Goal: Information Seeking & Learning: Learn about a topic

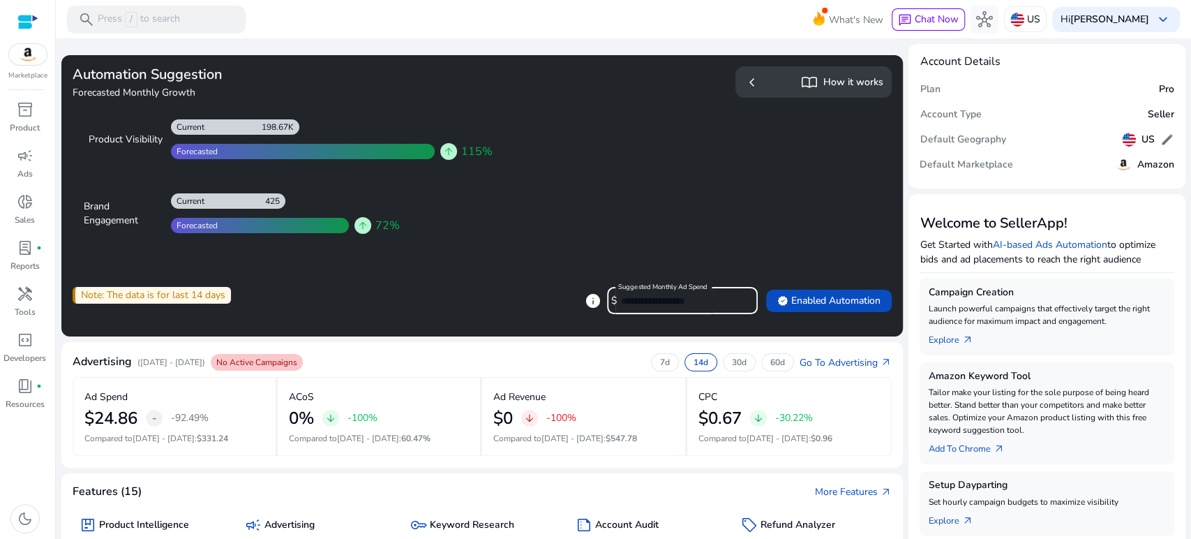
drag, startPoint x: 681, startPoint y: 303, endPoint x: 601, endPoint y: 294, distance: 80.0
click at [607, 294] on div "Suggested Monthly Ad Spend $ ****" at bounding box center [677, 300] width 140 height 27
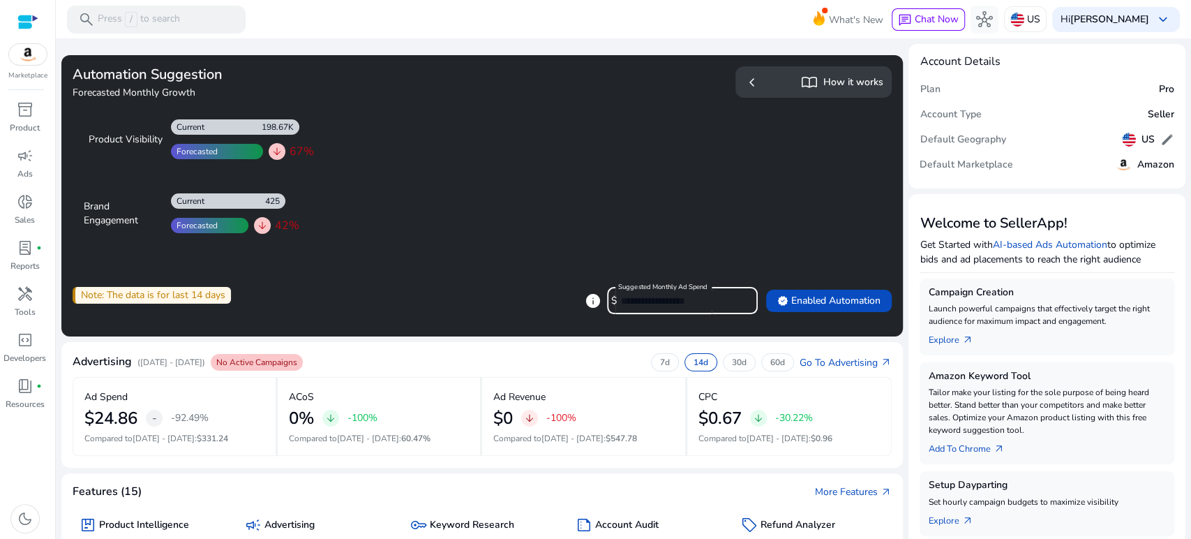
drag, startPoint x: 630, startPoint y: 301, endPoint x: 607, endPoint y: 294, distance: 23.9
click at [607, 294] on div "Suggested Monthly Ad Spend $ ***" at bounding box center [677, 300] width 140 height 27
drag, startPoint x: 624, startPoint y: 300, endPoint x: 584, endPoint y: 296, distance: 40.0
click at [585, 296] on div "info Suggested Monthly Ad Spend $ ****" at bounding box center [671, 300] width 173 height 27
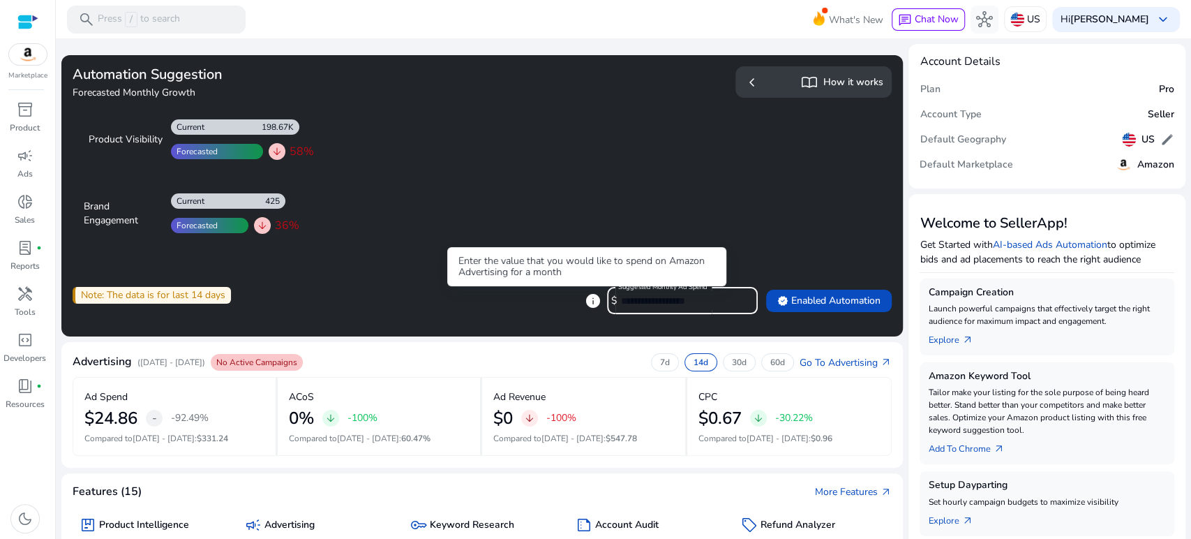
type input "****"
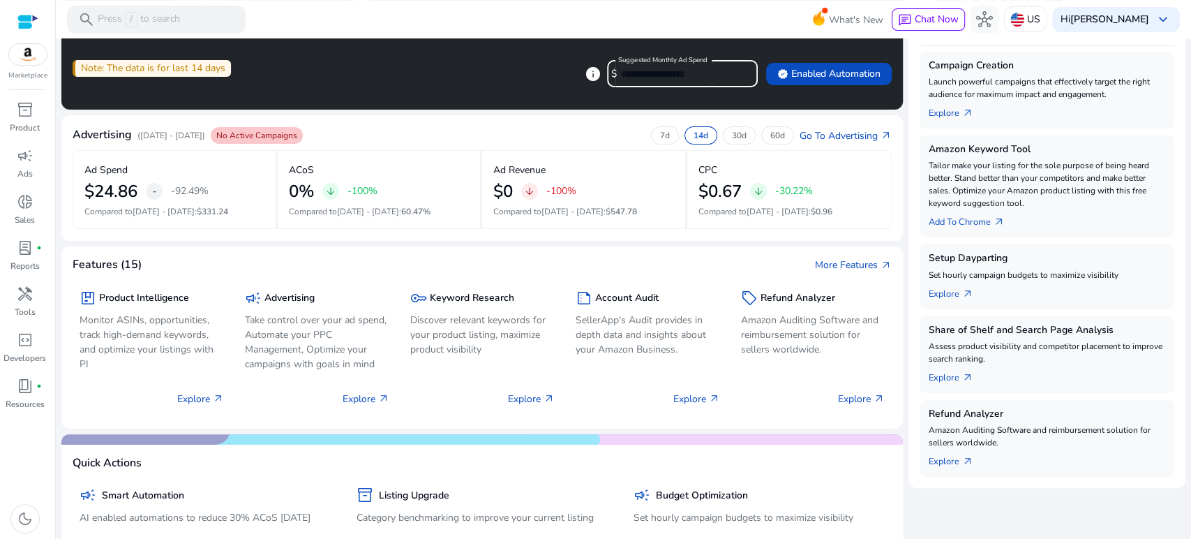
scroll to position [103, 0]
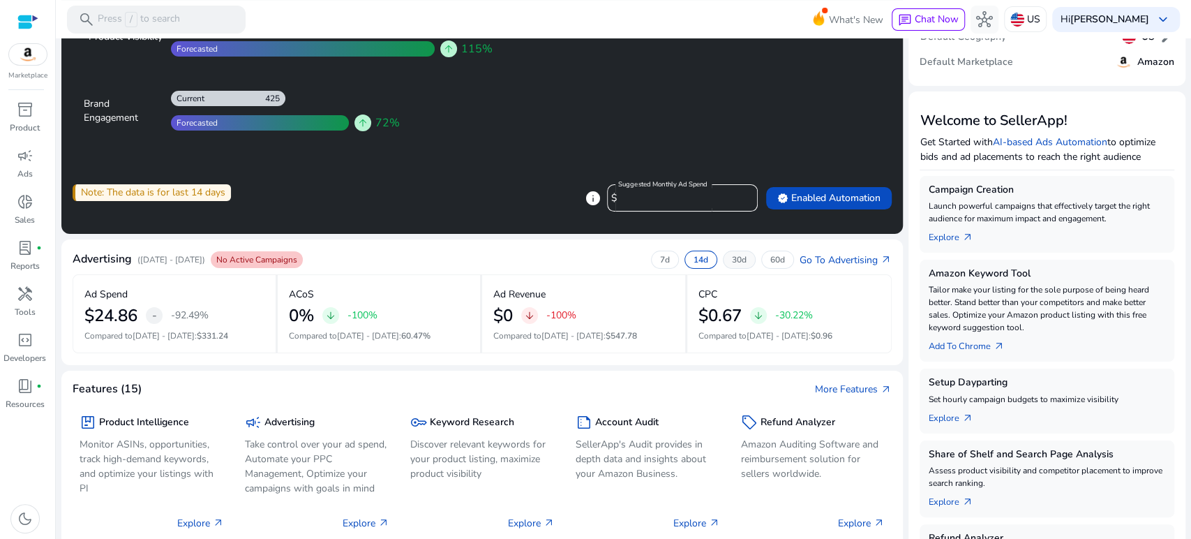
click at [732, 261] on p "30d" at bounding box center [739, 259] width 15 height 11
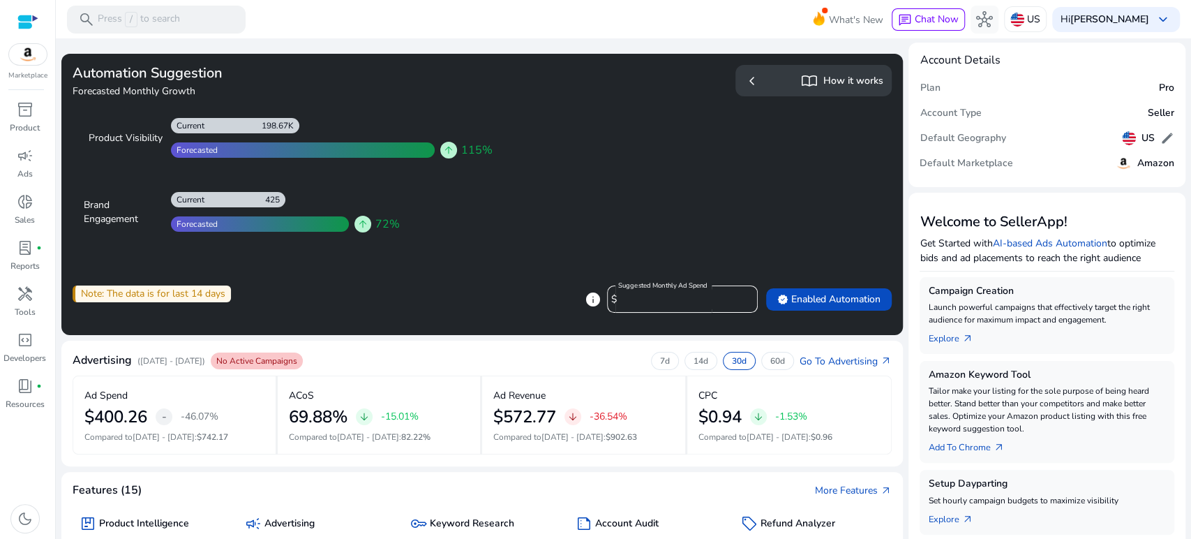
scroll to position [0, 0]
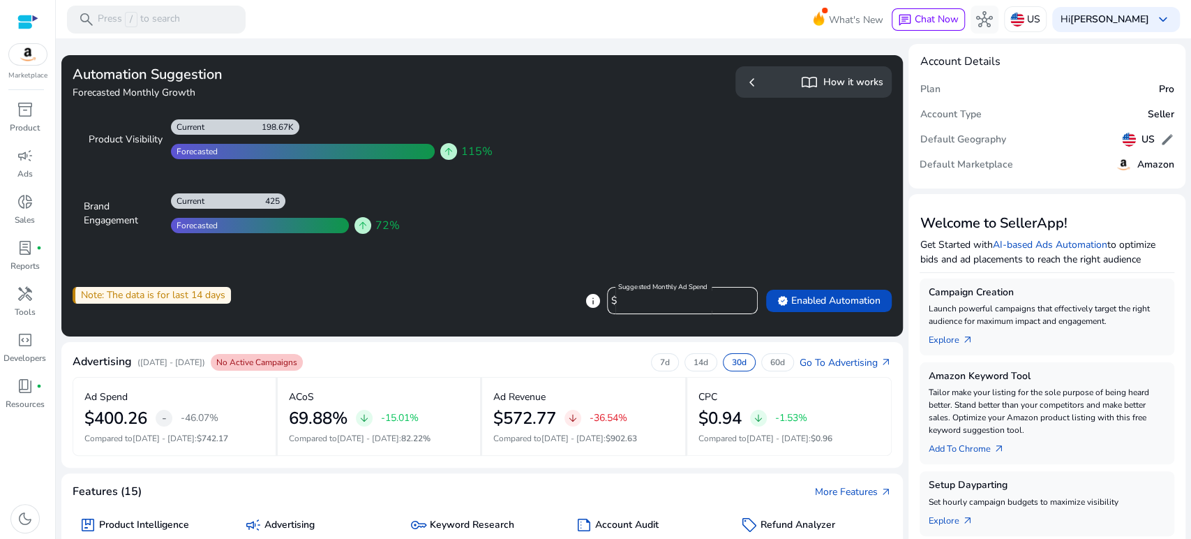
click at [748, 78] on span "chevron_left" at bounding box center [752, 82] width 17 height 17
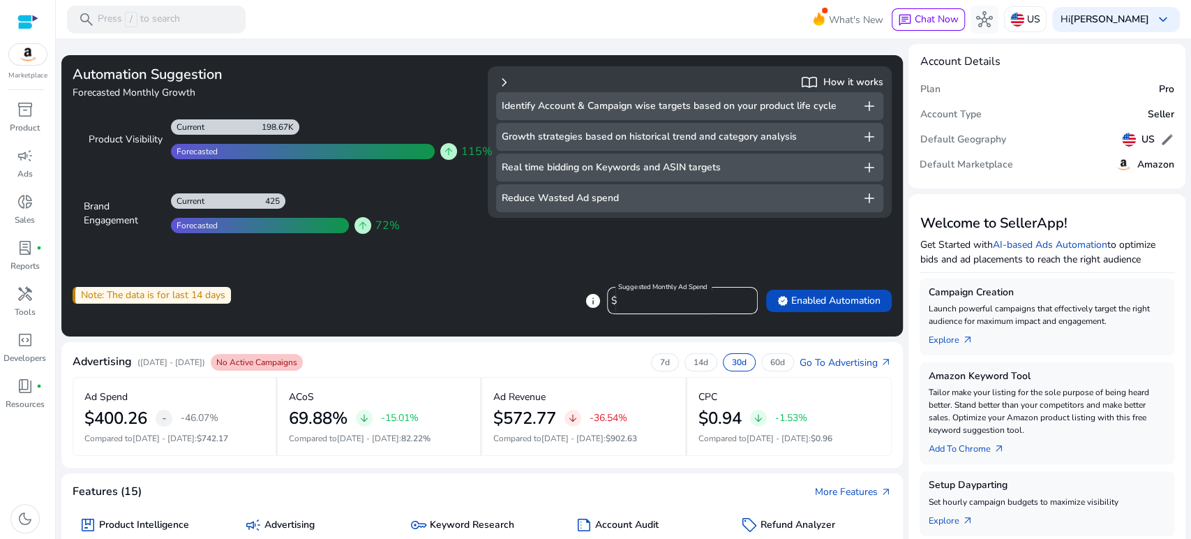
click at [498, 83] on span "chevron_right" at bounding box center [504, 82] width 17 height 17
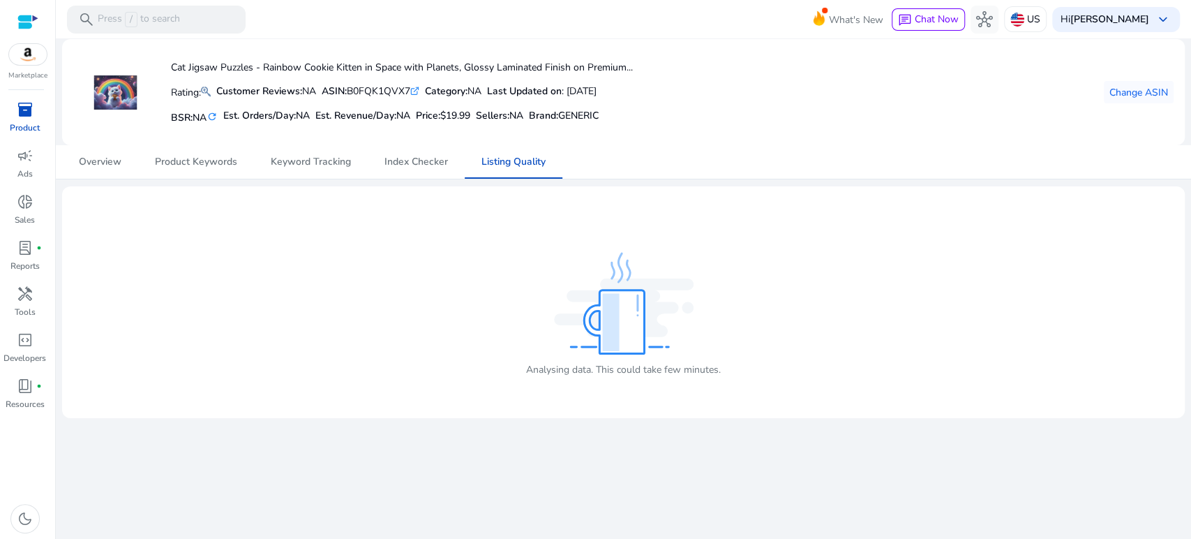
click at [31, 121] on p "Product" at bounding box center [25, 127] width 30 height 13
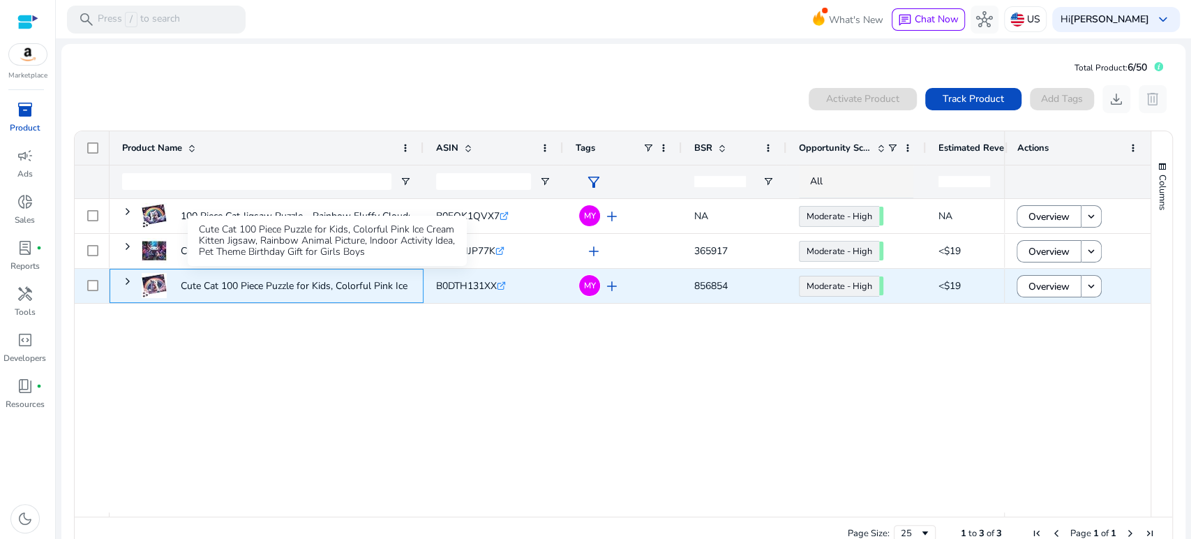
click at [359, 286] on p "Cute Cat 100 Piece Puzzle for Kids, Colorful Pink Ice Cream Kitten..." at bounding box center [327, 285] width 292 height 29
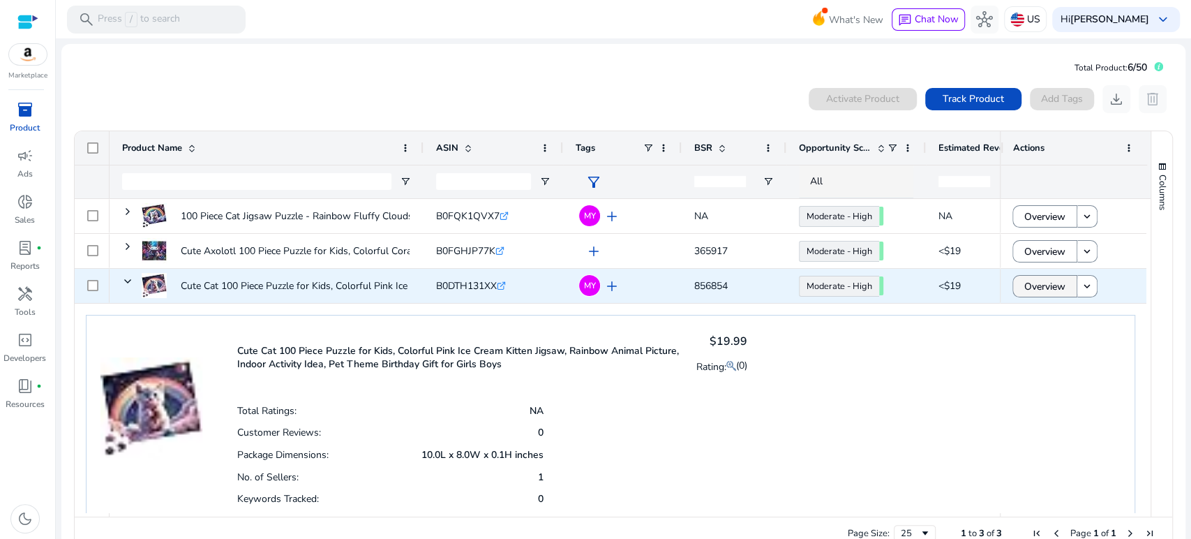
click at [1058, 288] on span "Overview" at bounding box center [1044, 286] width 41 height 29
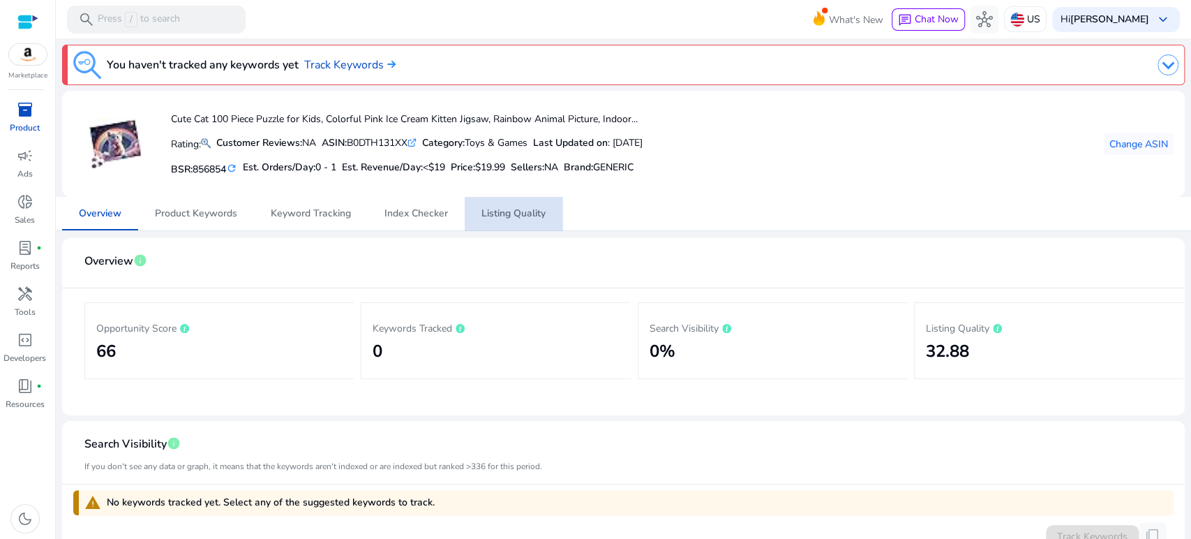
click at [524, 220] on span "Listing Quality" at bounding box center [513, 213] width 64 height 33
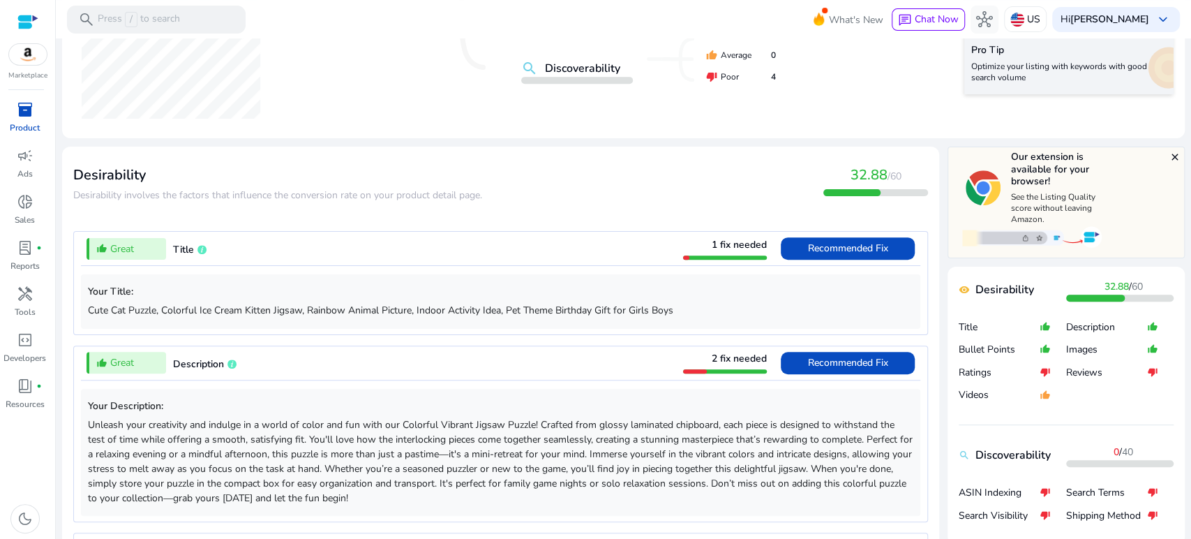
scroll to position [542, 0]
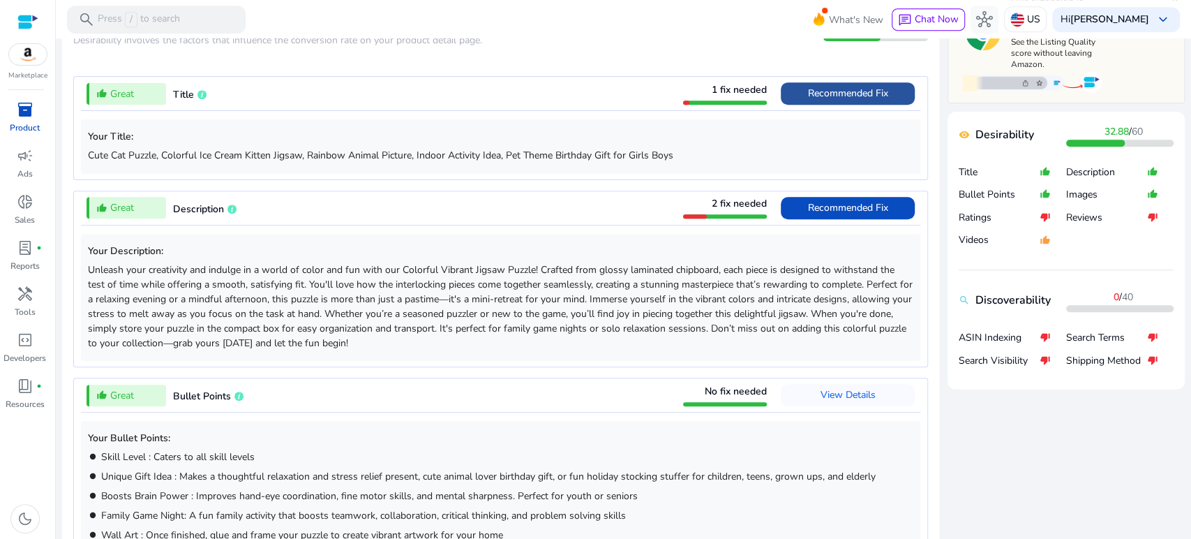
click at [822, 95] on span "Recommended Fix" at bounding box center [848, 93] width 80 height 13
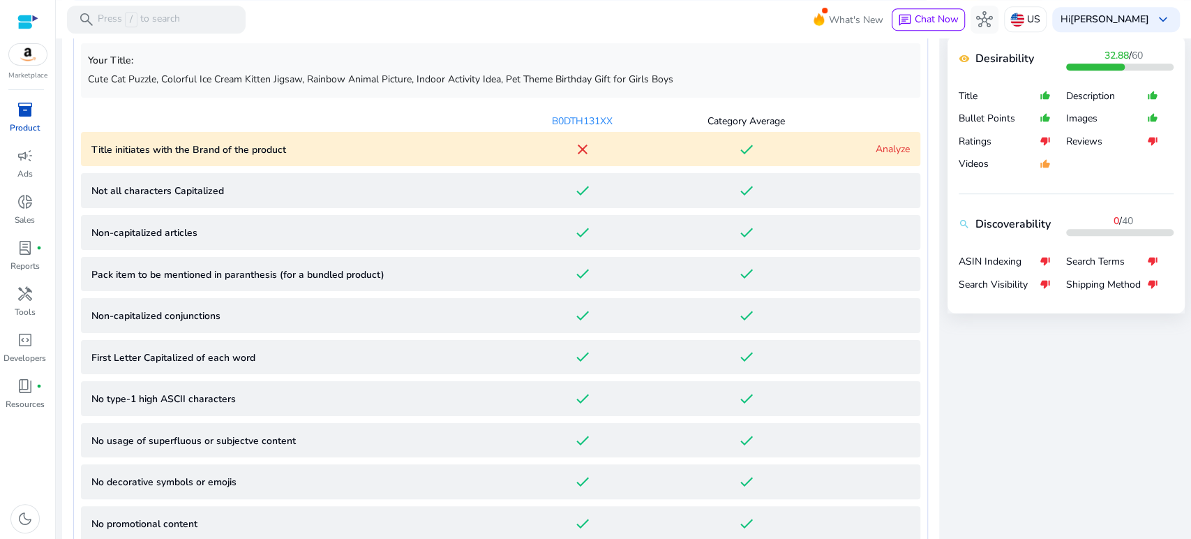
scroll to position [541, 0]
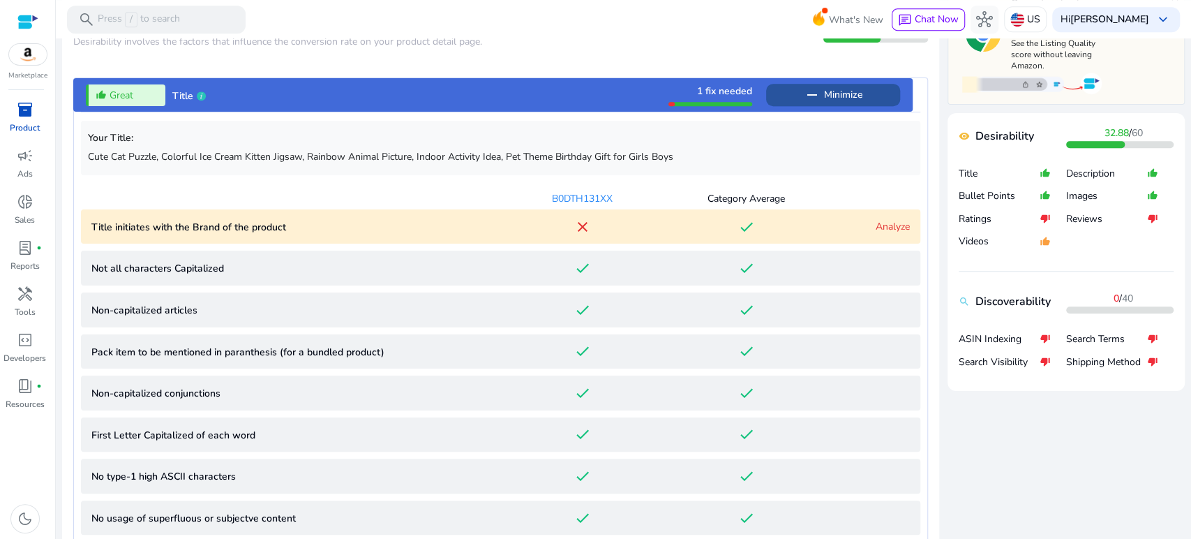
click at [824, 93] on span "Minimize" at bounding box center [843, 95] width 38 height 22
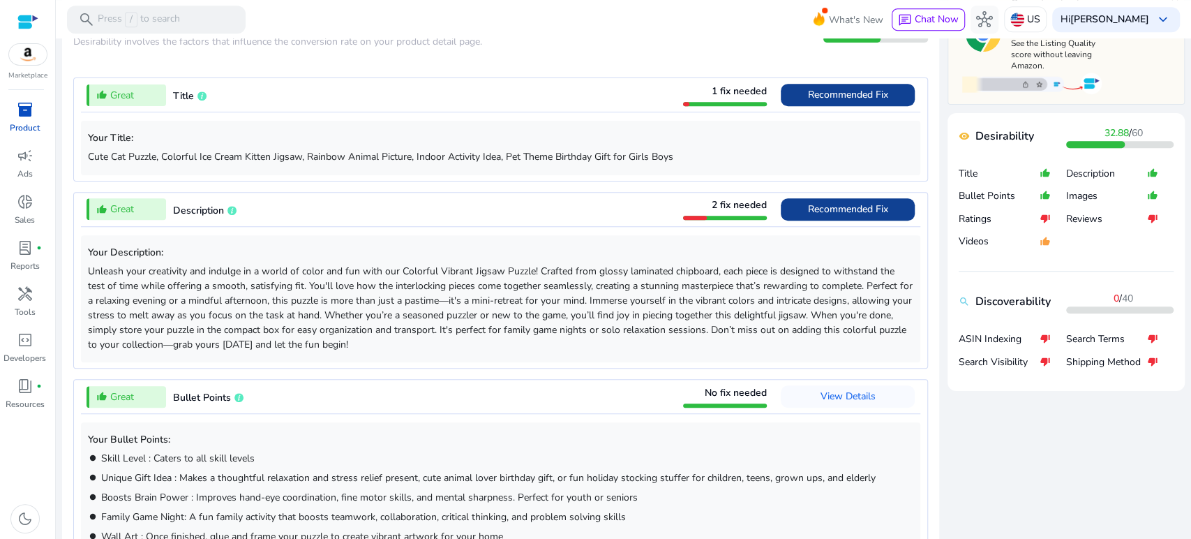
click at [822, 205] on span "Recommended Fix" at bounding box center [848, 208] width 80 height 13
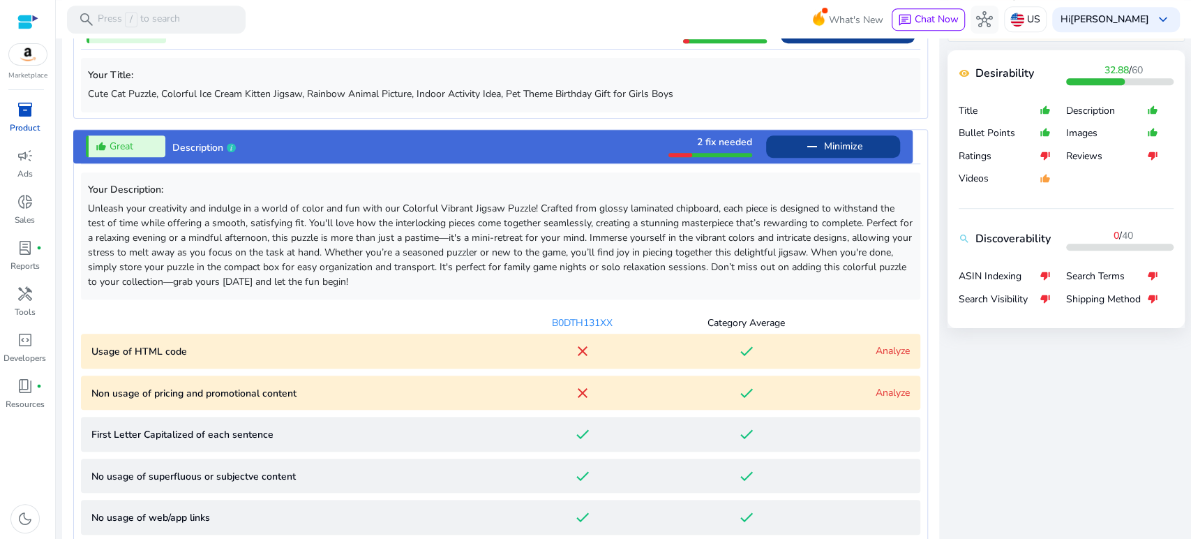
scroll to position [576, 0]
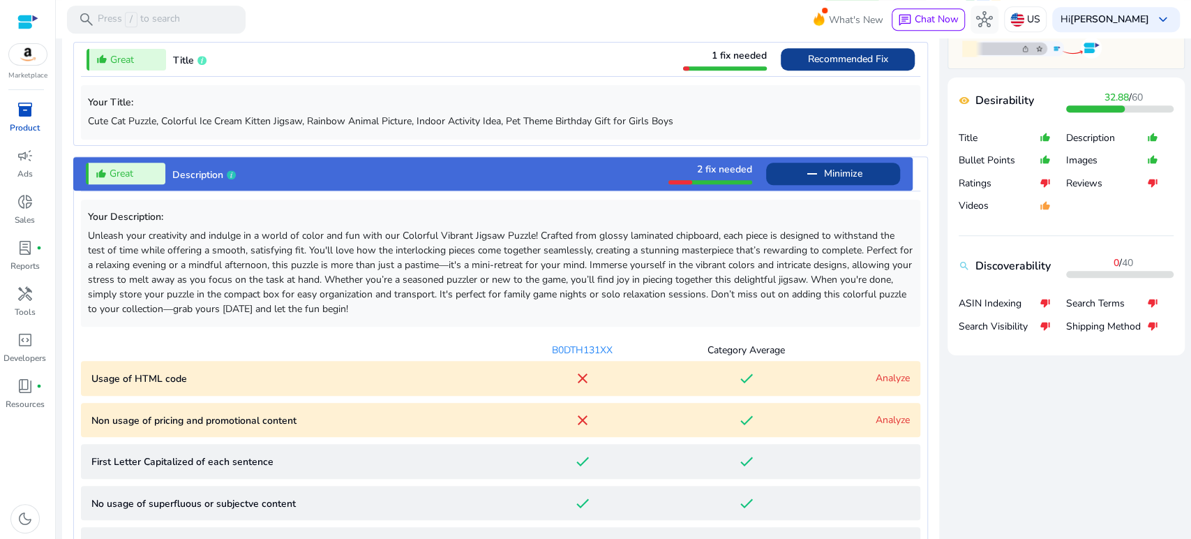
click at [824, 167] on span "Minimize" at bounding box center [843, 174] width 38 height 22
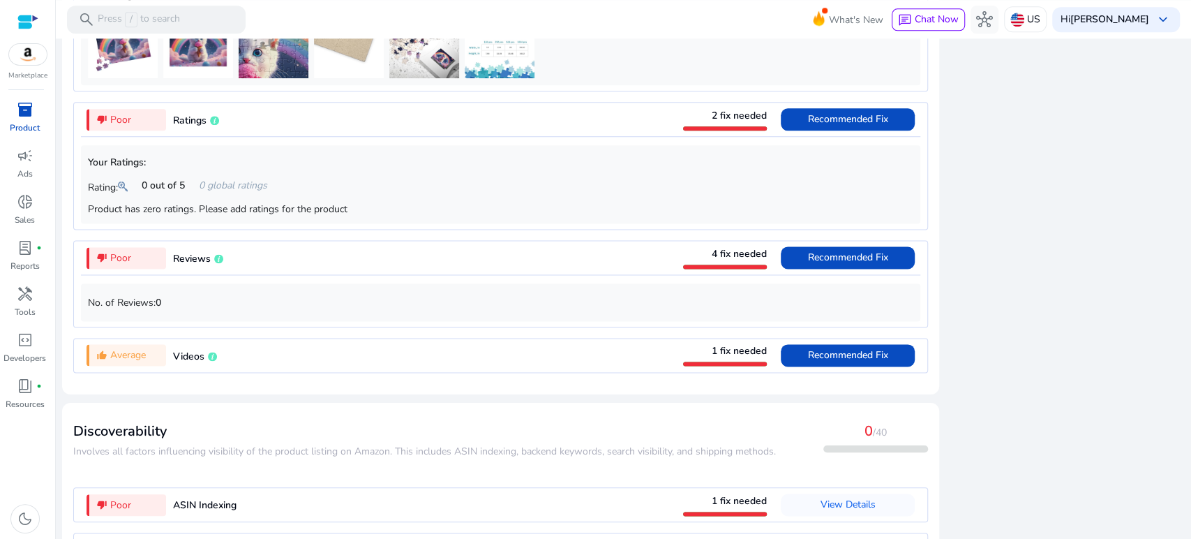
scroll to position [1197, 0]
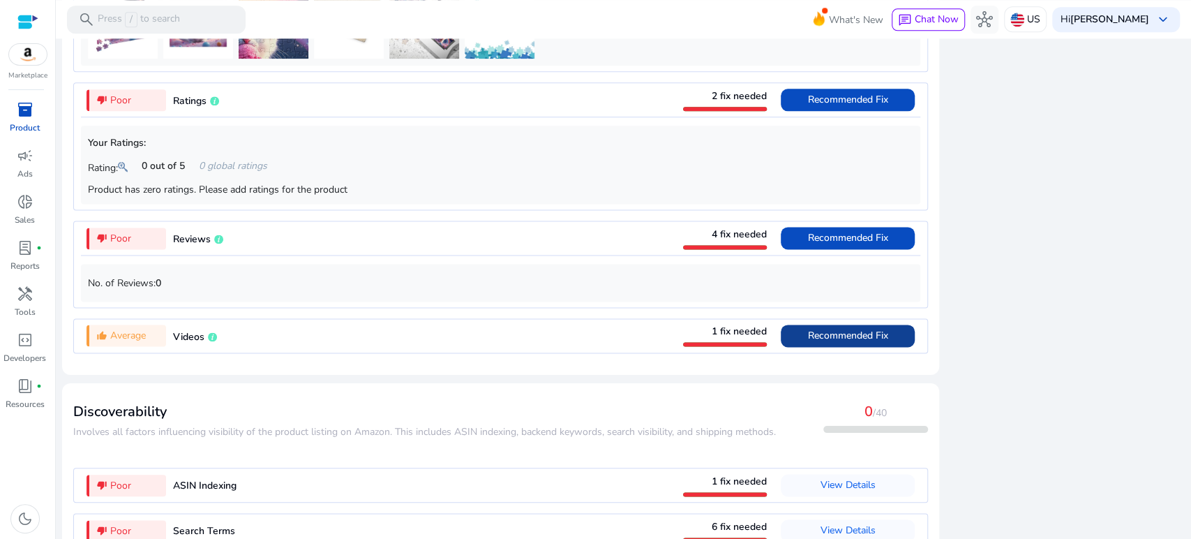
click at [823, 341] on span "Recommended Fix" at bounding box center [848, 335] width 80 height 13
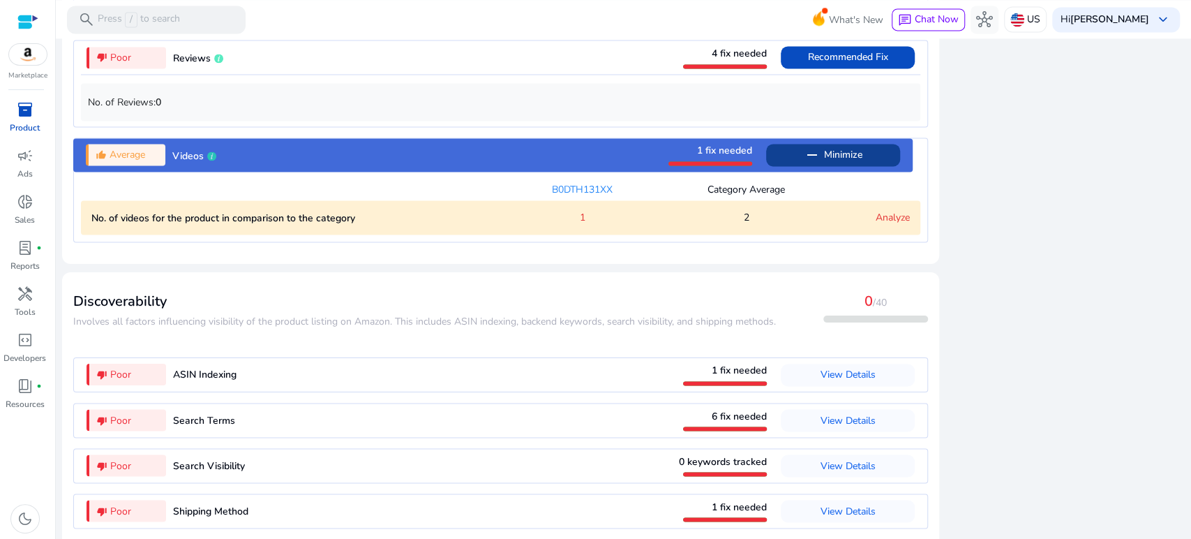
scroll to position [1398, 0]
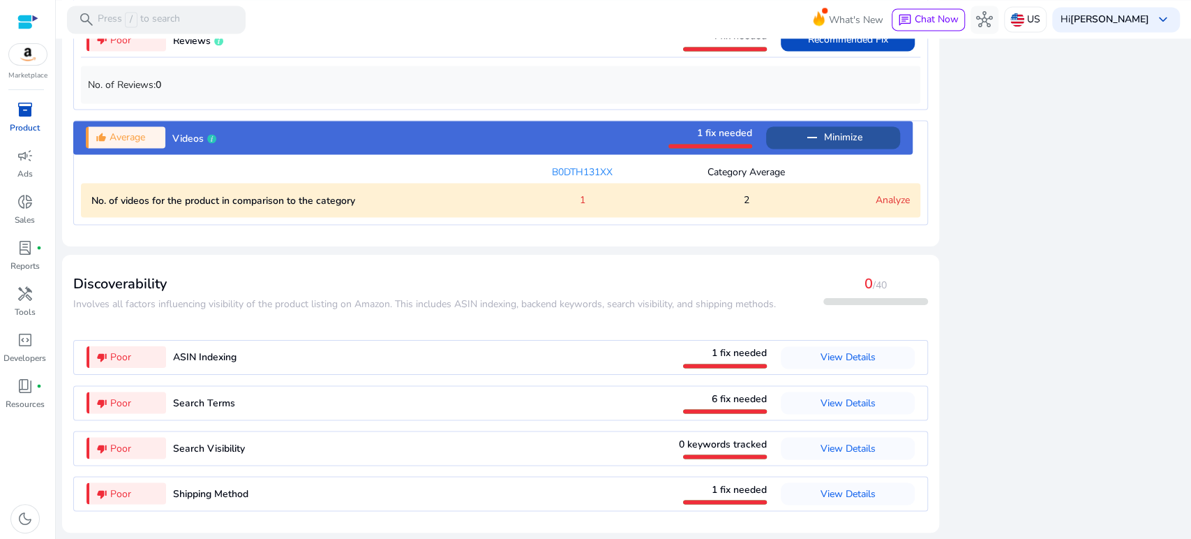
click at [854, 137] on span "Minimize" at bounding box center [843, 137] width 38 height 22
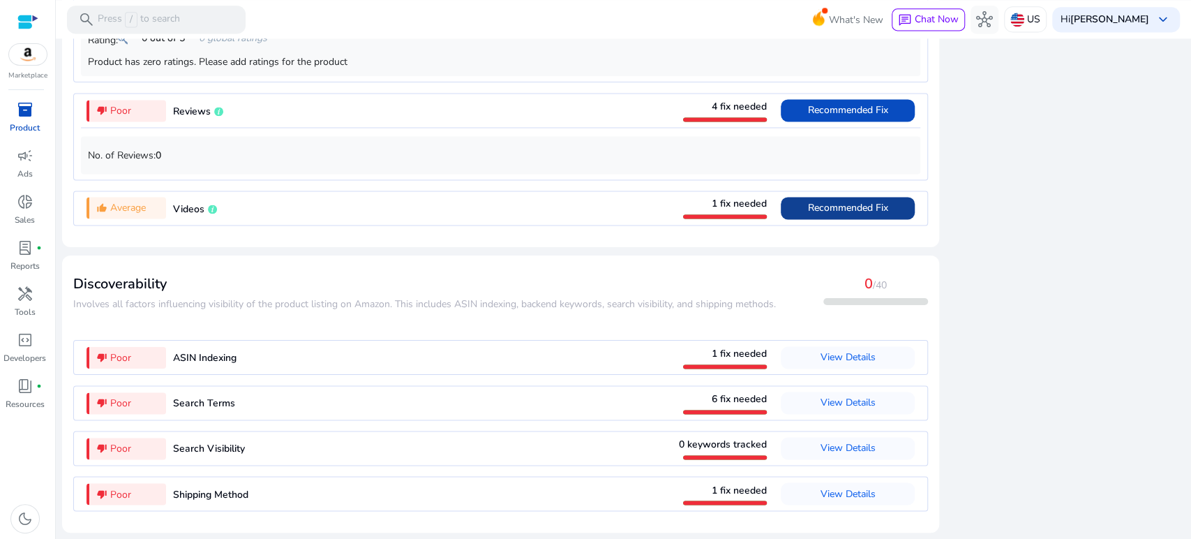
scroll to position [1328, 0]
click at [821, 358] on span "View Details" at bounding box center [848, 356] width 55 height 13
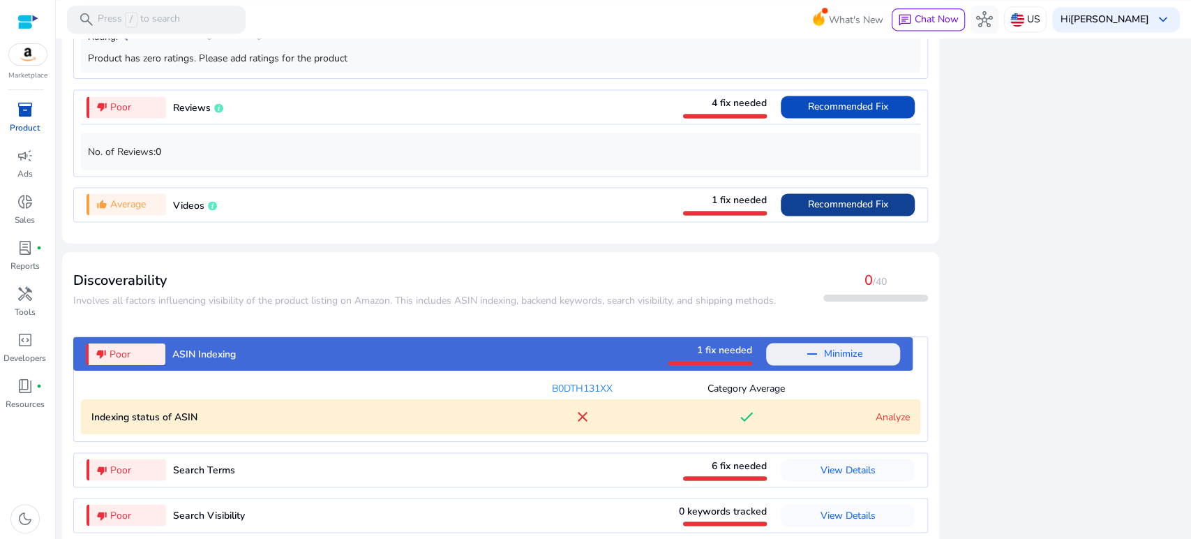
scroll to position [1398, 0]
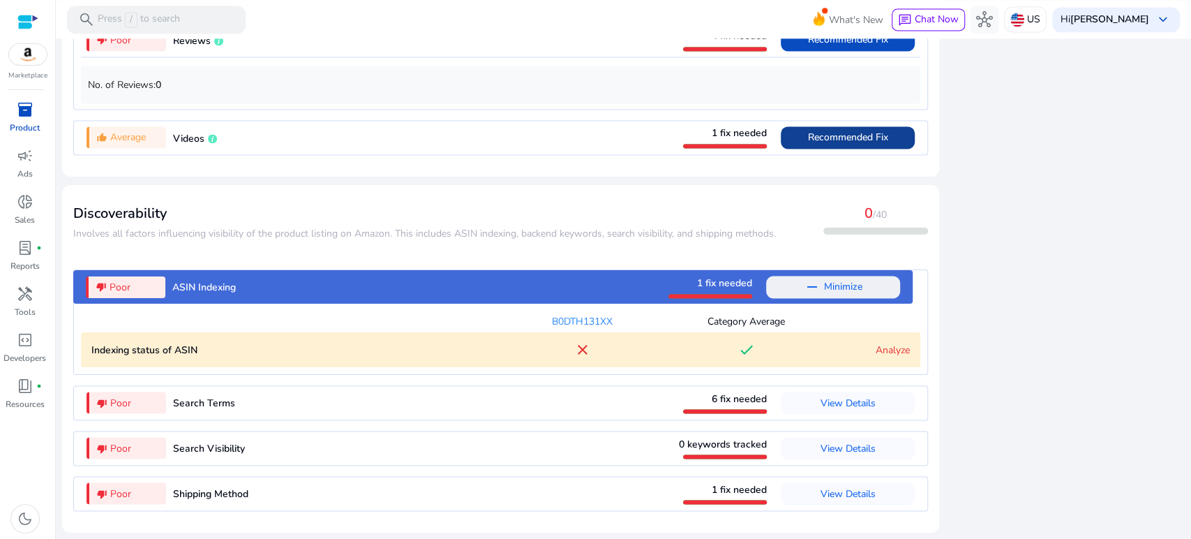
click at [740, 347] on mat-icon "done" at bounding box center [746, 349] width 17 height 17
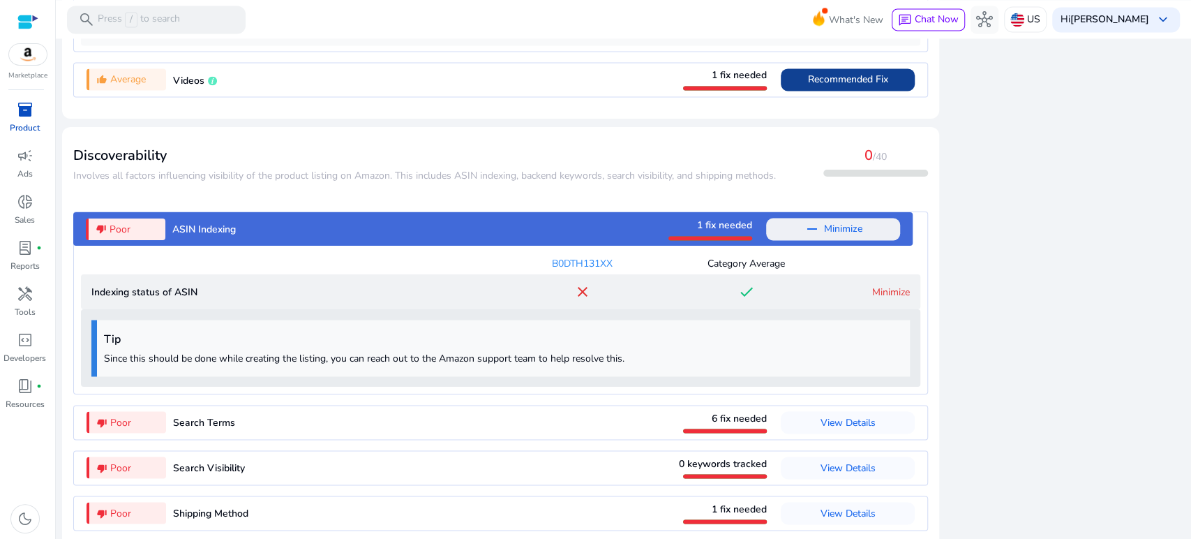
scroll to position [1475, 0]
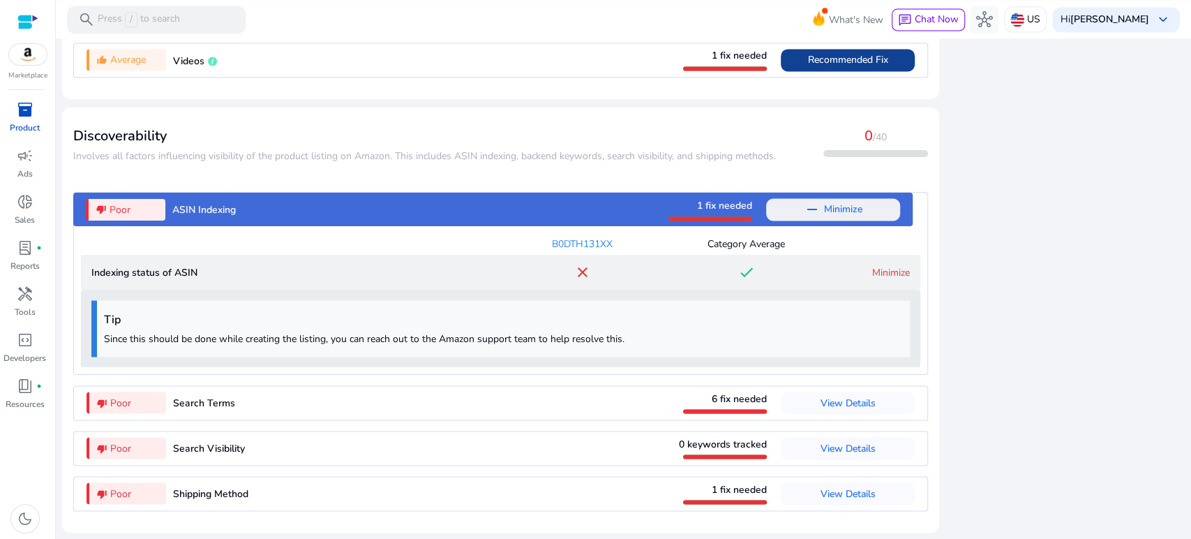
click at [881, 273] on link "Minimize" at bounding box center [891, 272] width 38 height 13
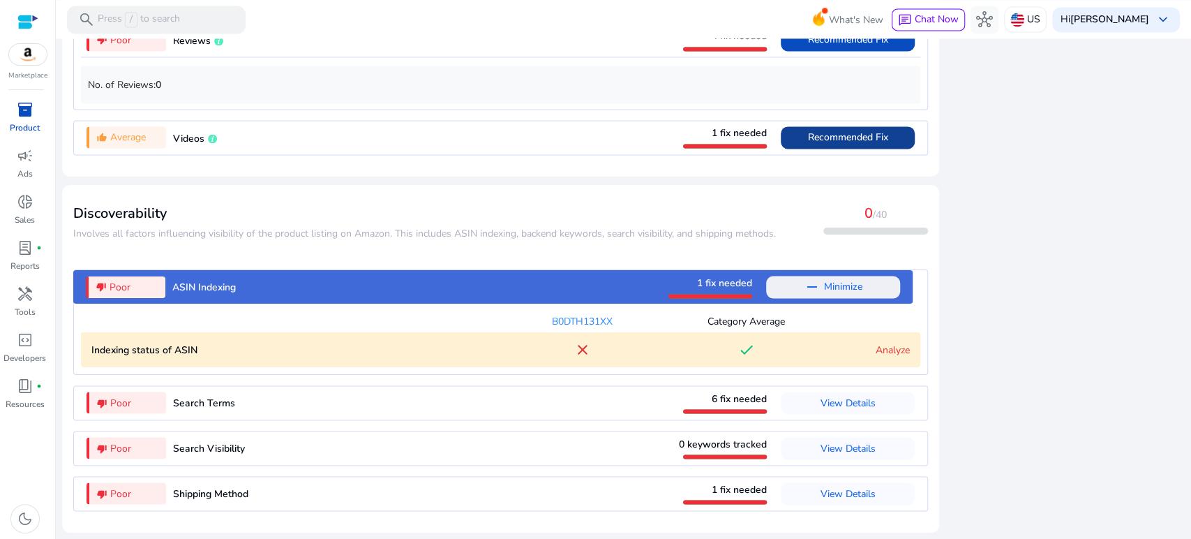
scroll to position [1398, 0]
click at [821, 403] on span "View Details" at bounding box center [848, 402] width 55 height 13
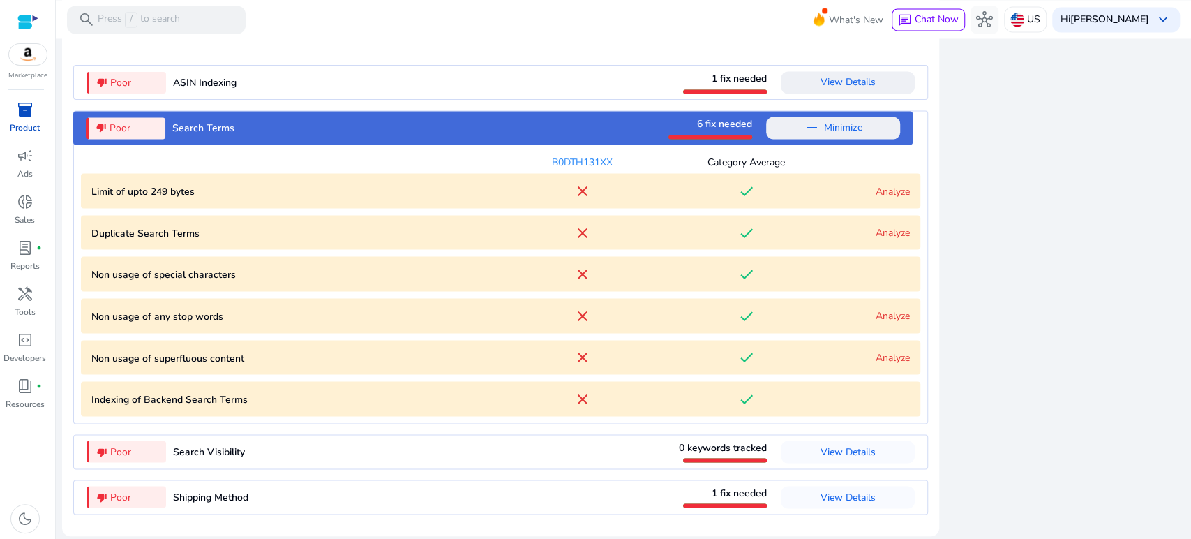
scroll to position [1606, 0]
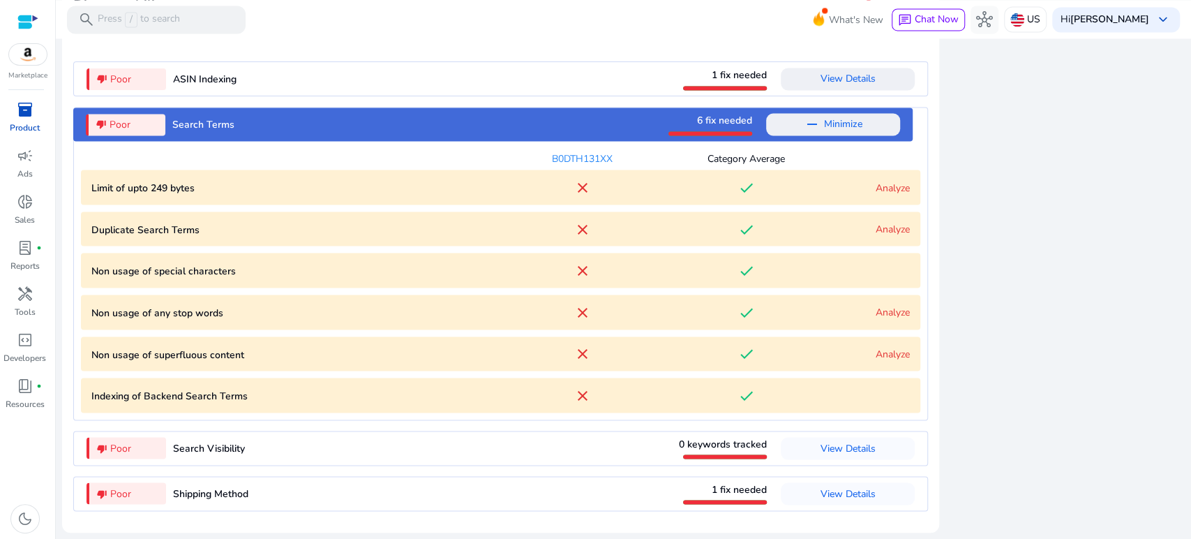
click at [877, 187] on link "Analyze" at bounding box center [893, 187] width 34 height 13
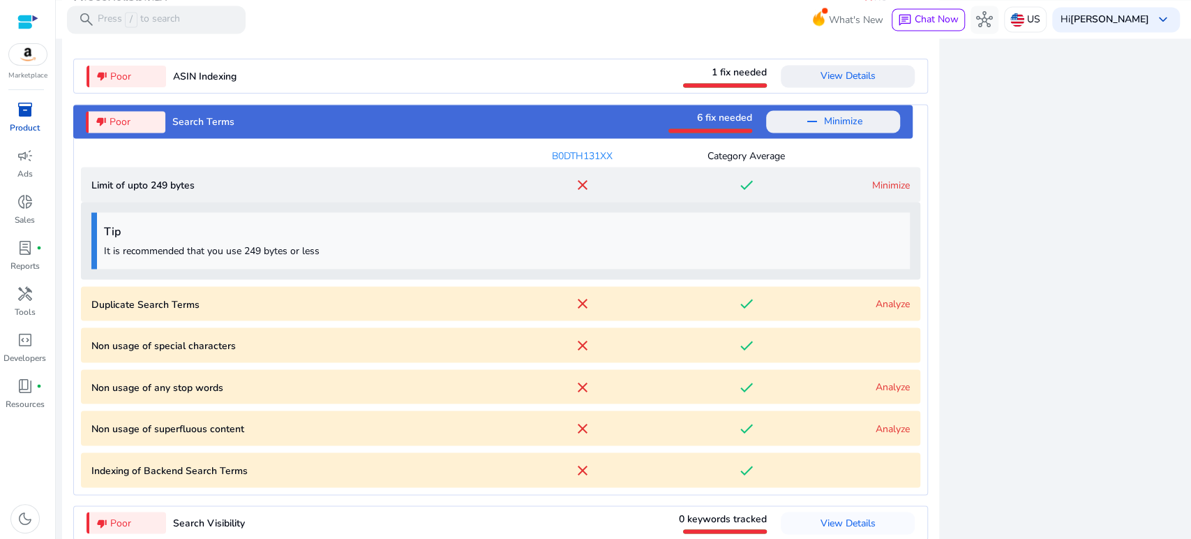
click at [879, 183] on link "Minimize" at bounding box center [891, 184] width 38 height 13
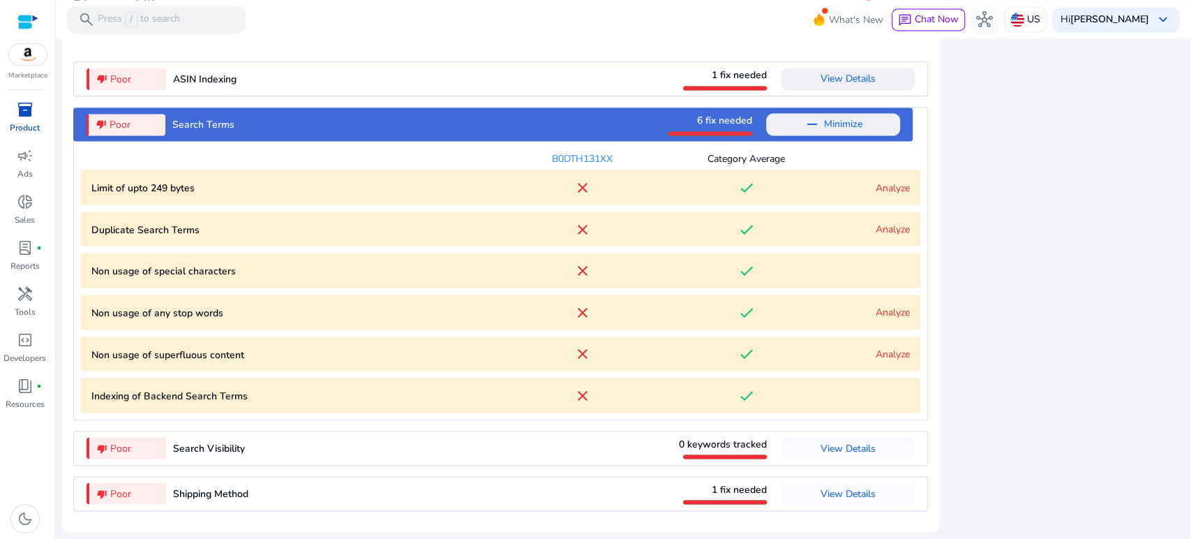
click at [890, 223] on link "Analyze" at bounding box center [893, 228] width 34 height 13
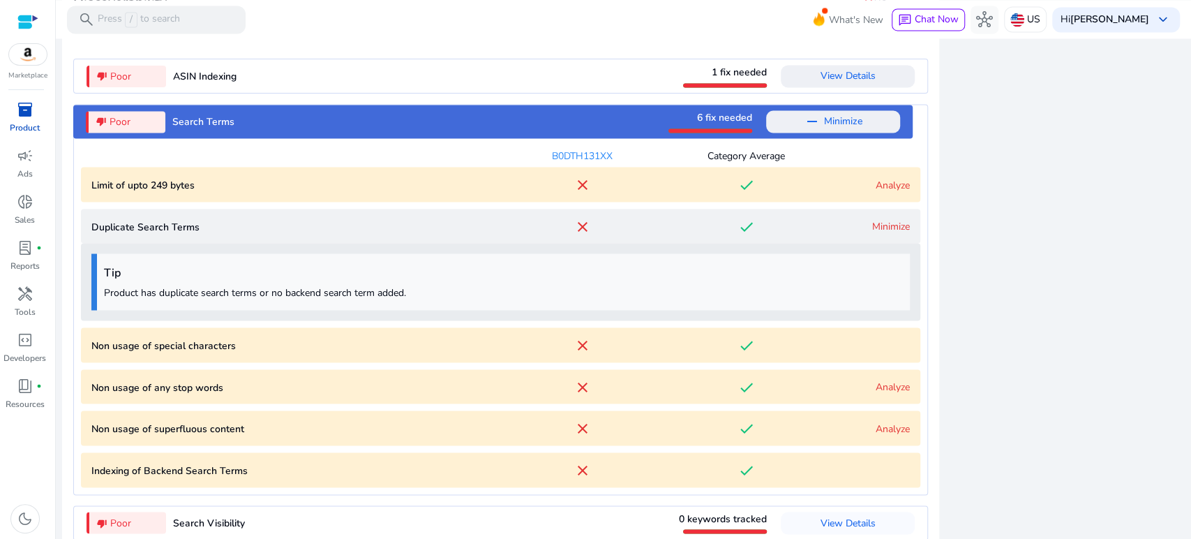
click at [890, 223] on link "Minimize" at bounding box center [891, 225] width 38 height 13
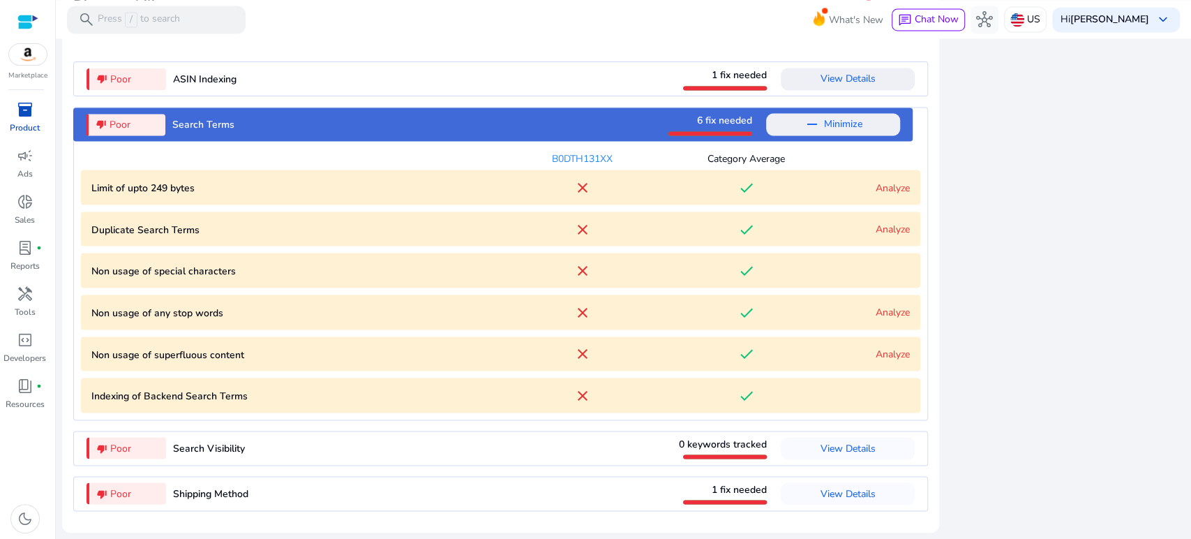
click at [885, 309] on link "Analyze" at bounding box center [893, 311] width 34 height 13
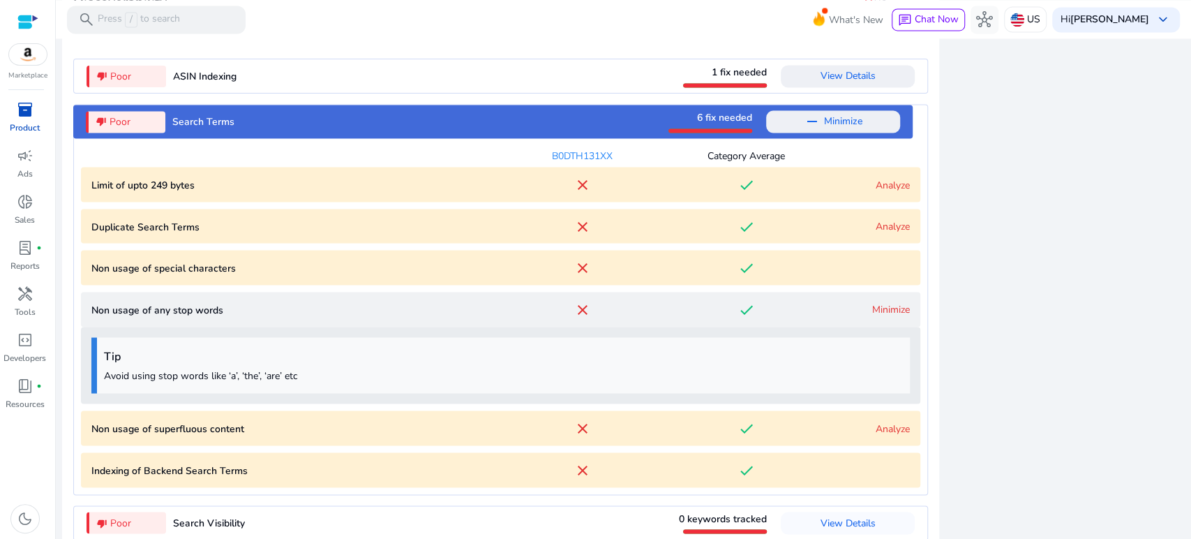
click at [885, 309] on link "Minimize" at bounding box center [891, 308] width 38 height 13
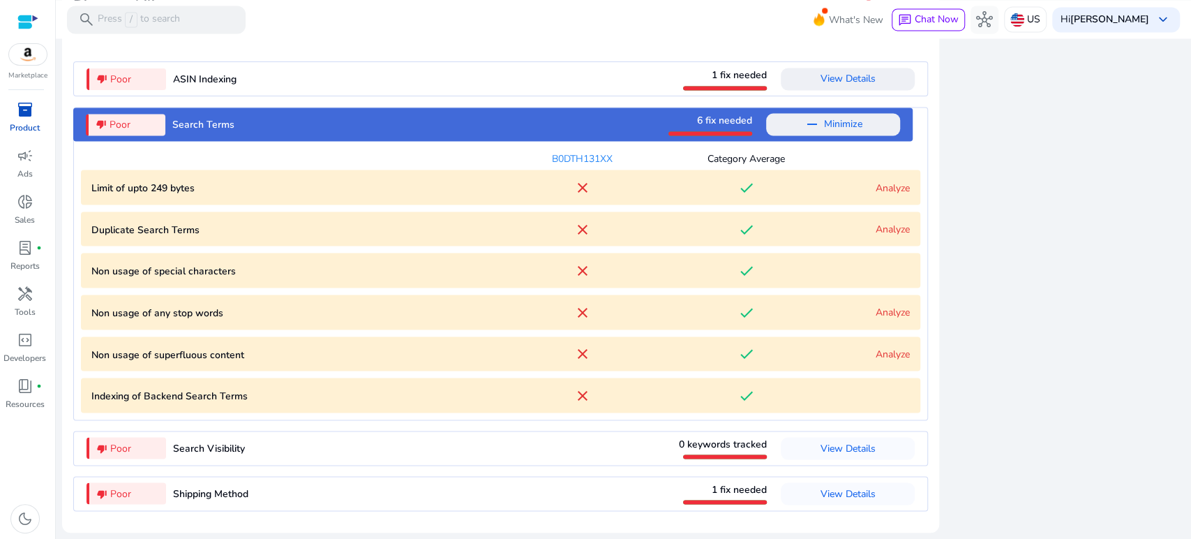
click at [882, 352] on link "Analyze" at bounding box center [893, 353] width 34 height 13
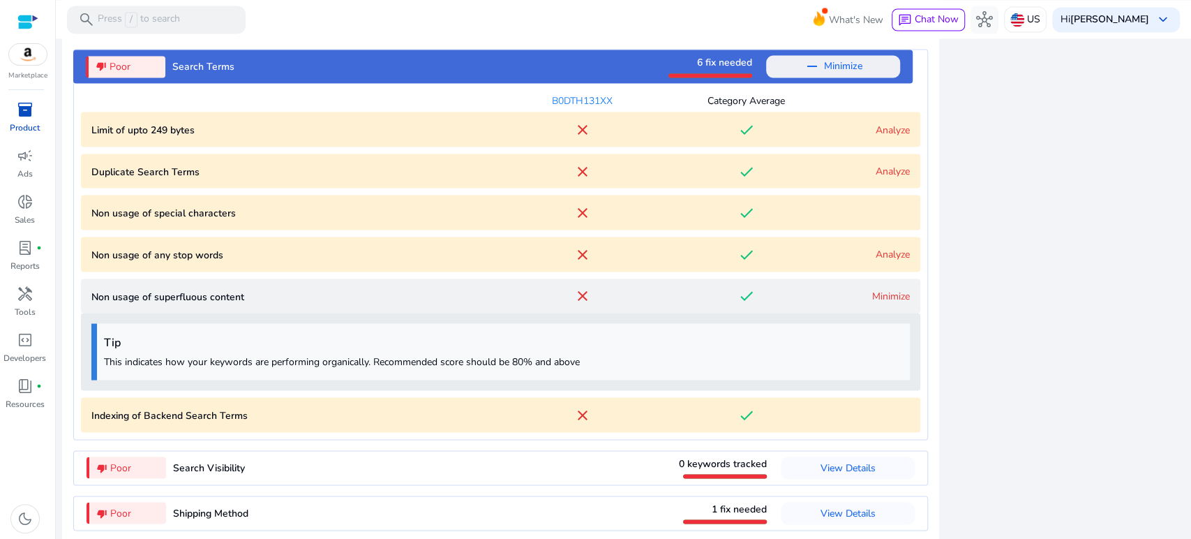
scroll to position [1683, 0]
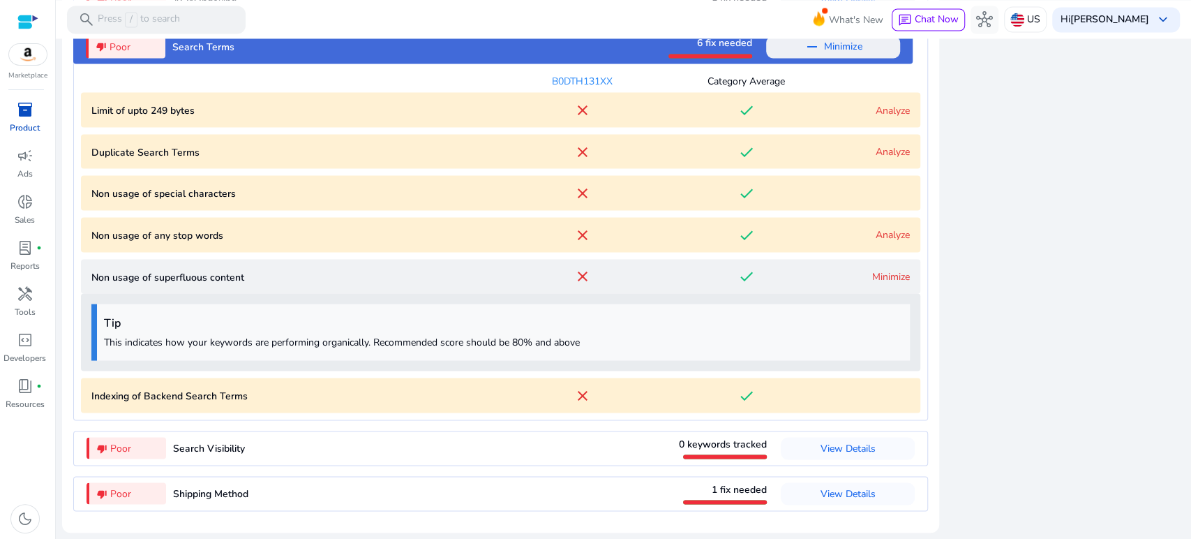
click at [888, 278] on link "Minimize" at bounding box center [891, 275] width 38 height 13
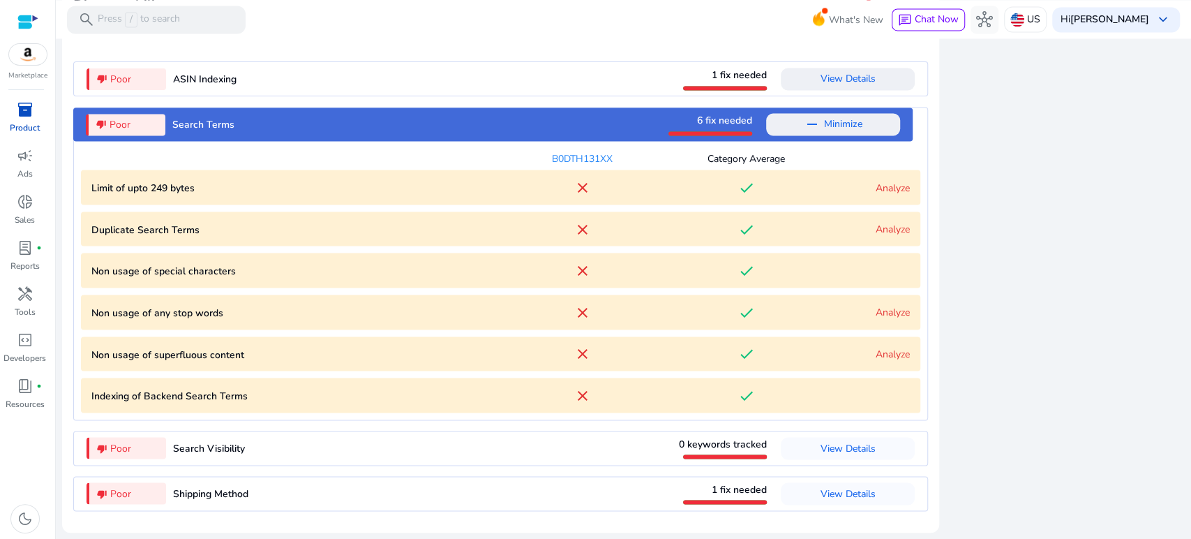
scroll to position [1606, 0]
click at [879, 395] on Terms "Indexing of Backend Search Terms close done" at bounding box center [500, 394] width 839 height 35
click at [853, 492] on span "View Details" at bounding box center [848, 492] width 55 height 13
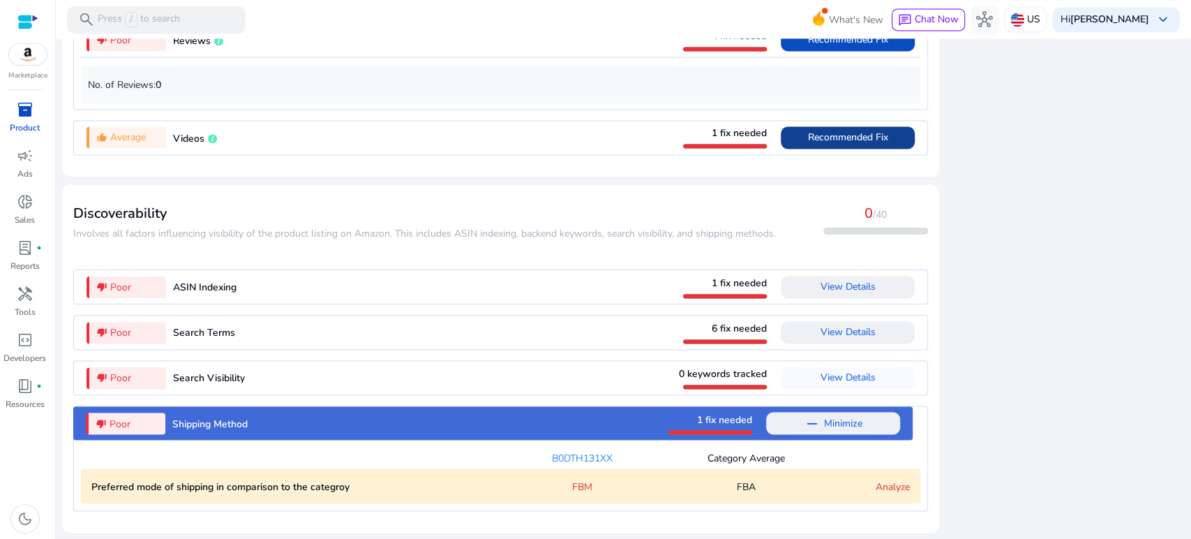
scroll to position [1398, 0]
click at [837, 424] on span "Minimize" at bounding box center [843, 423] width 38 height 22
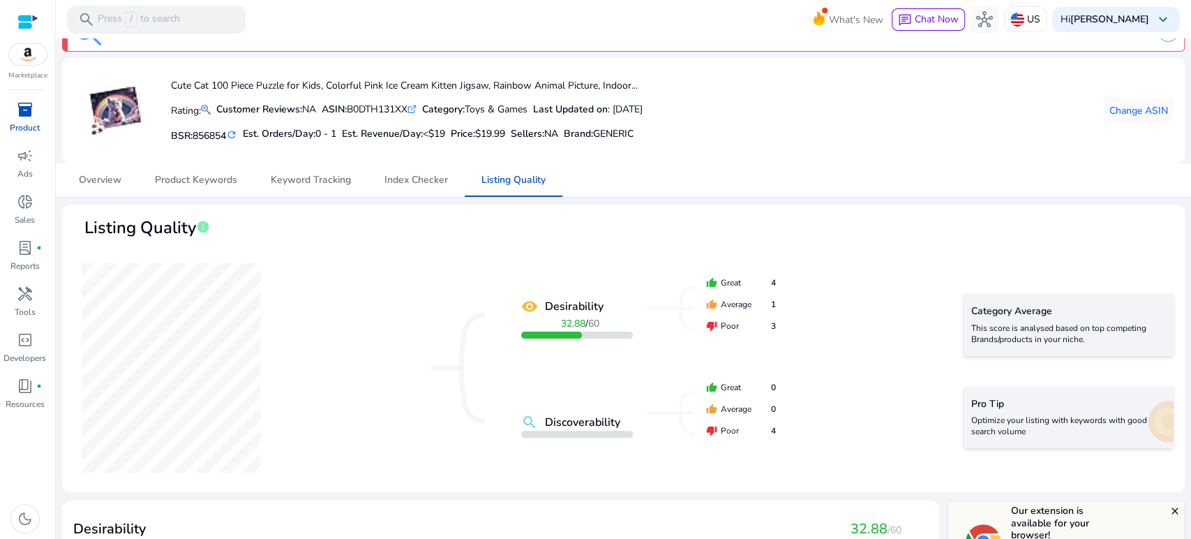
scroll to position [0, 0]
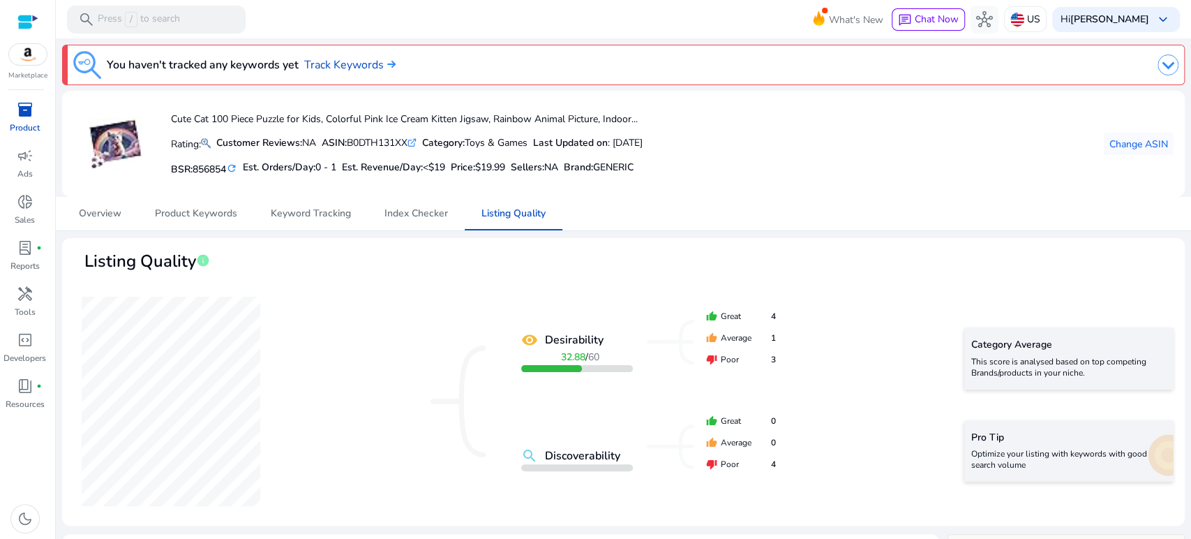
click at [27, 112] on span "inventory_2" at bounding box center [25, 109] width 17 height 17
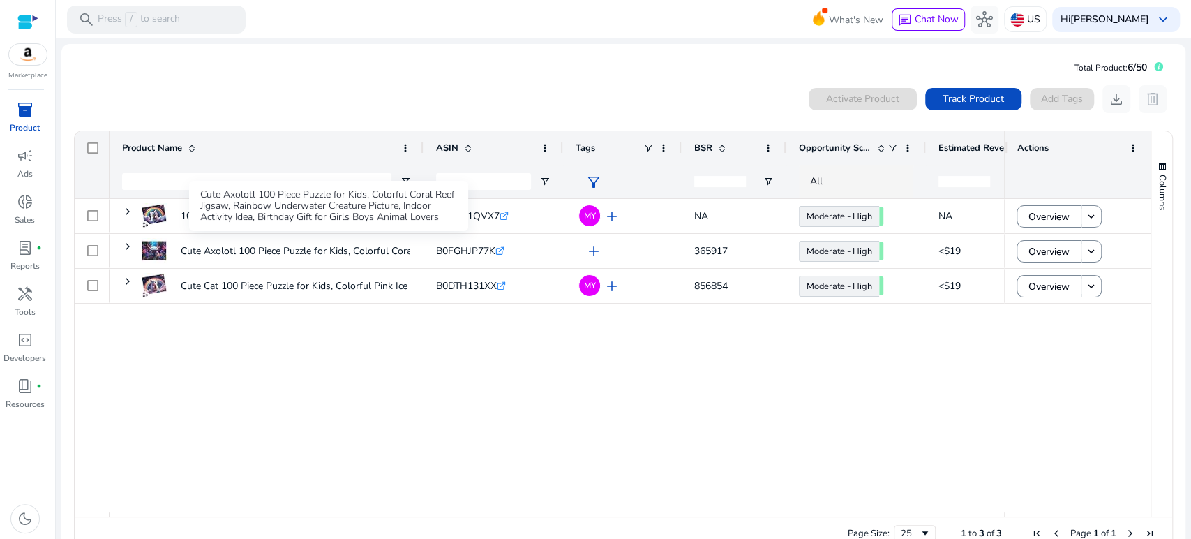
click at [190, 214] on div "Cute Axolotl 100 Piece Puzzle for Kids, Colorful Coral Reef Jigsaw, Rainbow Und…" at bounding box center [328, 206] width 279 height 50
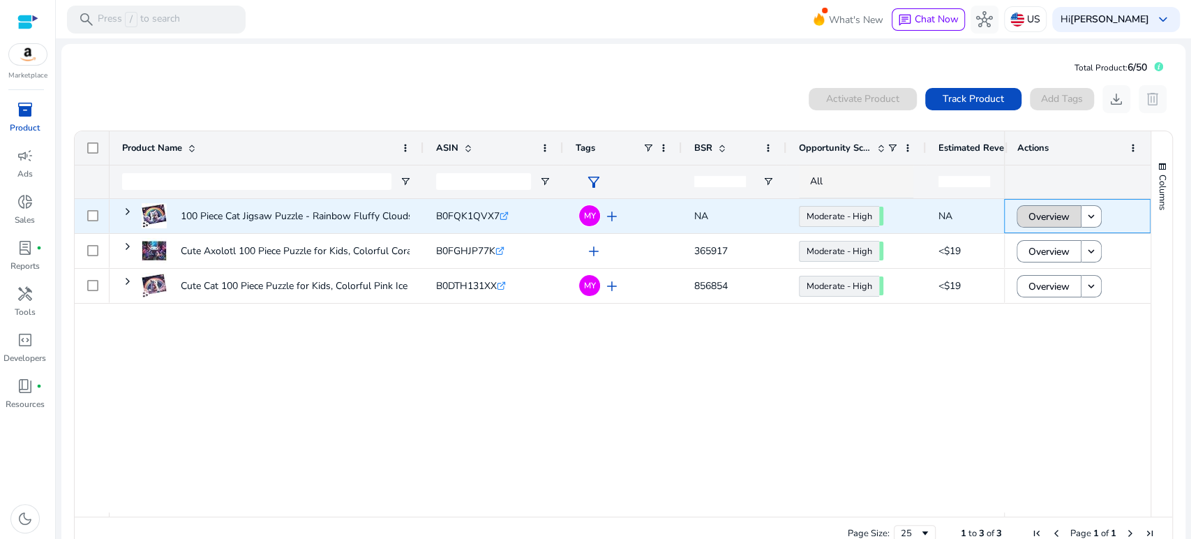
click at [1028, 213] on span "Overview" at bounding box center [1048, 216] width 41 height 29
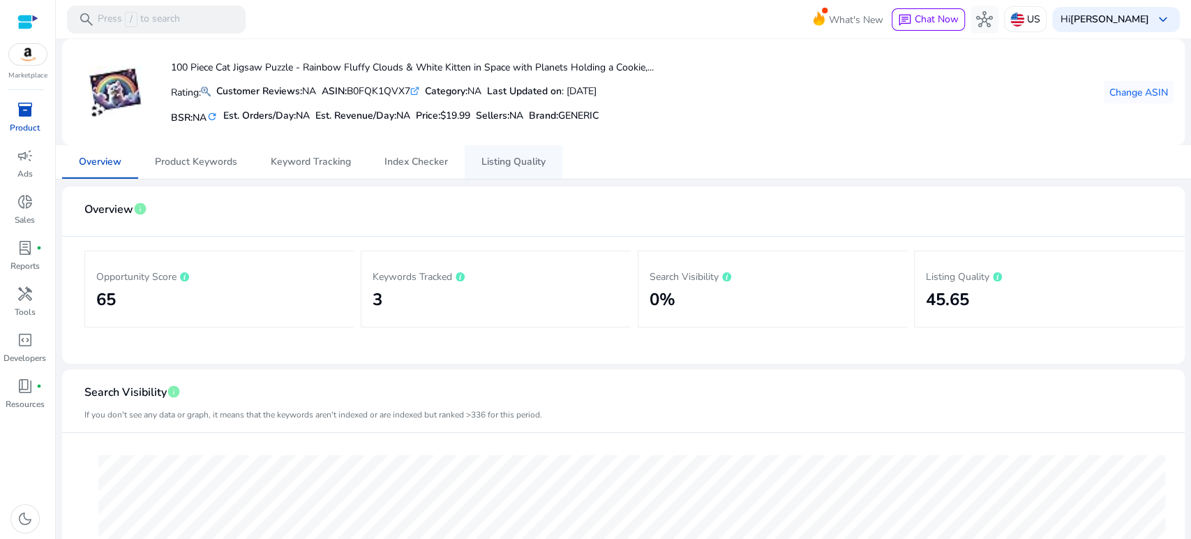
click at [509, 160] on span "Listing Quality" at bounding box center [513, 162] width 64 height 10
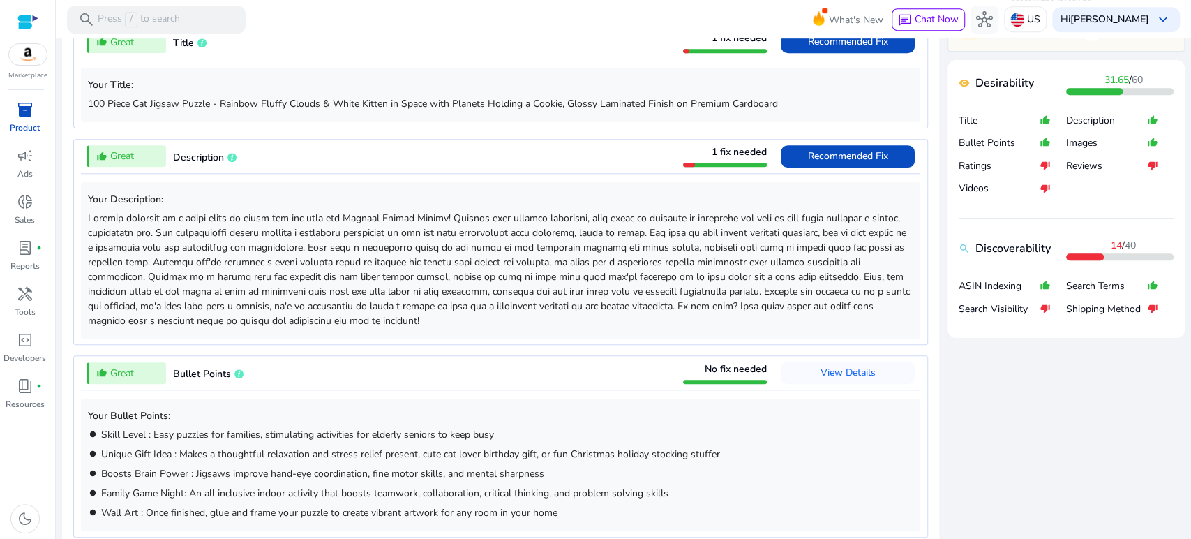
scroll to position [465, 0]
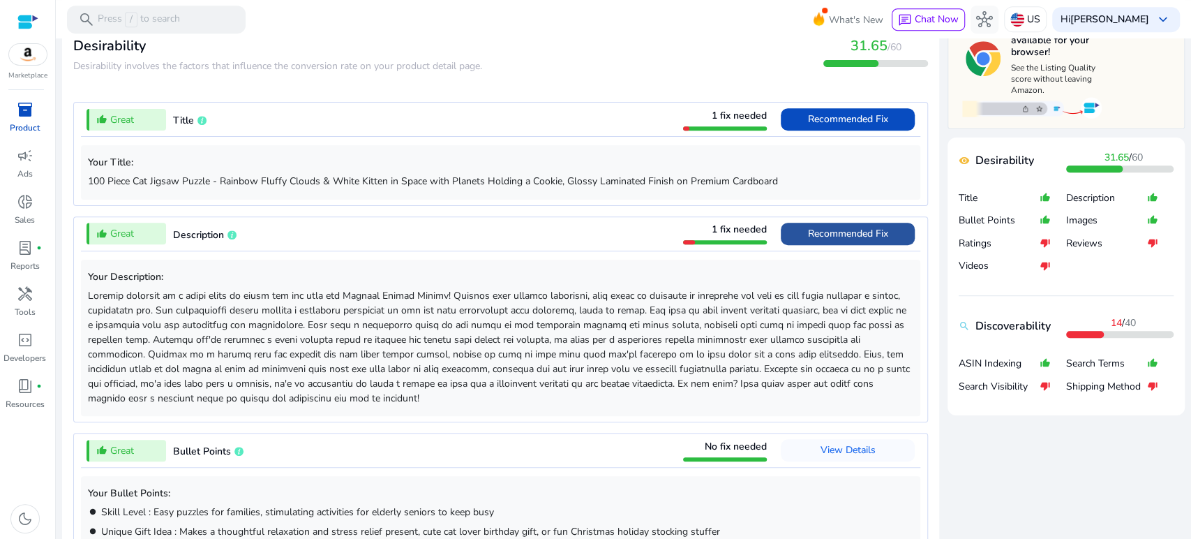
click at [832, 238] on span "Recommended Fix" at bounding box center [848, 233] width 80 height 13
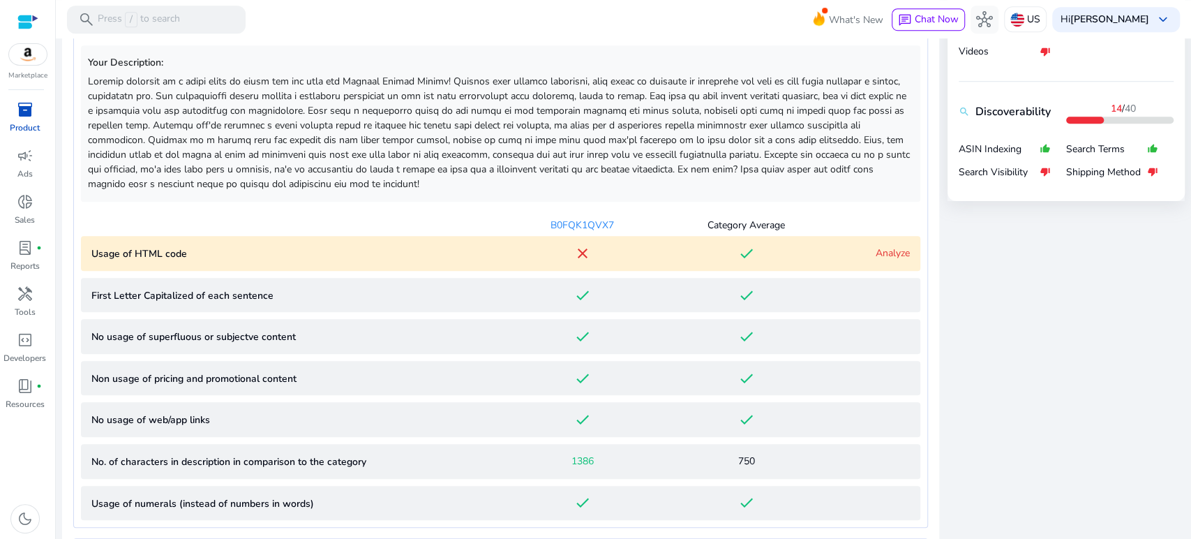
scroll to position [754, 0]
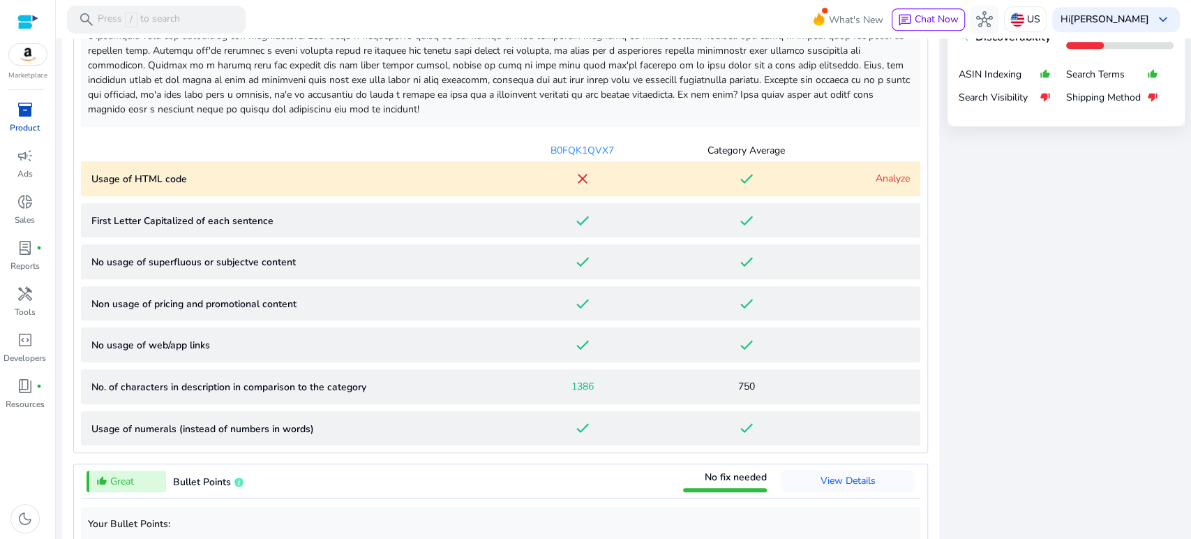
click at [878, 174] on link "Analyze" at bounding box center [893, 178] width 34 height 13
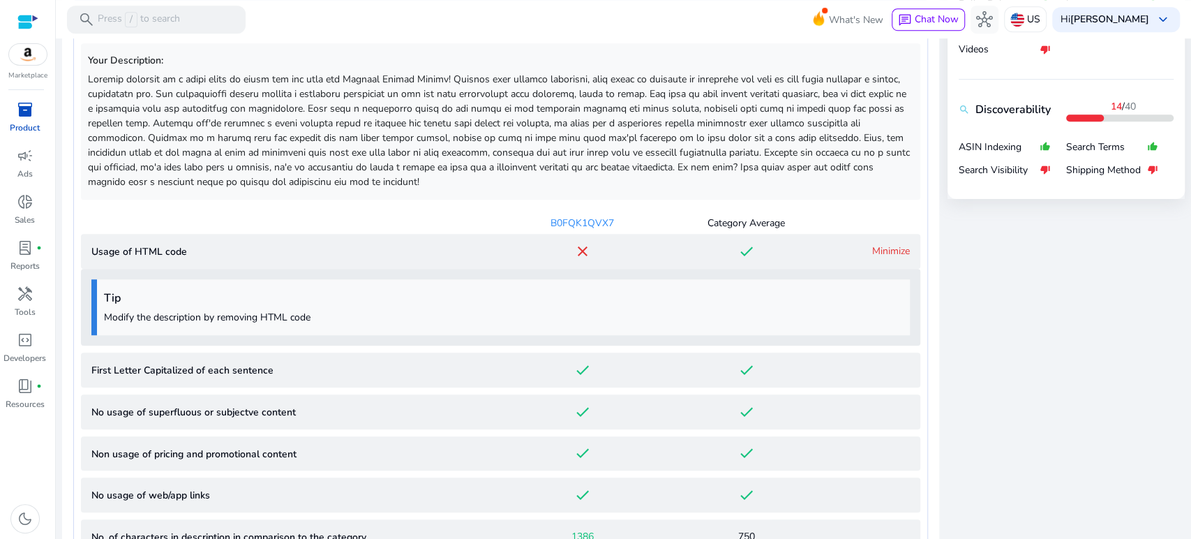
scroll to position [604, 0]
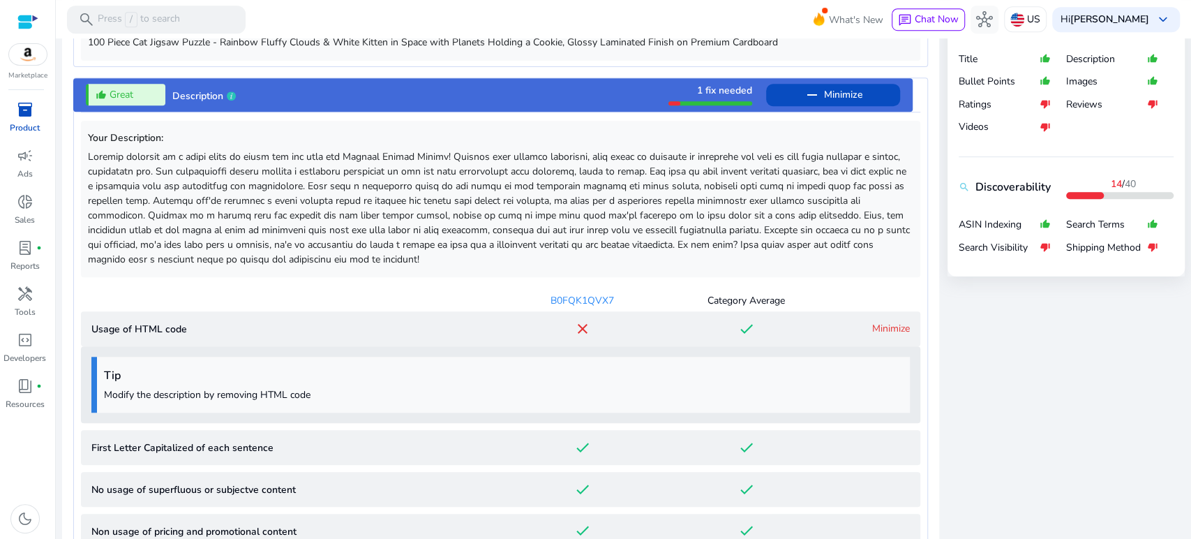
click at [872, 322] on link "Minimize" at bounding box center [891, 328] width 38 height 13
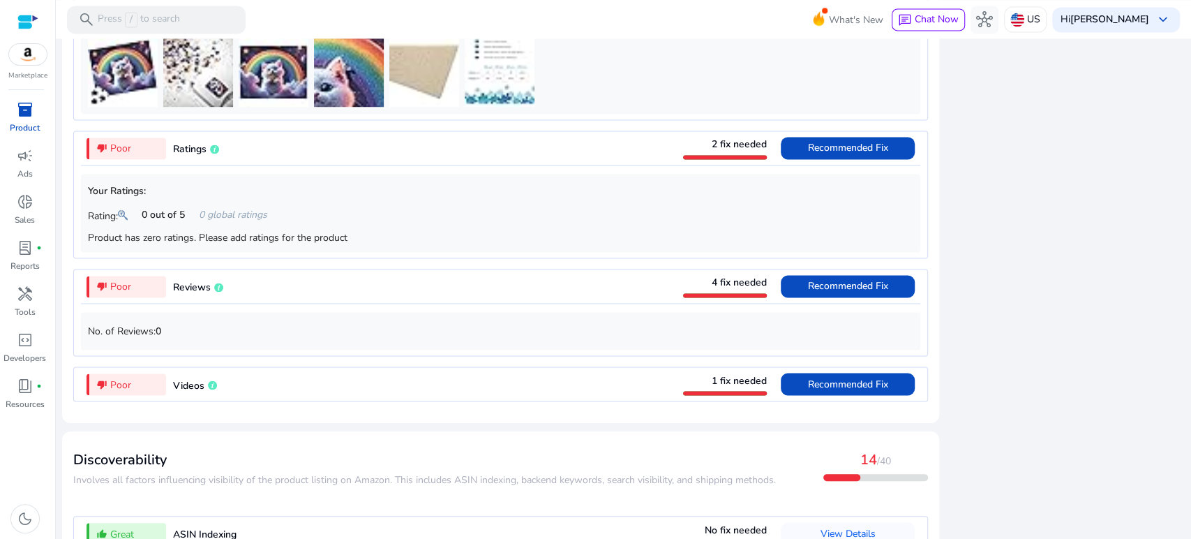
scroll to position [1457, 0]
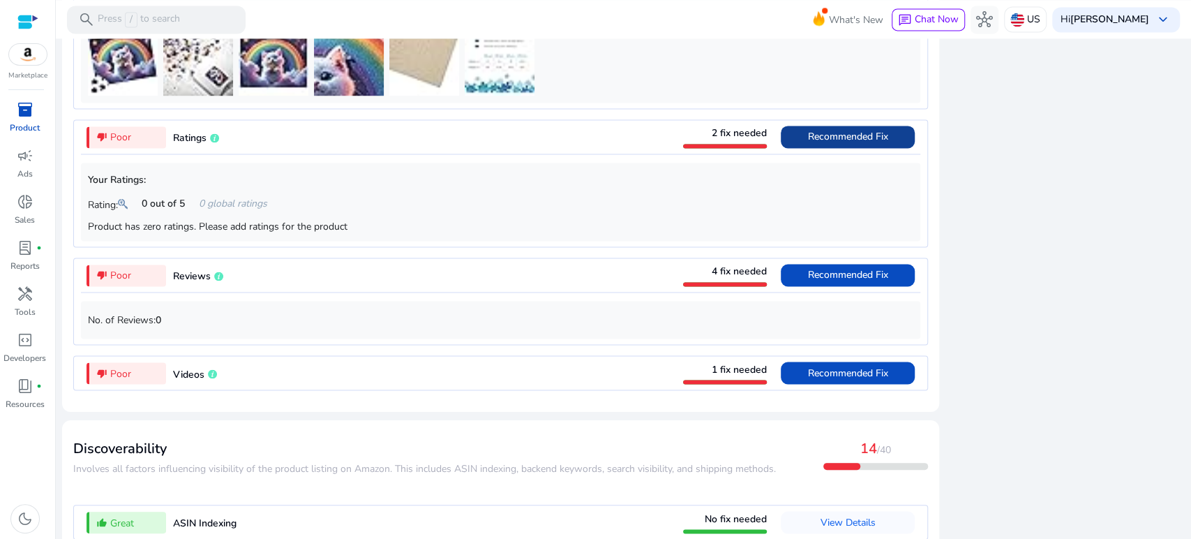
click at [825, 143] on span "Recommended Fix" at bounding box center [848, 136] width 80 height 13
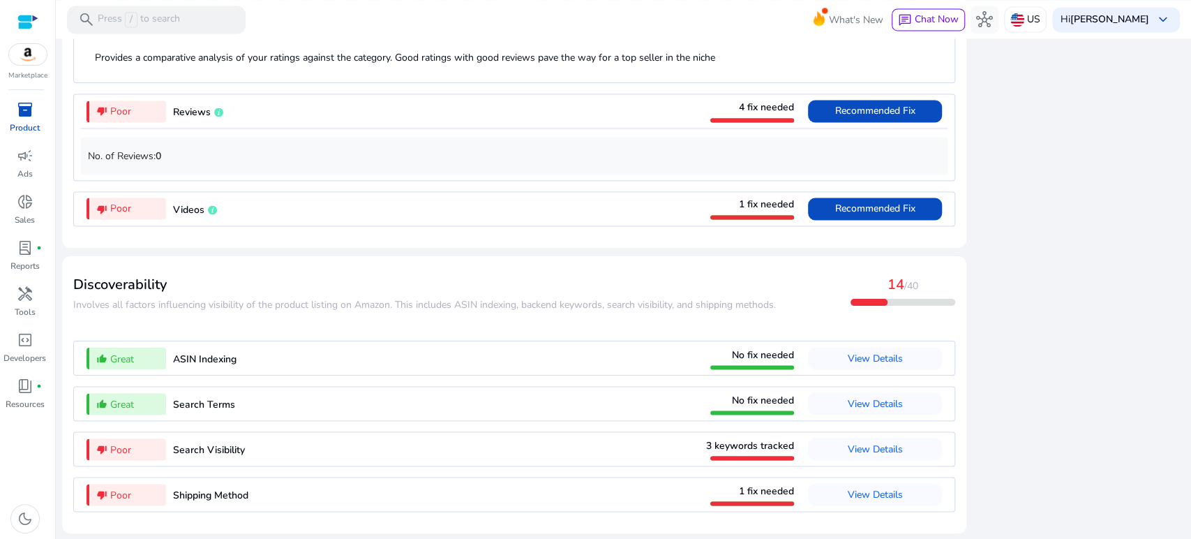
scroll to position [1575, 0]
click at [892, 353] on span "View Details" at bounding box center [875, 356] width 55 height 13
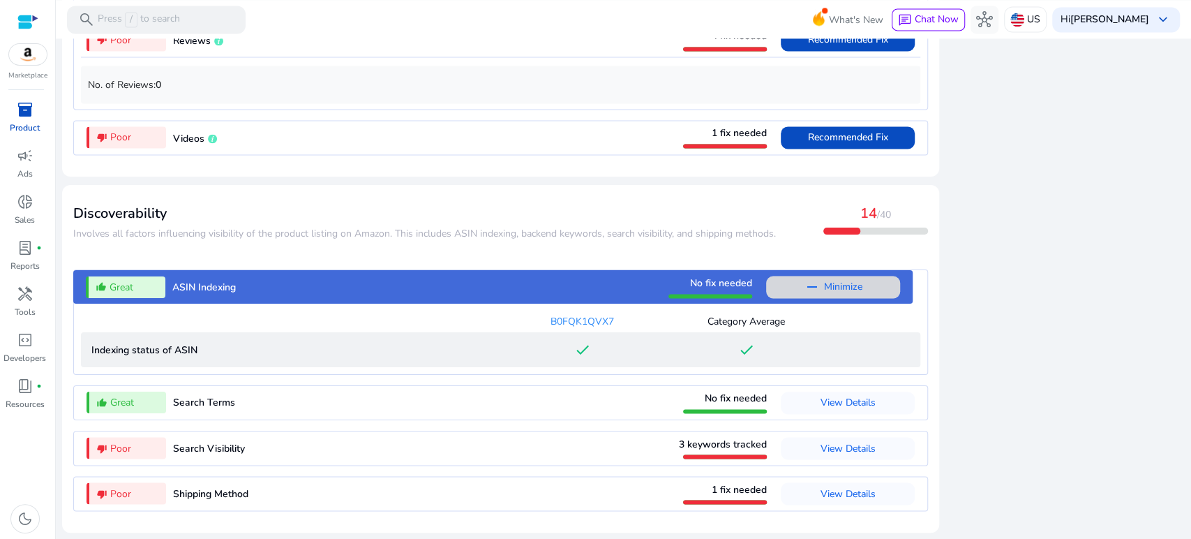
scroll to position [1375, 0]
click at [835, 287] on span "Minimize" at bounding box center [843, 287] width 38 height 22
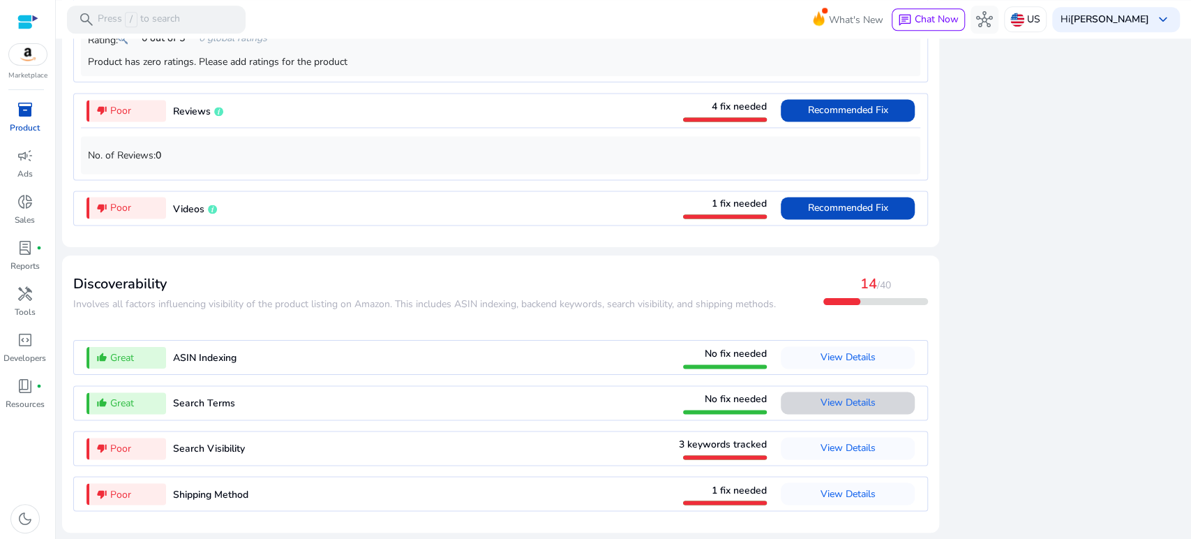
click at [872, 396] on span at bounding box center [848, 402] width 134 height 33
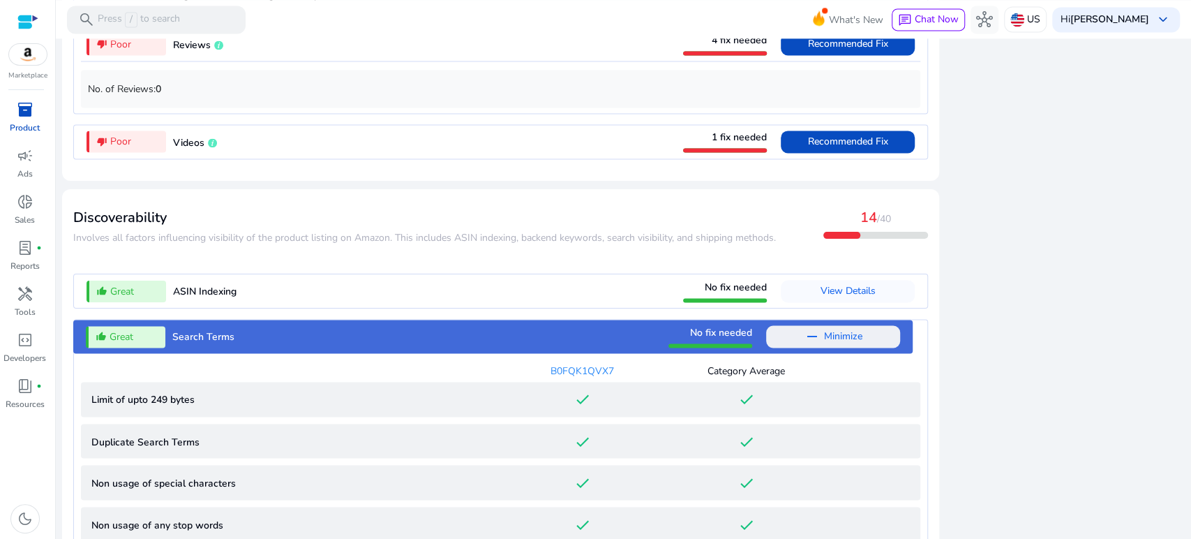
click at [872, 396] on div "thumb_up_alt Great Search Terms No fix needed remove Minimize B0FQK1QVX7 Catego…" at bounding box center [500, 475] width 855 height 313
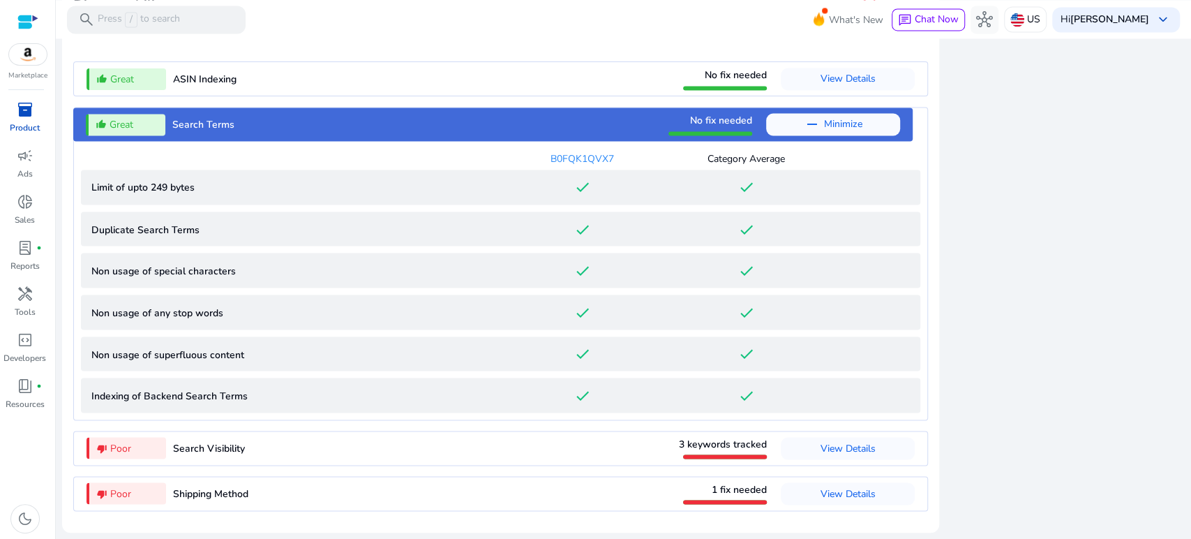
scroll to position [1583, 0]
click at [858, 125] on span at bounding box center [833, 123] width 134 height 33
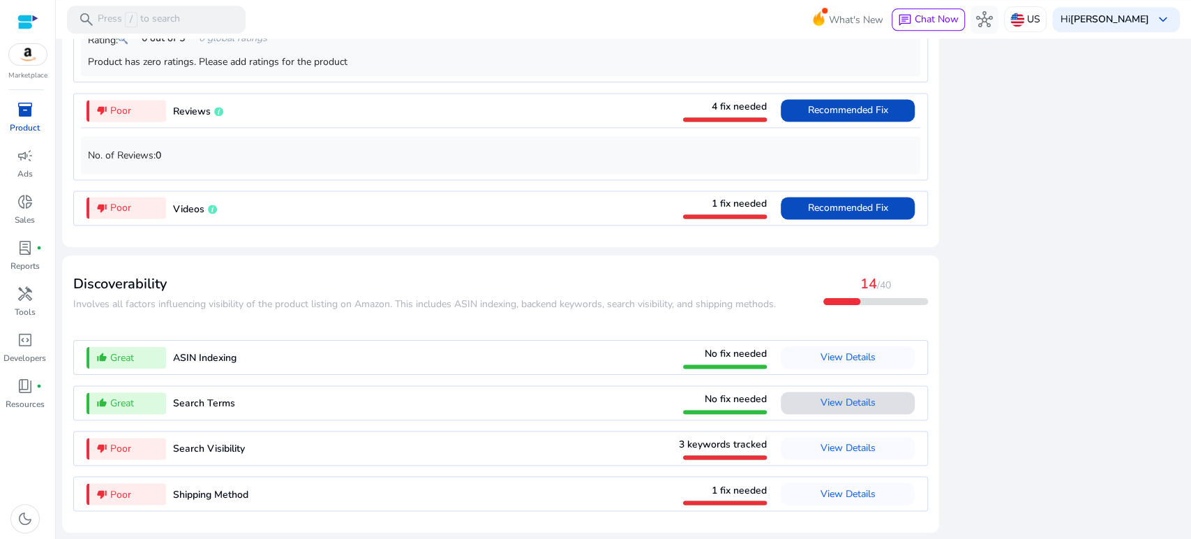
scroll to position [1305, 0]
click at [821, 447] on span "View Details" at bounding box center [848, 447] width 55 height 13
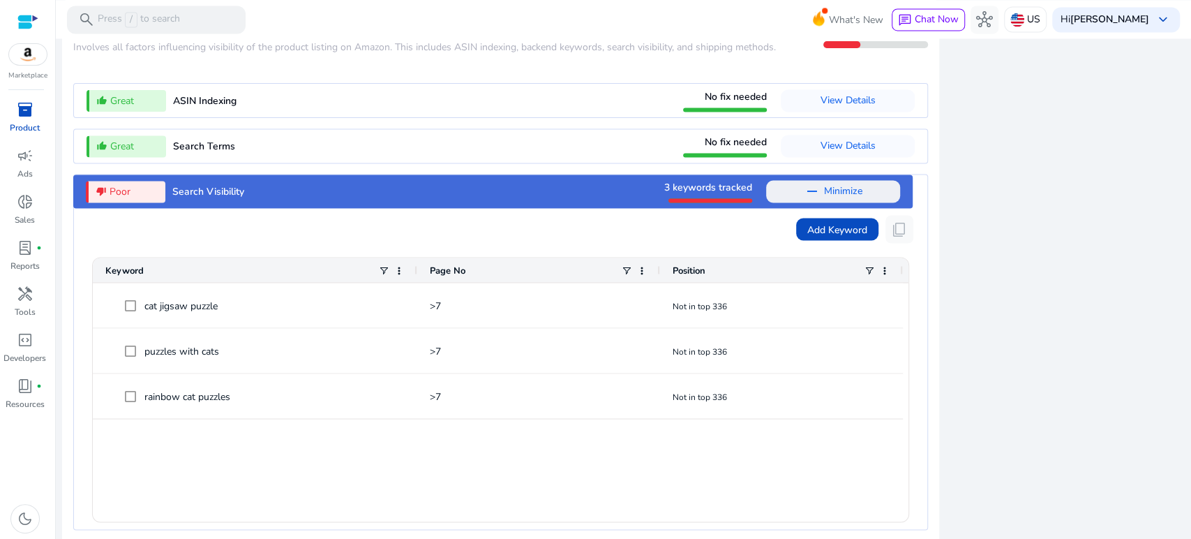
scroll to position [1471, 0]
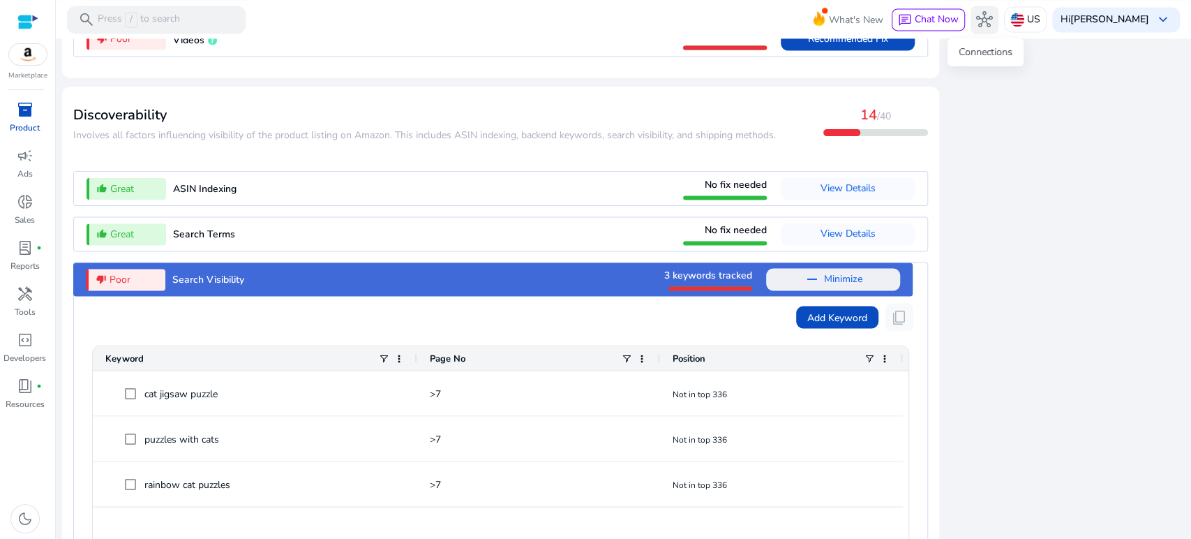
click at [988, 19] on span "hub" at bounding box center [984, 19] width 17 height 17
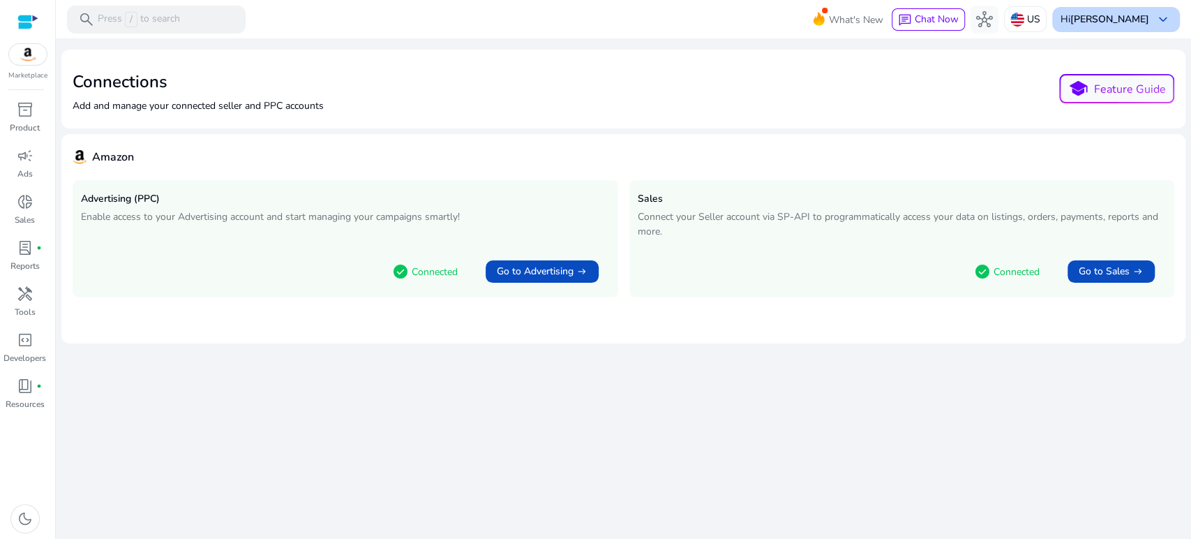
click at [1093, 20] on b "[PERSON_NAME]" at bounding box center [1109, 19] width 79 height 13
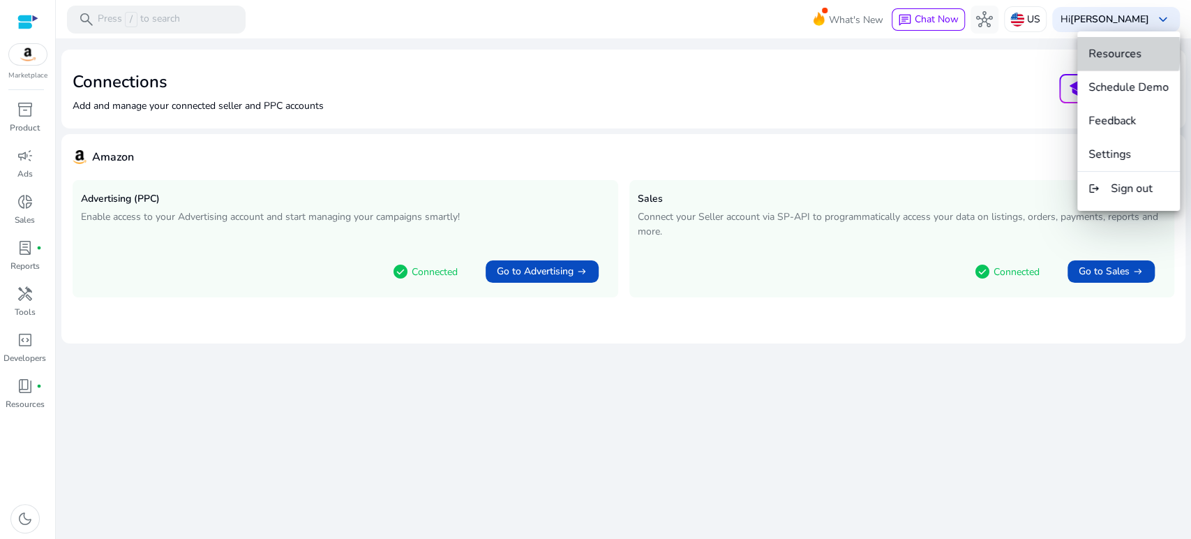
click at [1104, 53] on span "Resources" at bounding box center [1114, 53] width 53 height 15
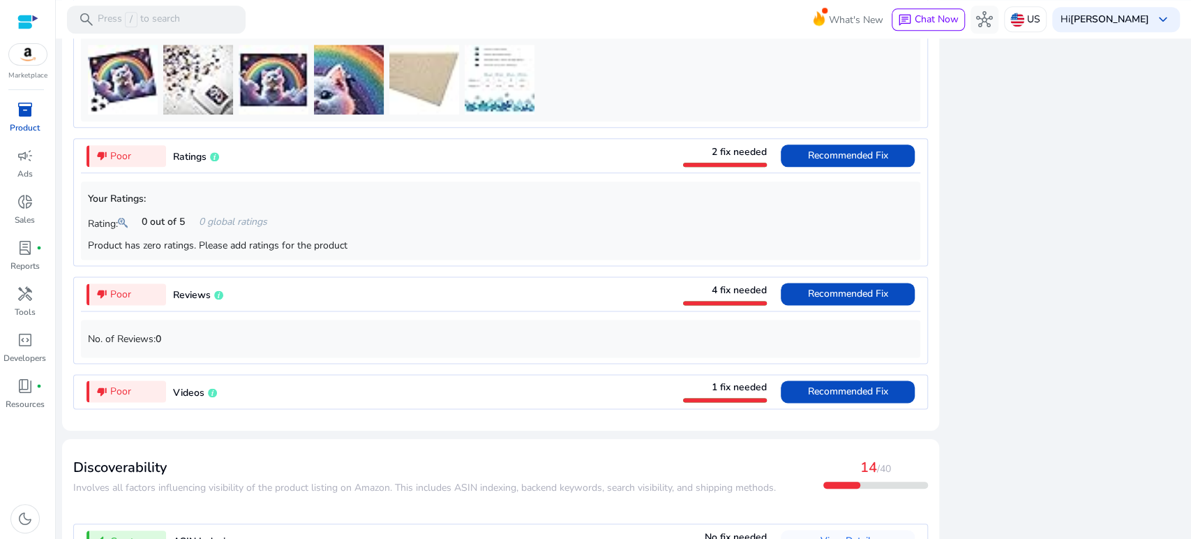
scroll to position [1305, 0]
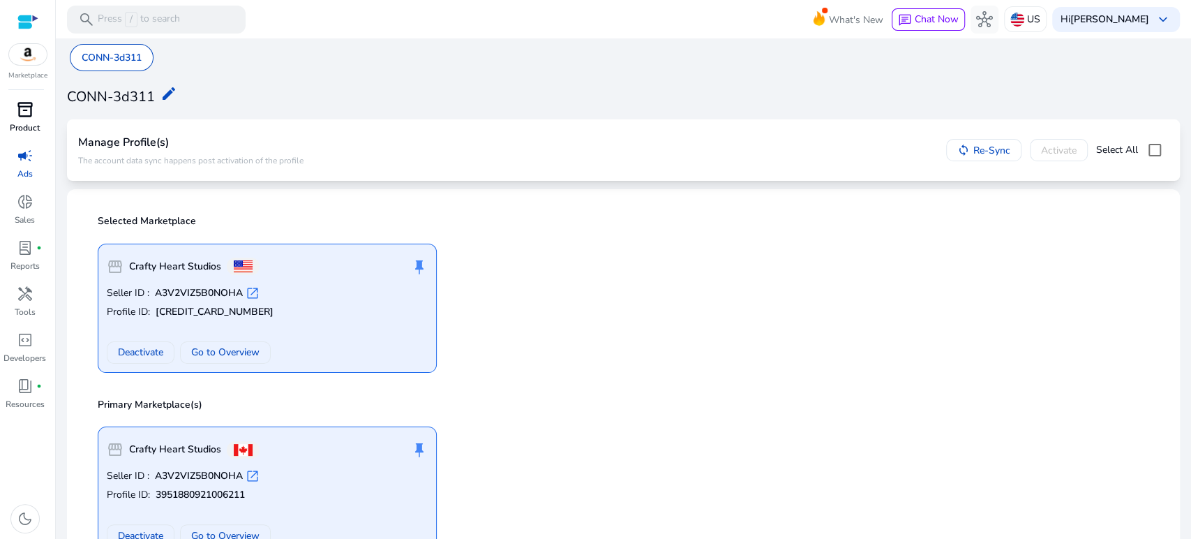
click at [9, 121] on link "inventory_2 Product" at bounding box center [25, 121] width 50 height 46
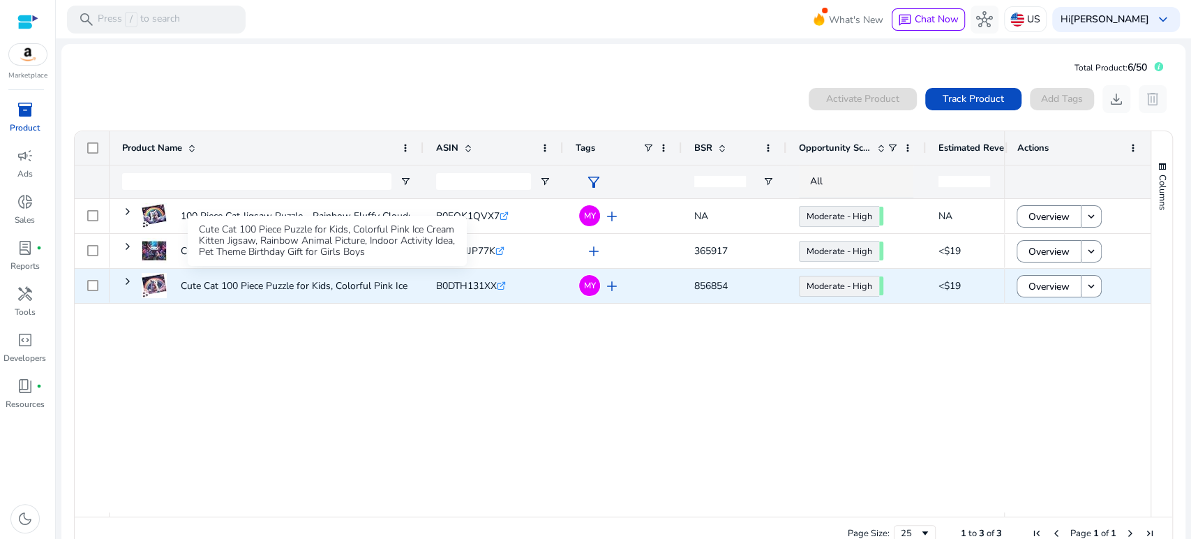
click at [216, 284] on p "Cute Cat 100 Piece Puzzle for Kids, Colorful Pink Ice Cream Kitten..." at bounding box center [327, 285] width 292 height 29
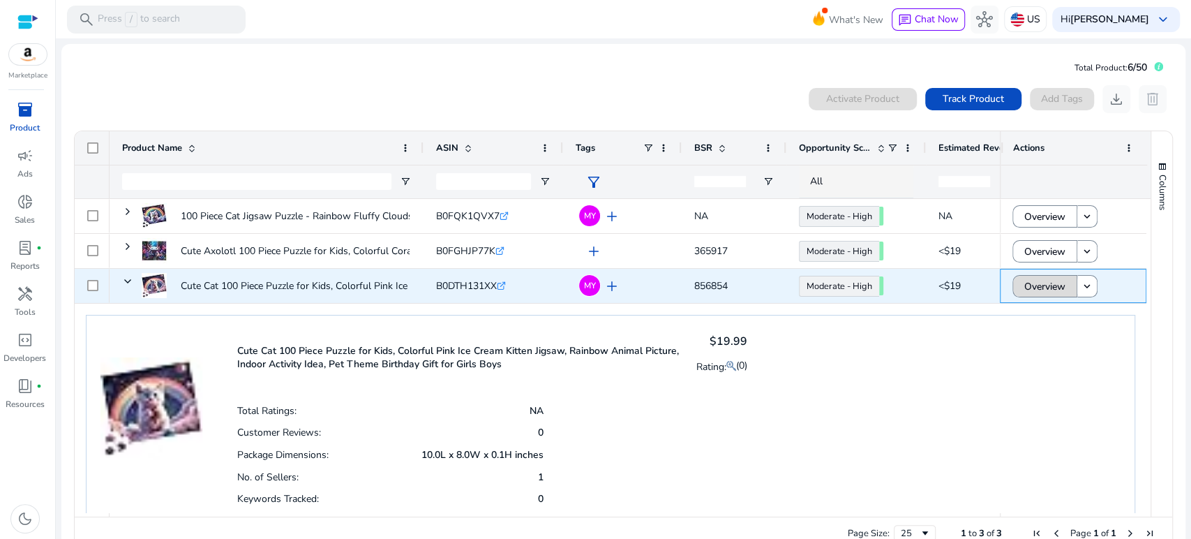
click at [1024, 288] on span "Overview" at bounding box center [1044, 286] width 41 height 29
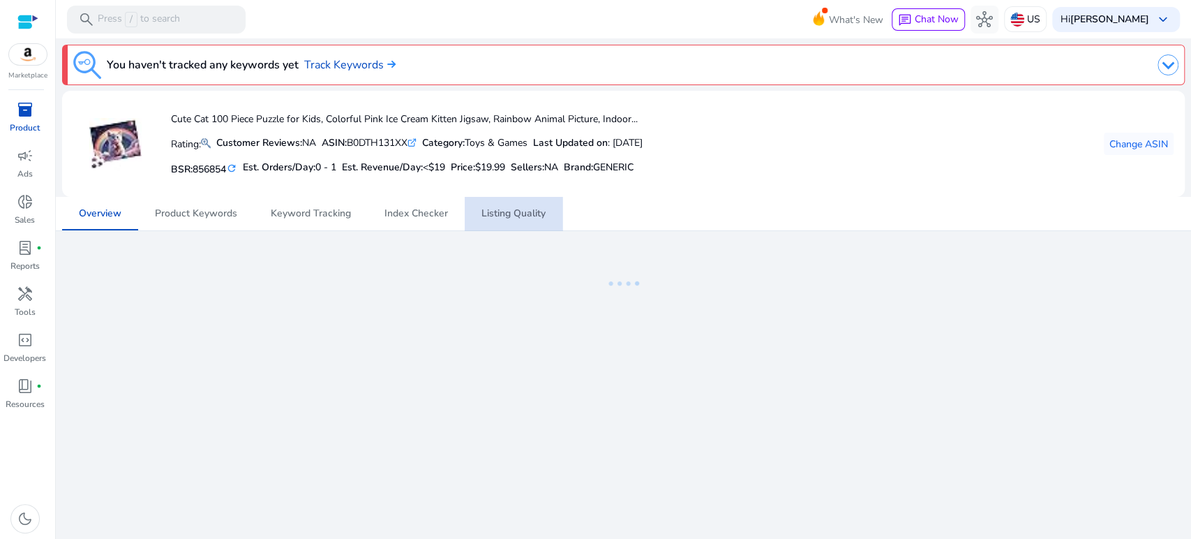
click at [519, 215] on span "Listing Quality" at bounding box center [513, 214] width 64 height 10
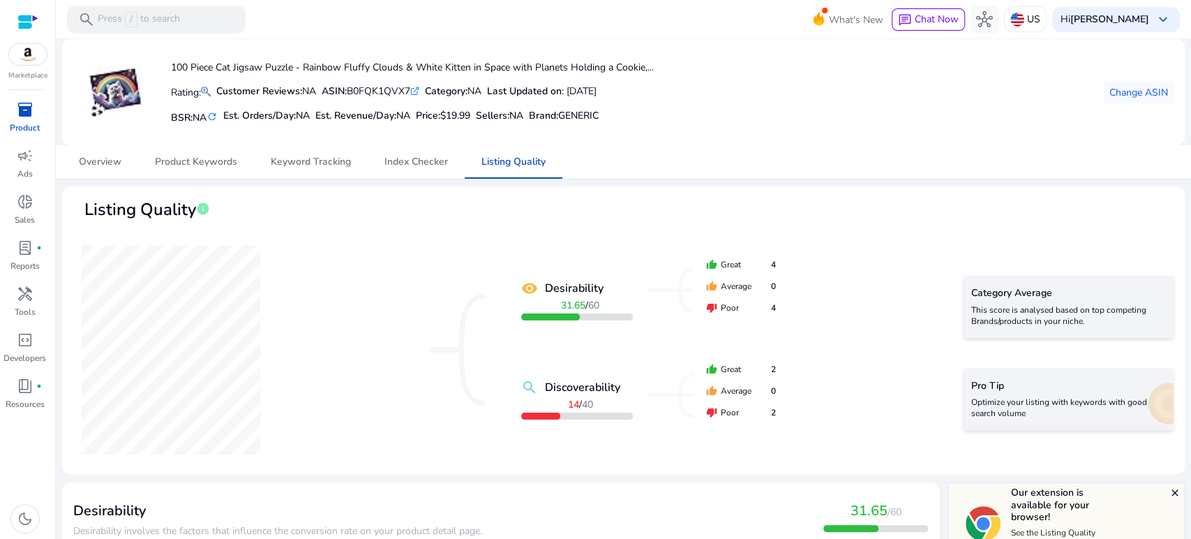
scroll to position [1305, 0]
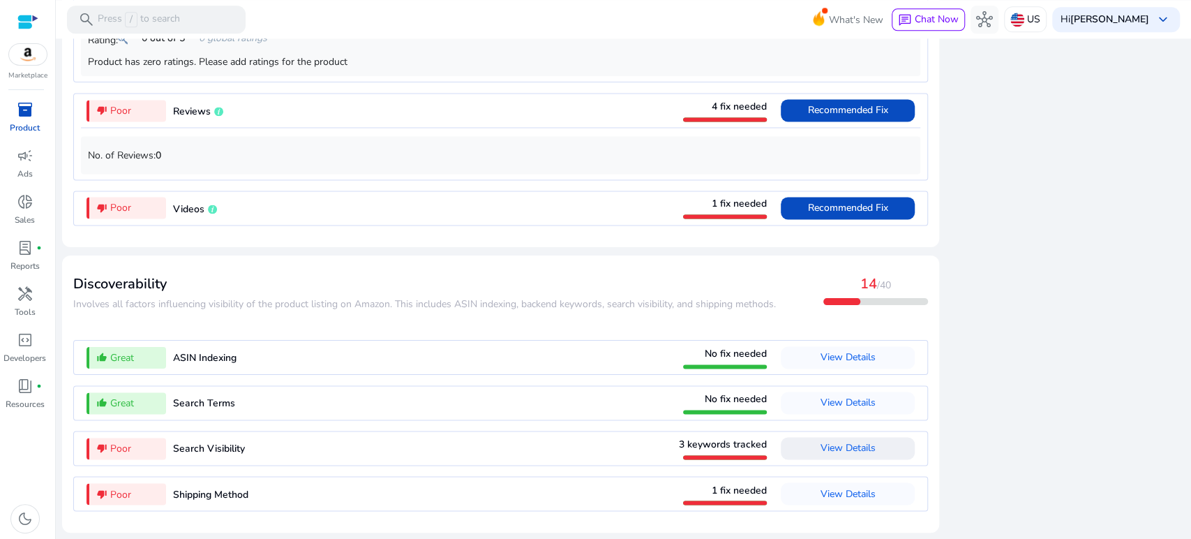
click at [848, 447] on span "View Details" at bounding box center [848, 447] width 55 height 13
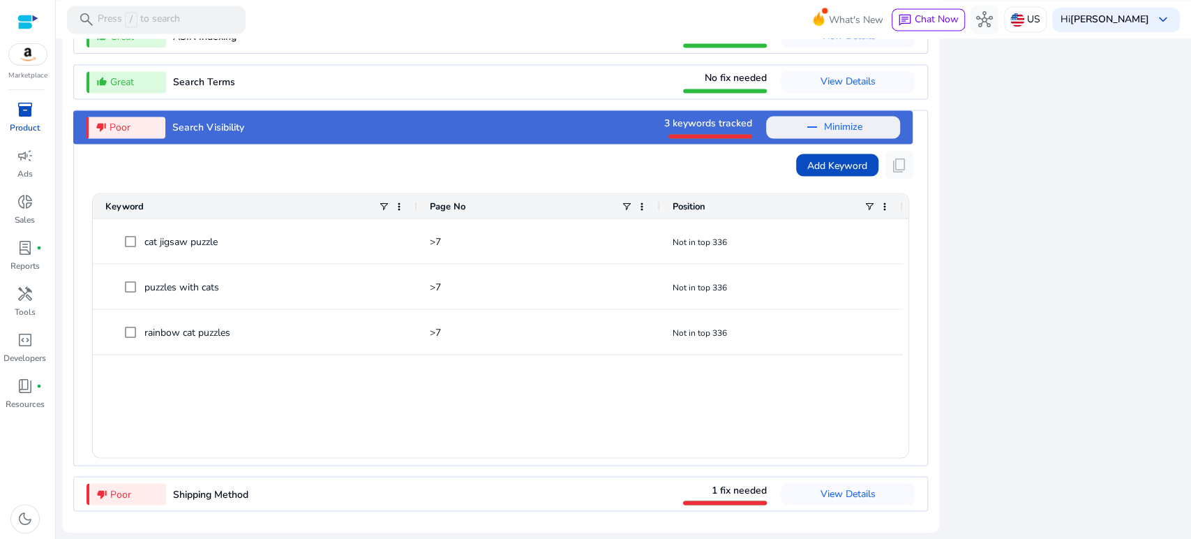
scroll to position [1626, 0]
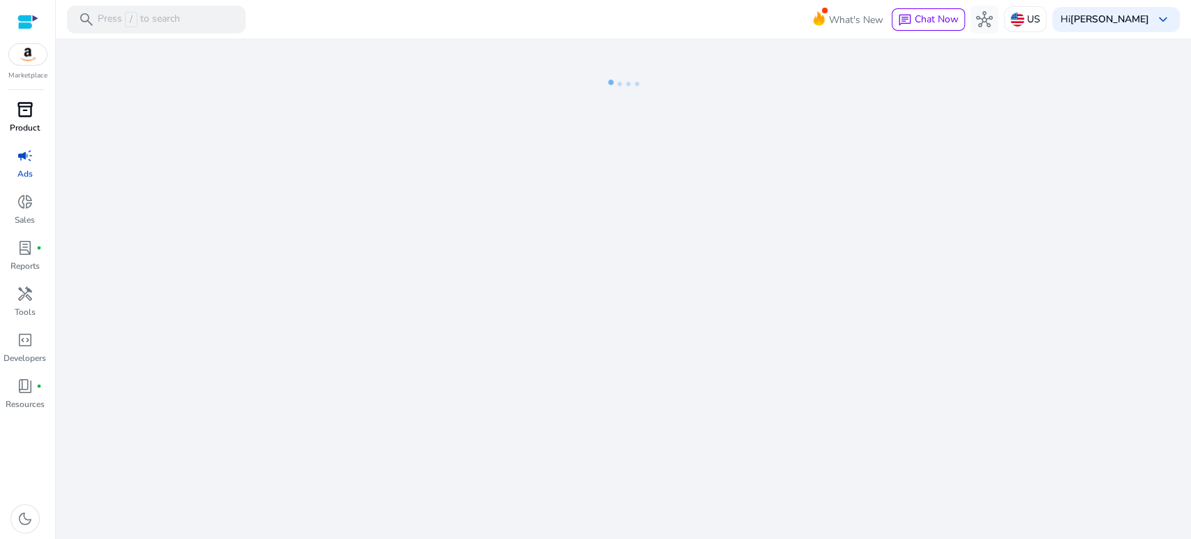
click at [20, 118] on span "inventory_2" at bounding box center [25, 109] width 17 height 17
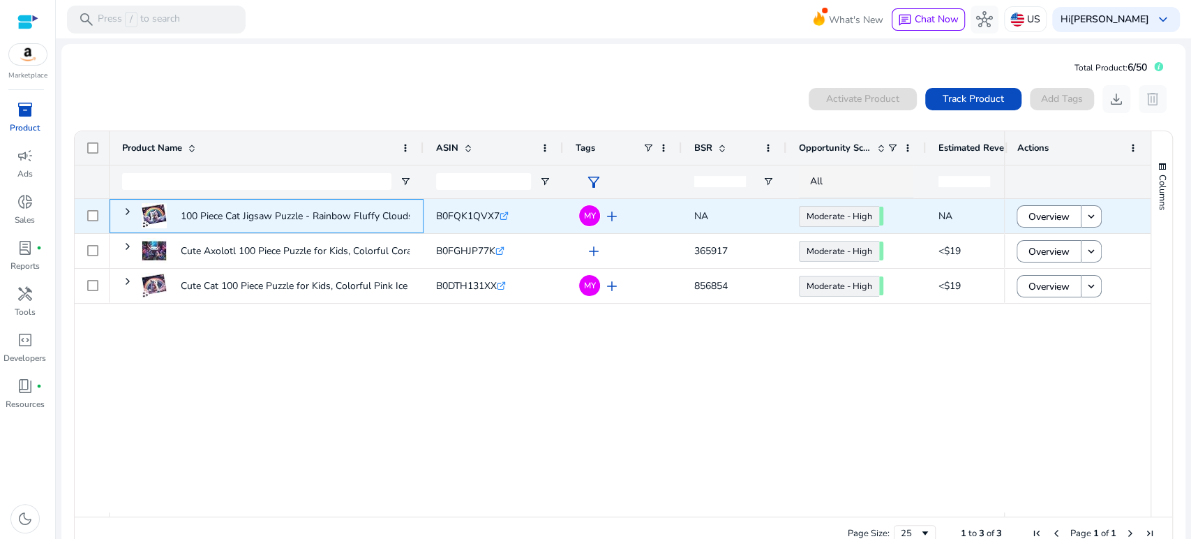
click at [174, 216] on div "100 Piece Cat Jigsaw Puzzle - Rainbow Fluffy Clouds & White Kitten..." at bounding box center [276, 216] width 268 height 38
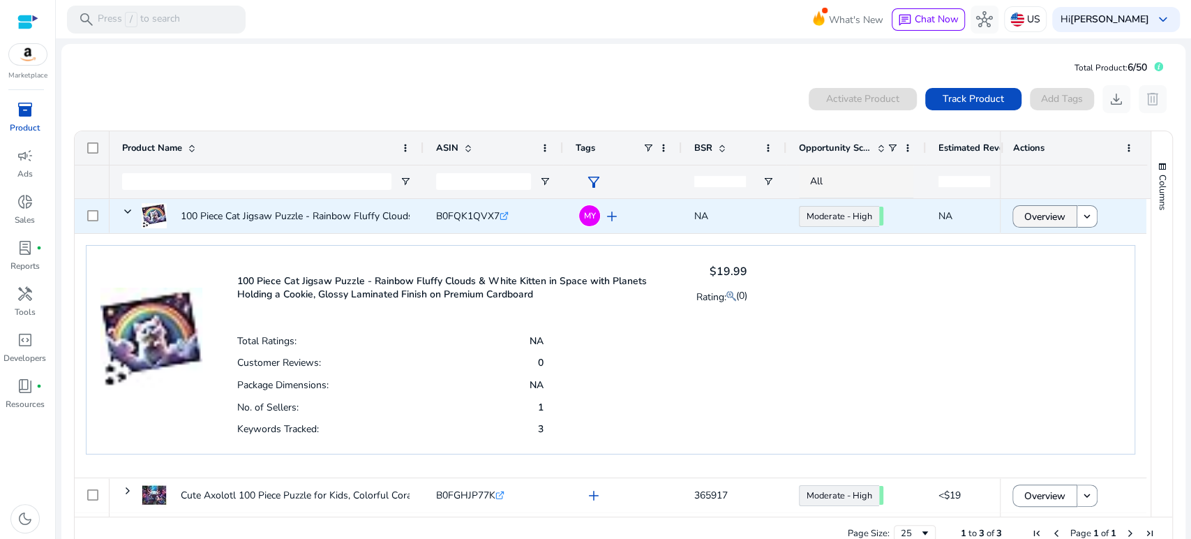
click at [1059, 209] on span "Overview" at bounding box center [1044, 216] width 41 height 29
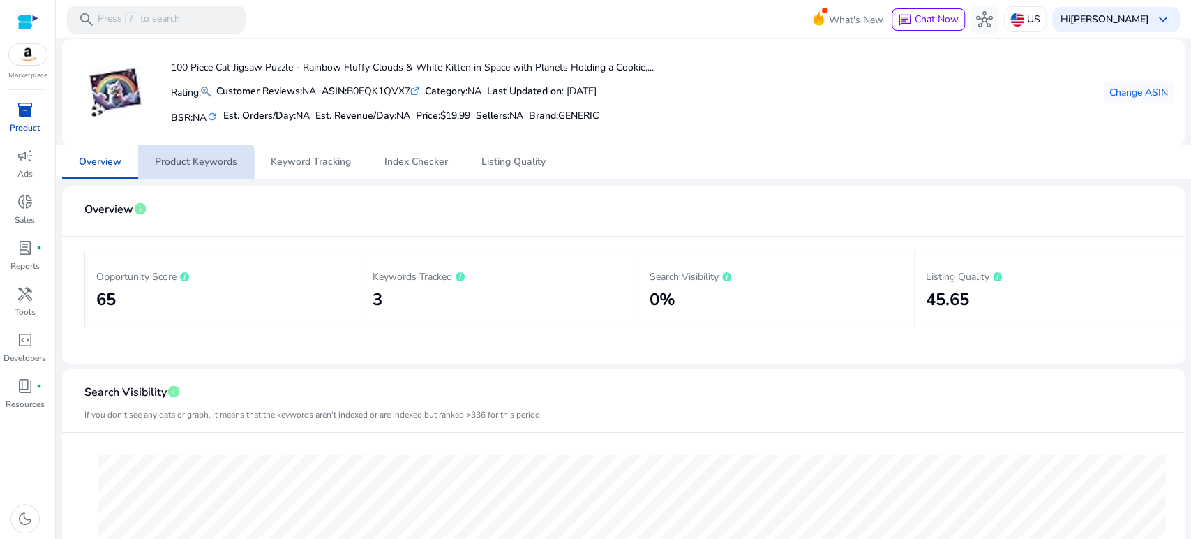
click at [179, 168] on span "Product Keywords" at bounding box center [196, 161] width 82 height 33
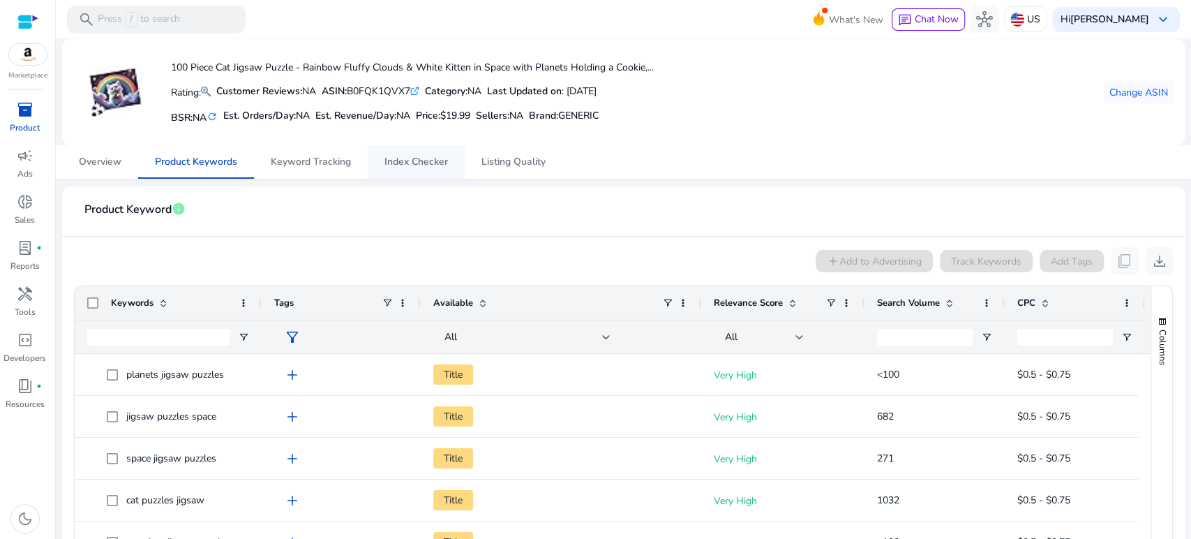
click at [433, 159] on span "Index Checker" at bounding box center [415, 162] width 63 height 10
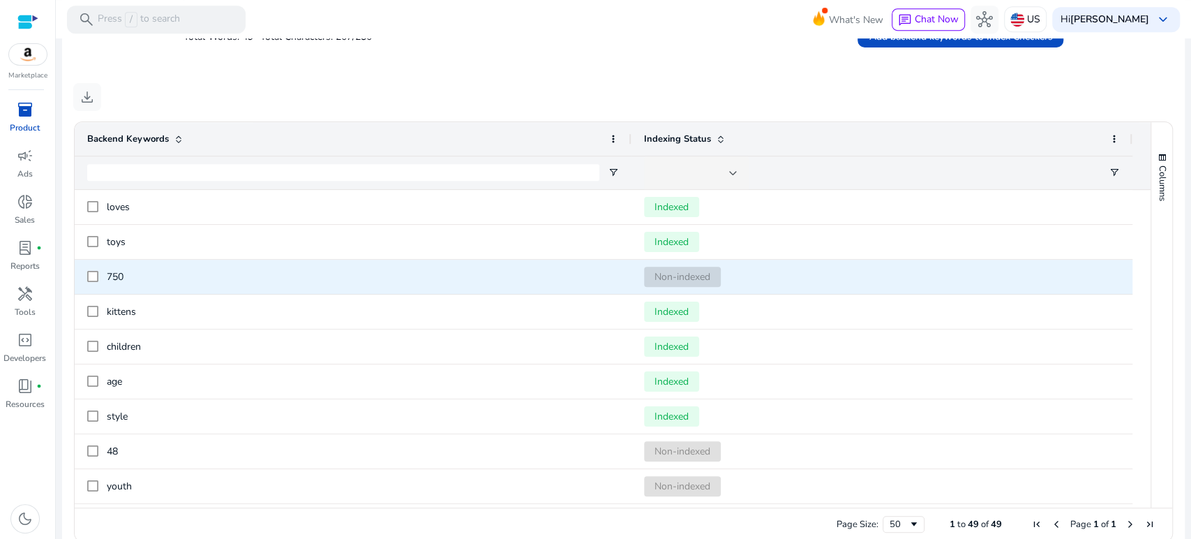
scroll to position [515, 0]
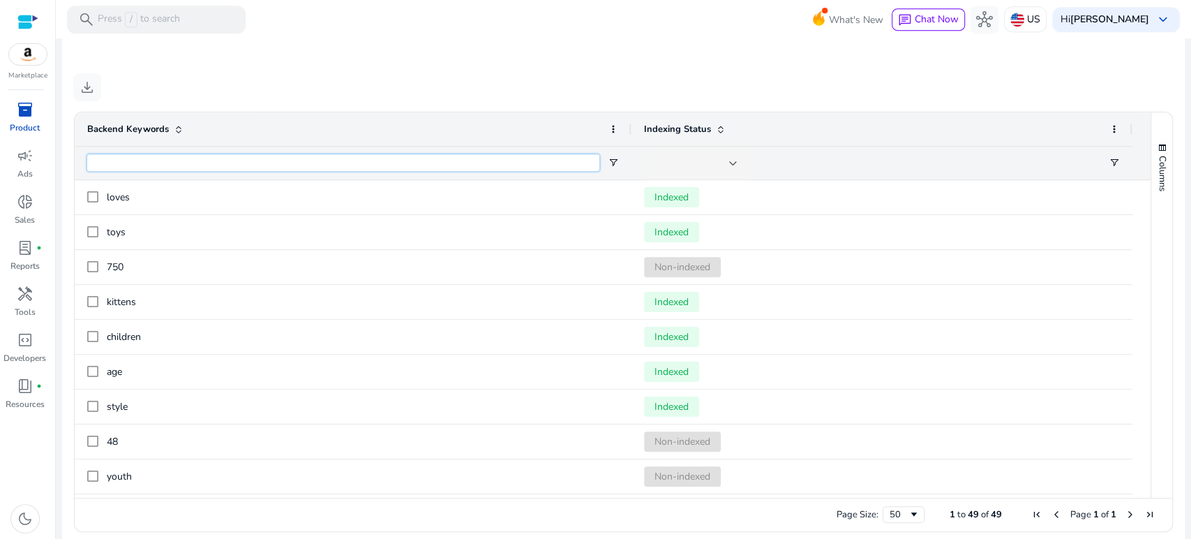
click at [184, 157] on input "Backend Keywords Filter Input" at bounding box center [343, 162] width 512 height 17
type input "**********"
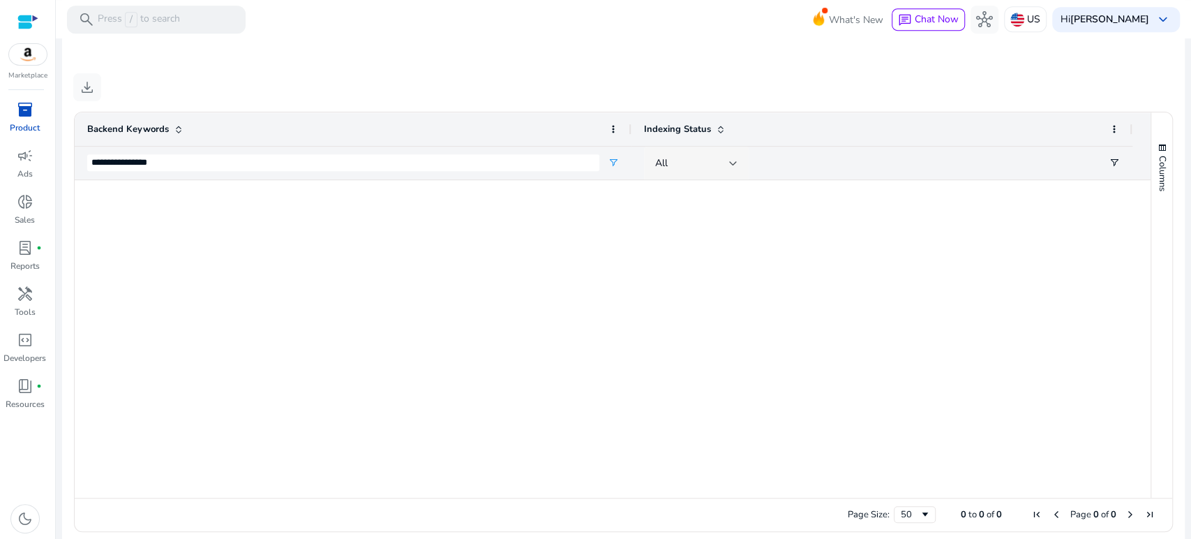
click at [737, 158] on div at bounding box center [733, 163] width 8 height 17
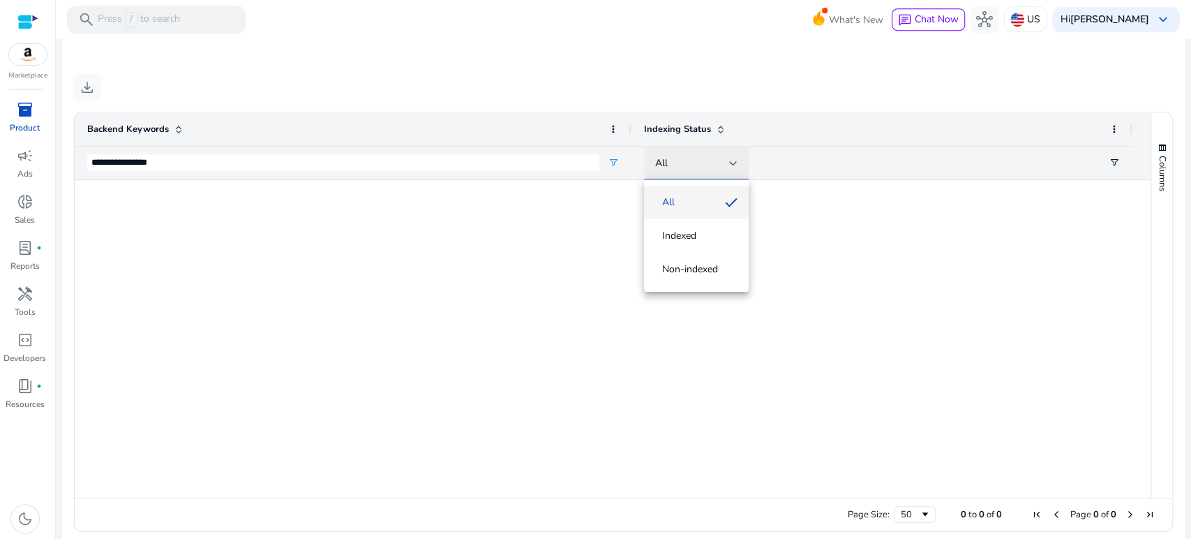
click at [737, 158] on div at bounding box center [595, 269] width 1191 height 539
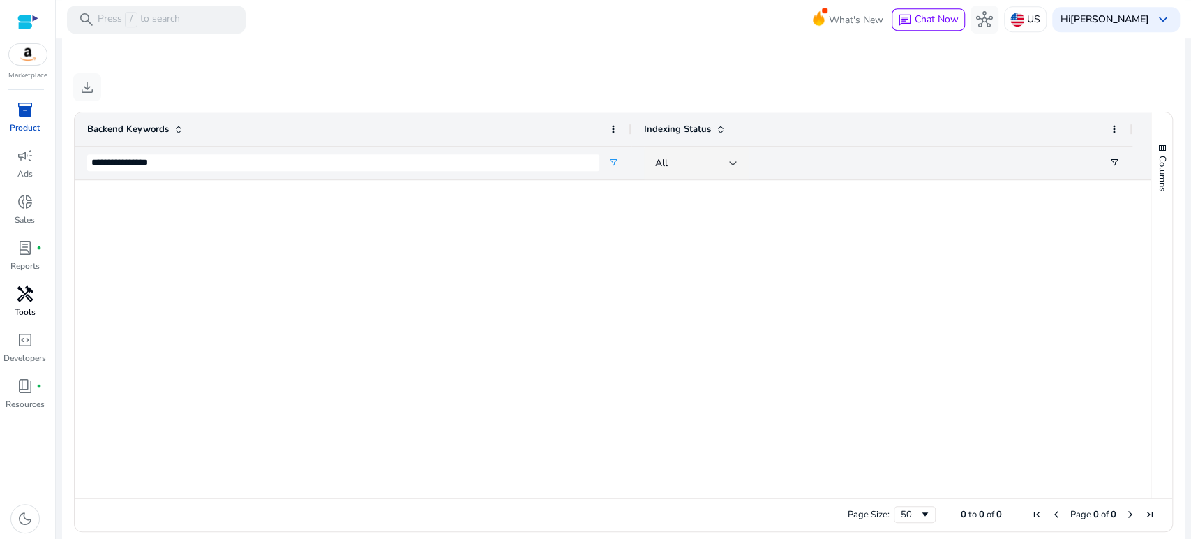
click at [25, 299] on span "handyman" at bounding box center [25, 293] width 17 height 17
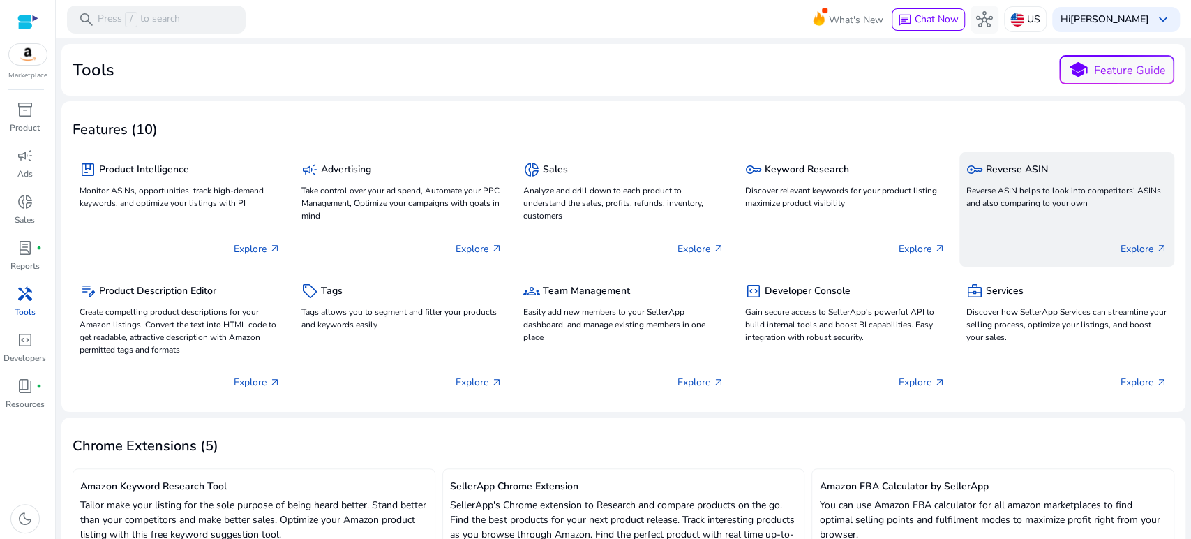
click at [1007, 179] on div "key Reverse ASIN" at bounding box center [1066, 169] width 201 height 20
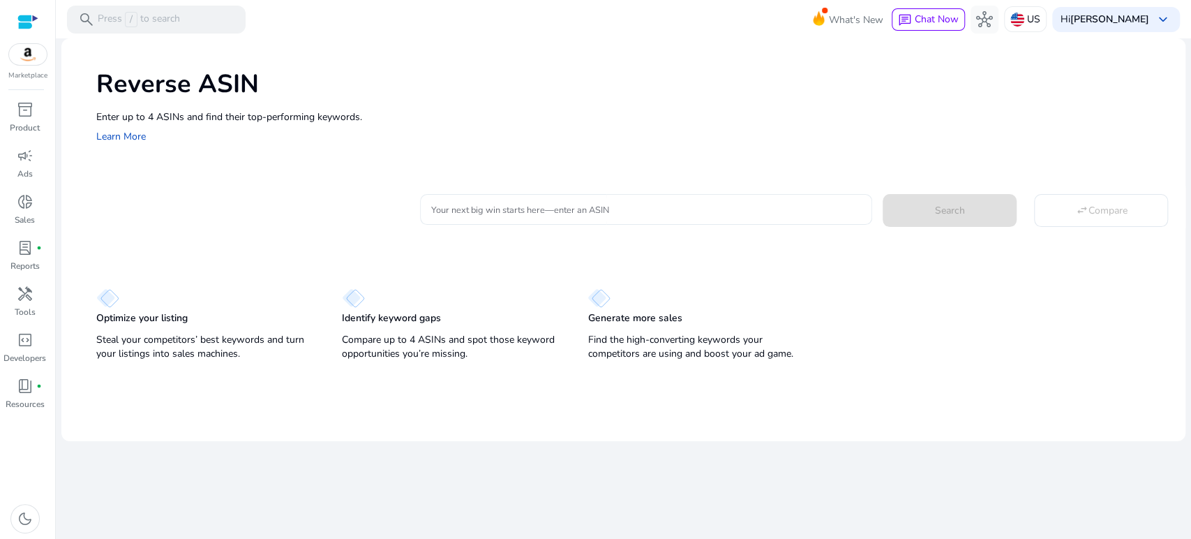
click at [528, 200] on div at bounding box center [646, 209] width 431 height 31
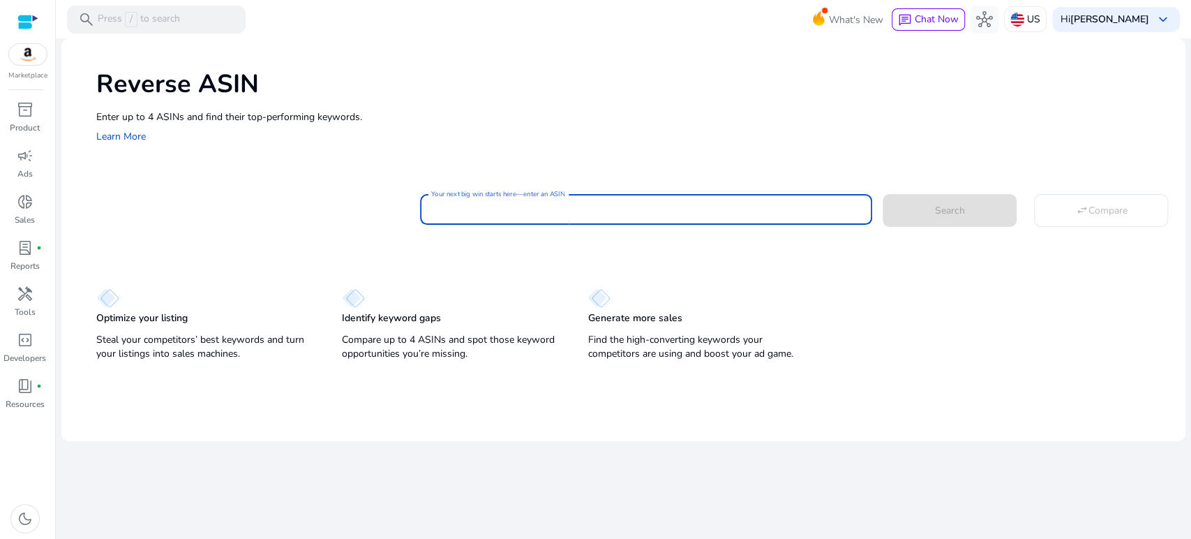
paste input "**********"
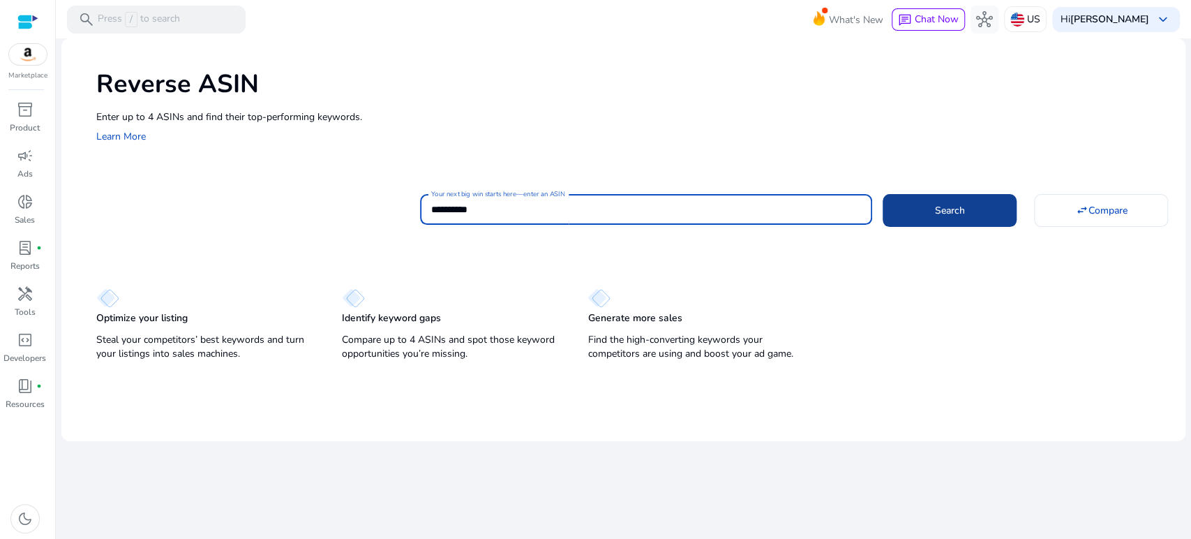
type input "**********"
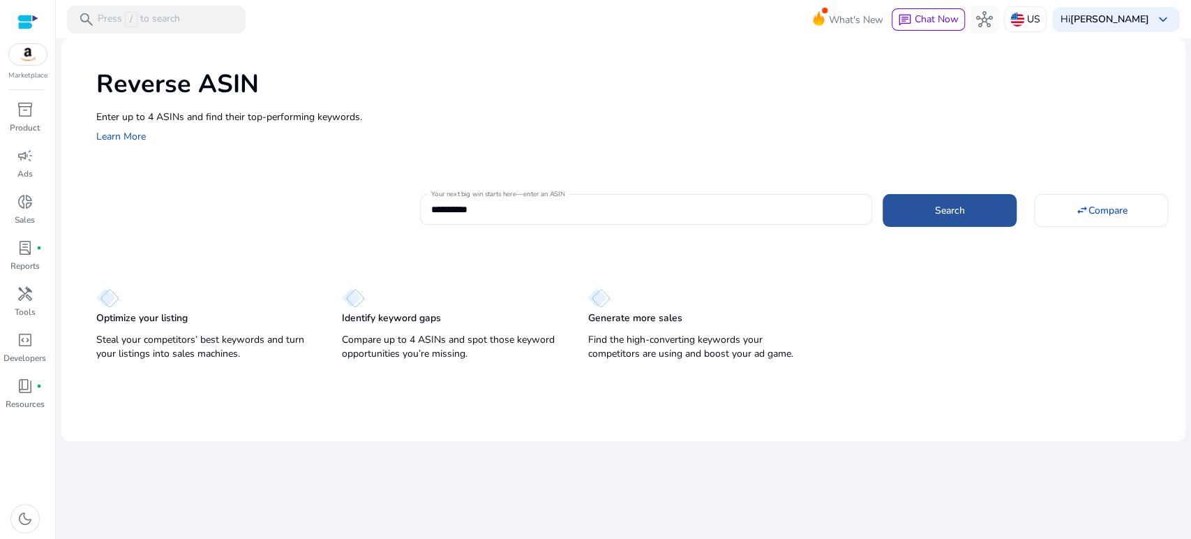
click at [927, 205] on span at bounding box center [950, 209] width 134 height 33
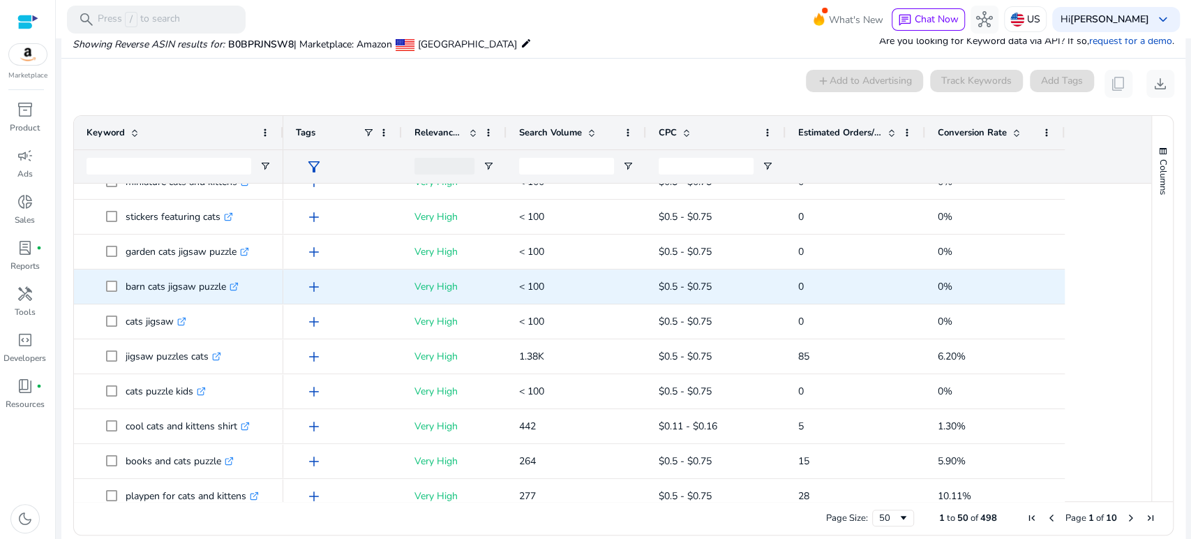
scroll to position [620, 0]
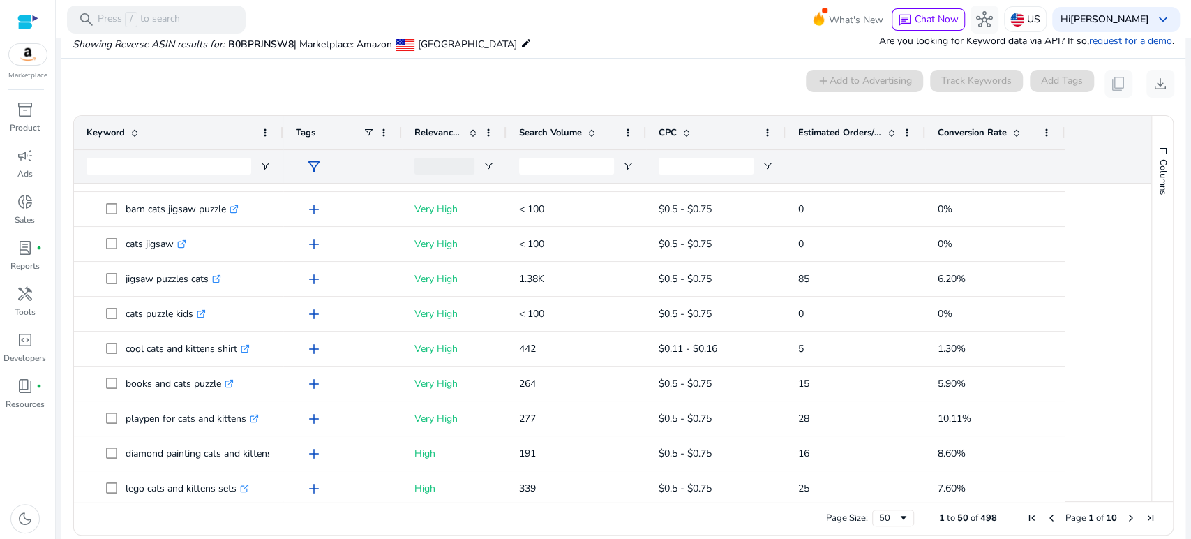
click at [840, 130] on span "Estimated Orders/Month" at bounding box center [840, 132] width 84 height 13
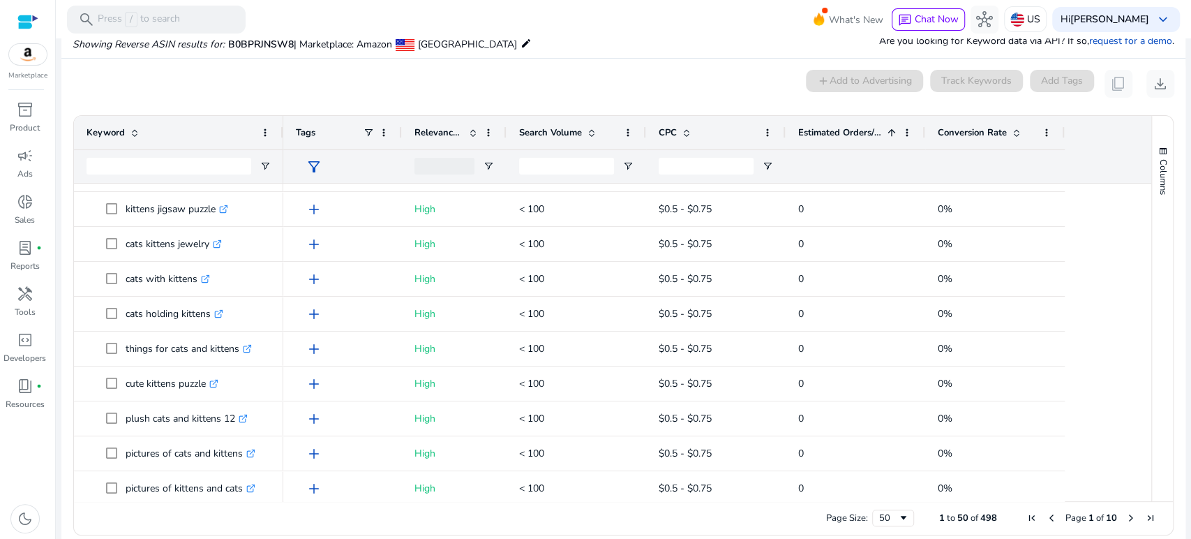
click at [840, 130] on span "Estimated Orders/Month" at bounding box center [840, 132] width 84 height 13
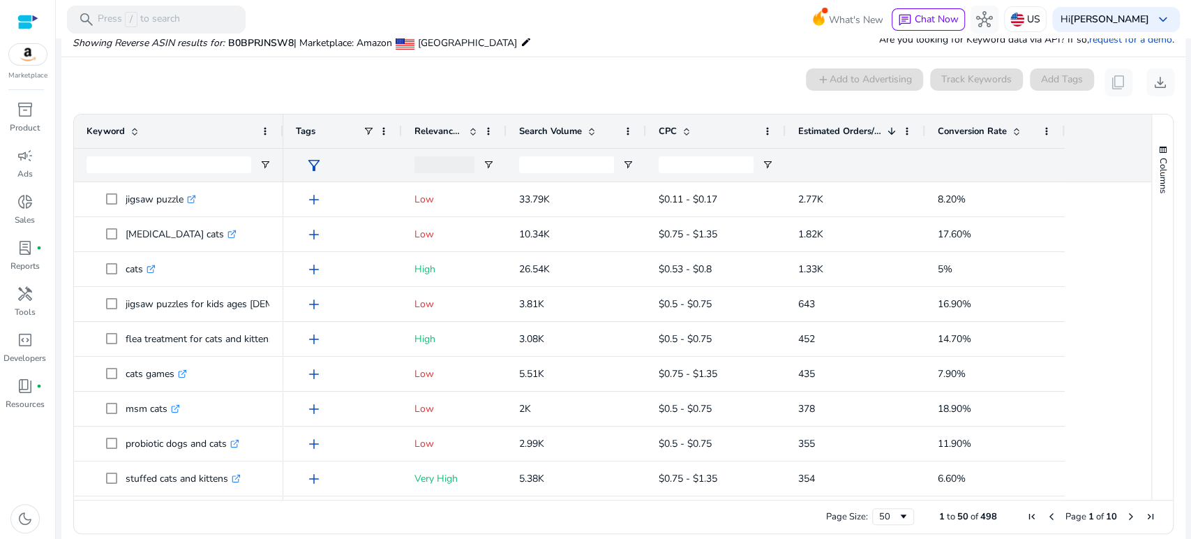
scroll to position [115, 0]
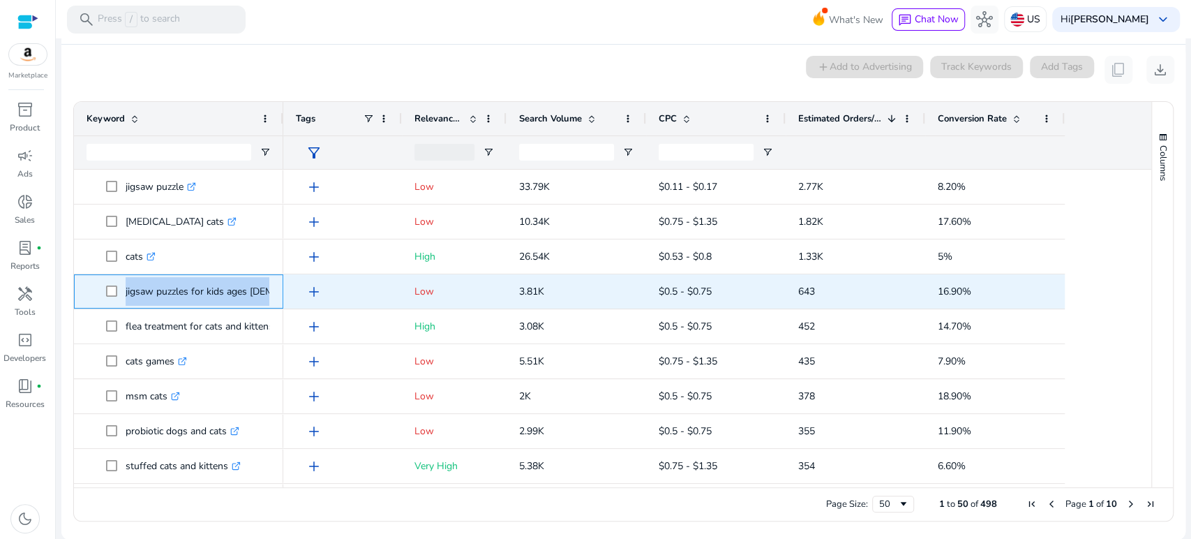
drag, startPoint x: 123, startPoint y: 290, endPoint x: 278, endPoint y: 289, distance: 154.9
click at [278, 289] on div "jigsaw puzzles for kids ages 8-10 300 pieces .st0{fill:#2c8af8}" at bounding box center [178, 291] width 209 height 34
copy span "jigsaw puzzles for kids ages 8-10 300 pieces .st0{fill:#2c8af8}"
click at [313, 285] on span "add" at bounding box center [314, 291] width 17 height 17
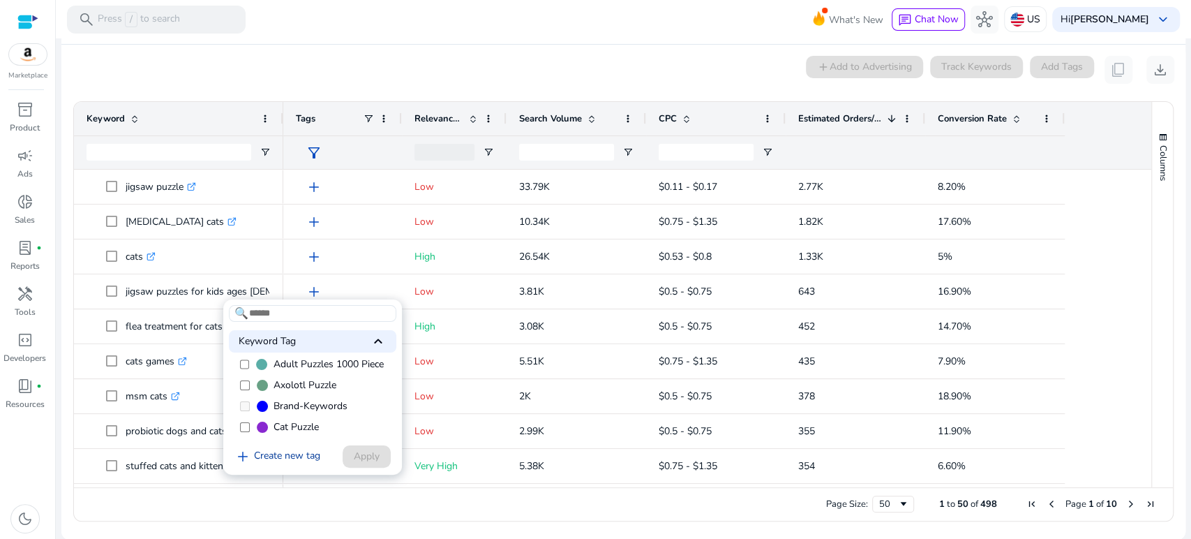
click at [280, 456] on link "add Create new tag" at bounding box center [277, 456] width 97 height 17
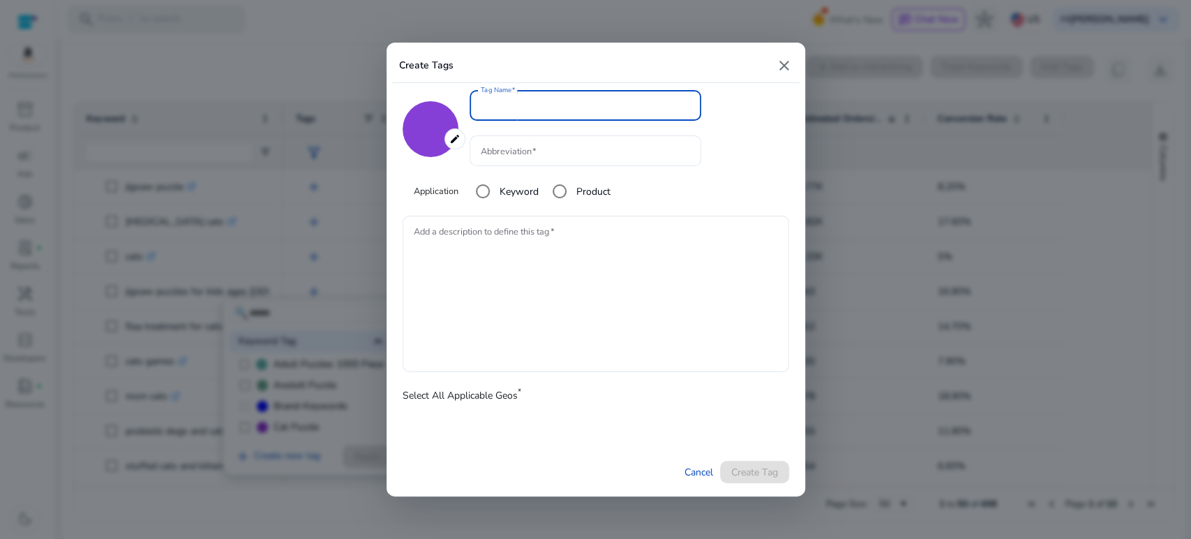
type input "*******"
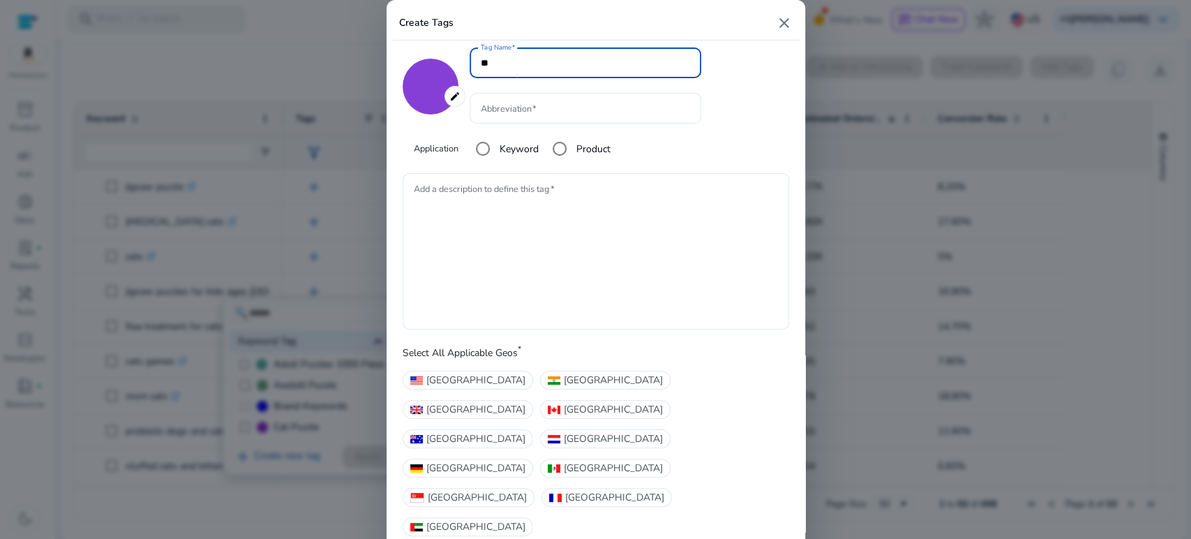
type input "*"
type input "**"
click at [486, 239] on textarea "Add a description to define this tag" at bounding box center [596, 251] width 364 height 142
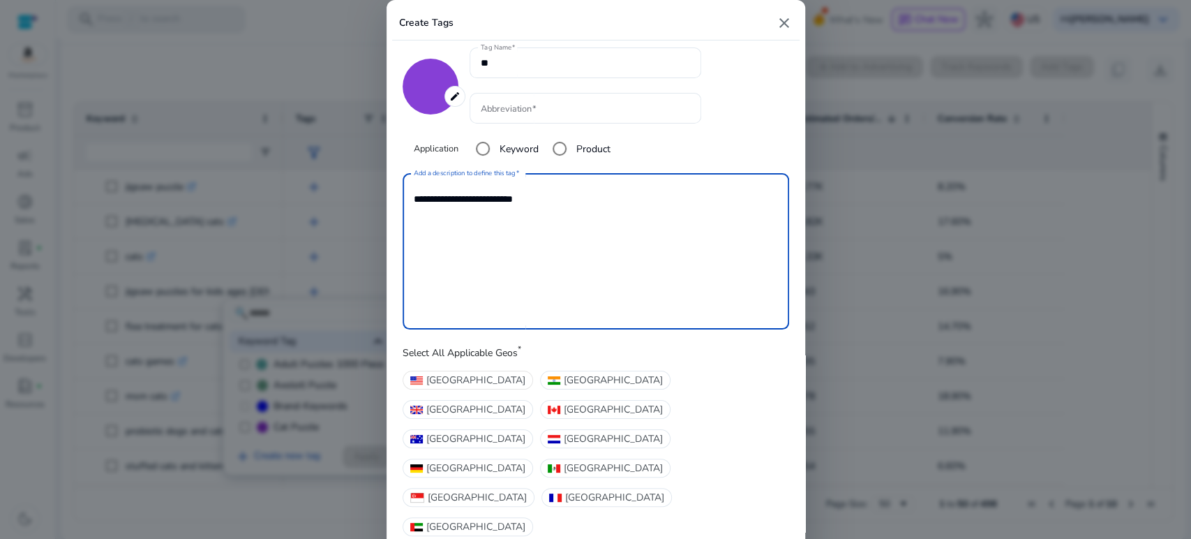
type textarea "**********"
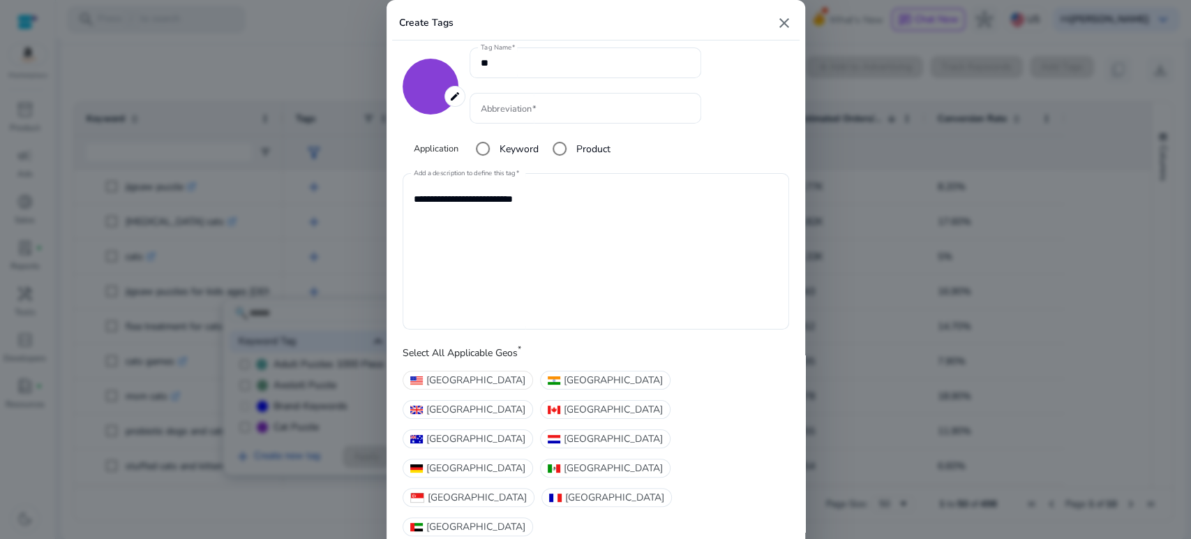
click at [453, 387] on span "[GEOGRAPHIC_DATA]" at bounding box center [475, 380] width 99 height 15
click at [508, 116] on input "Abbreviation" at bounding box center [585, 107] width 209 height 15
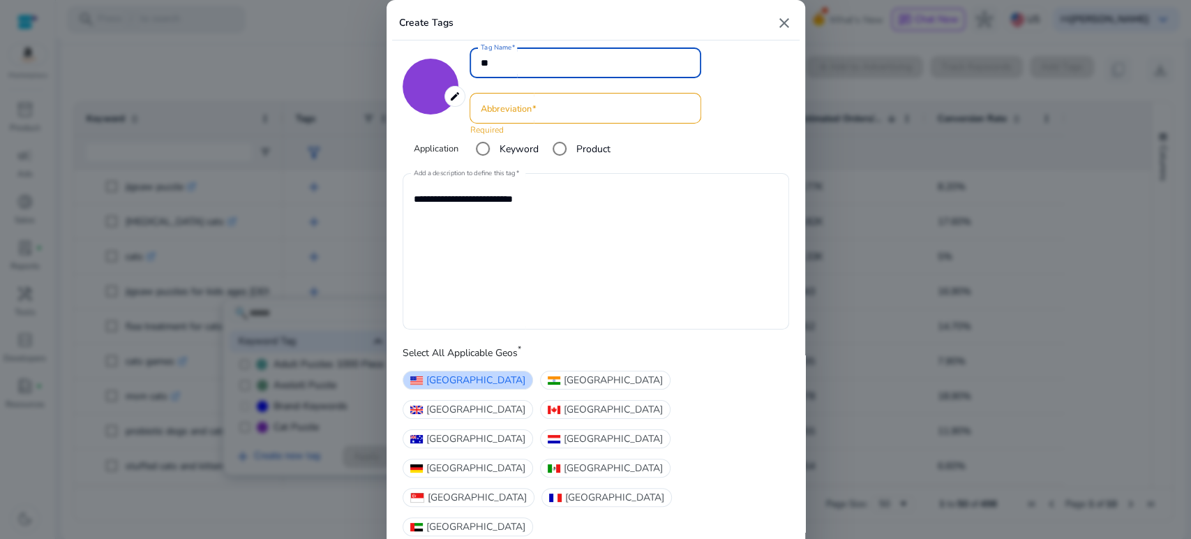
drag, startPoint x: 507, startPoint y: 86, endPoint x: 477, endPoint y: 82, distance: 29.6
click at [477, 78] on div "Tag Name **" at bounding box center [586, 62] width 232 height 31
type input "**********"
click at [497, 116] on input "Abbreviation" at bounding box center [585, 107] width 209 height 15
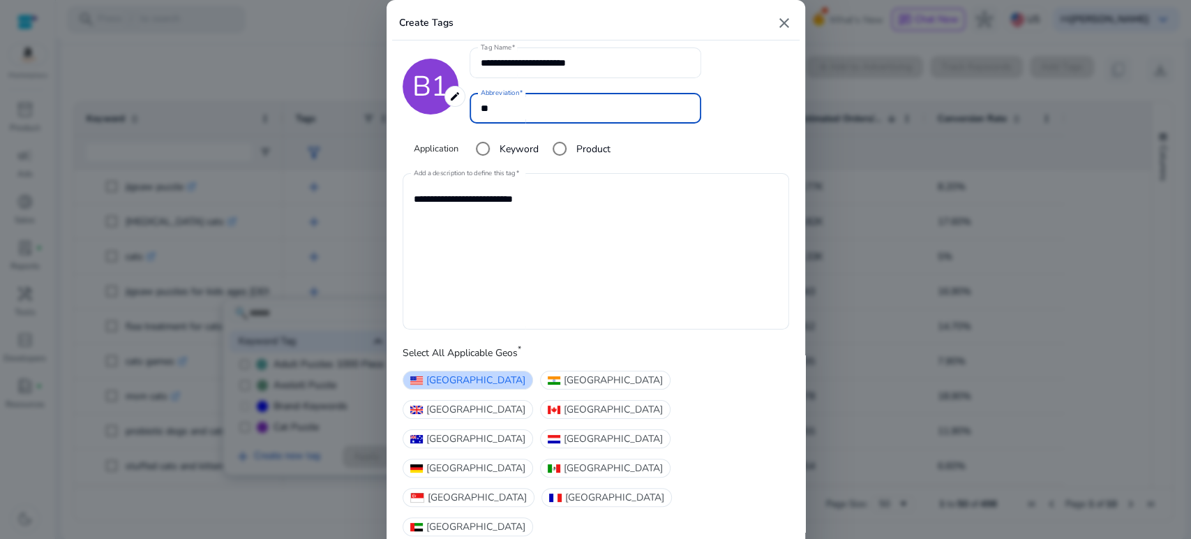
type input "**"
type input "*******"
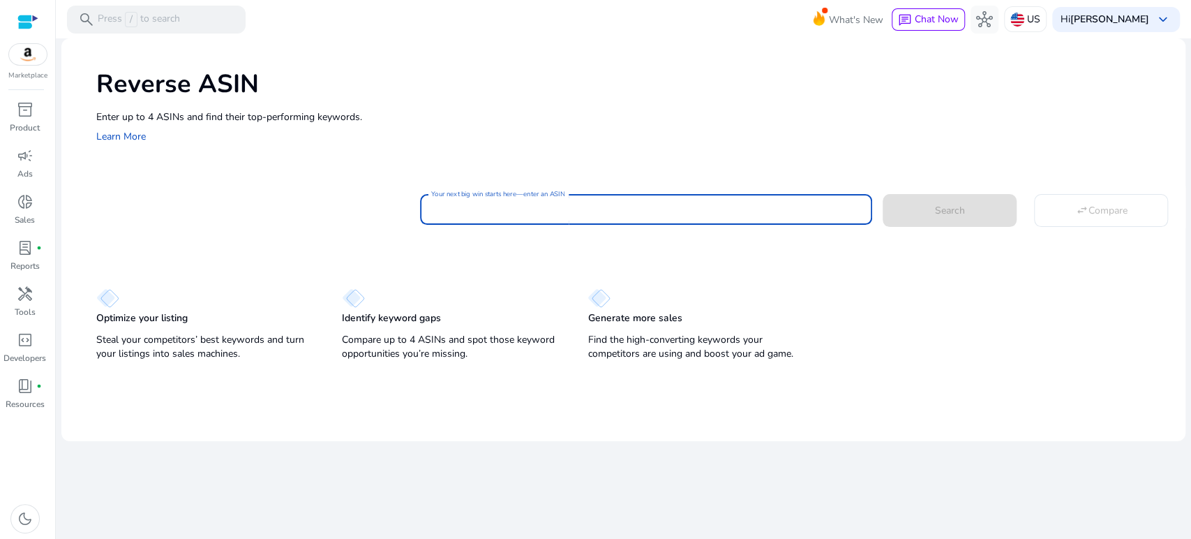
click at [607, 209] on input "Your next big win starts here—enter an ASIN" at bounding box center [646, 209] width 431 height 15
paste input "**********"
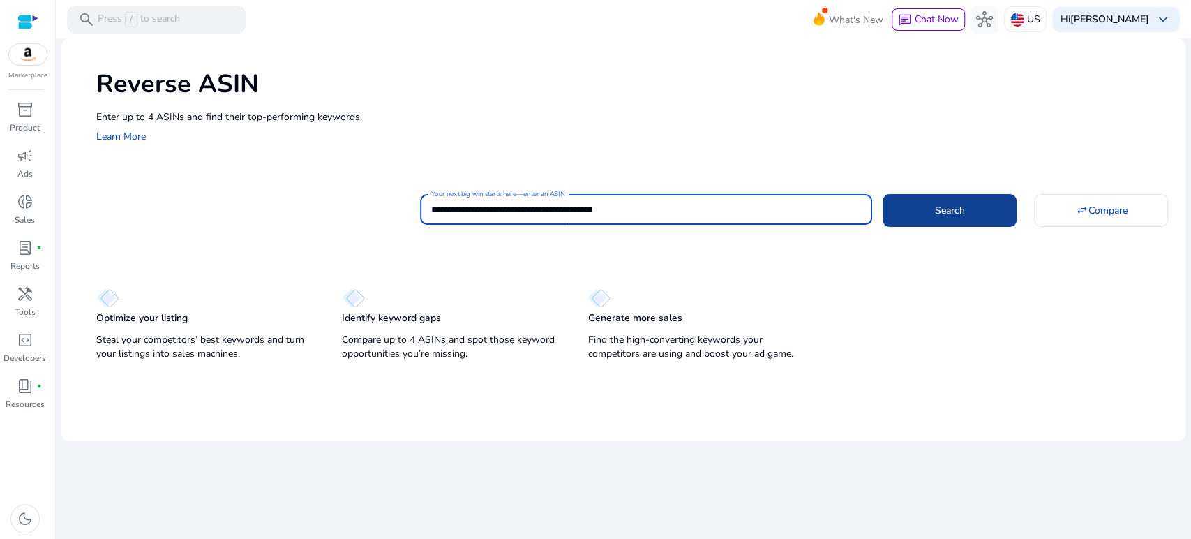
click at [924, 218] on span at bounding box center [950, 209] width 134 height 33
type input "**********"
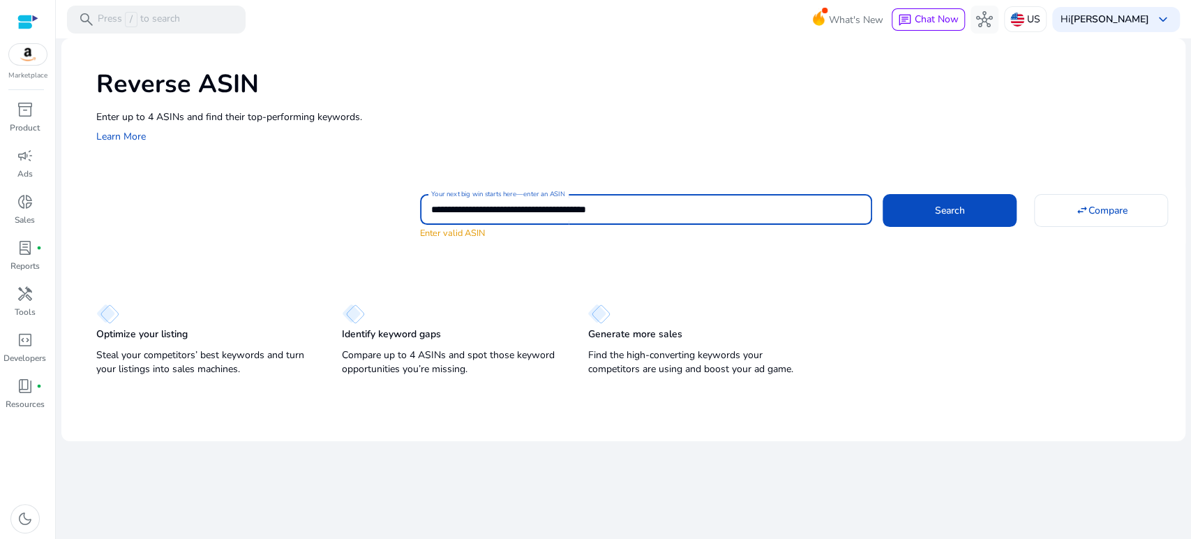
drag, startPoint x: 664, startPoint y: 209, endPoint x: 329, endPoint y: 195, distance: 335.2
click at [332, 197] on div "**********" at bounding box center [635, 215] width 1078 height 50
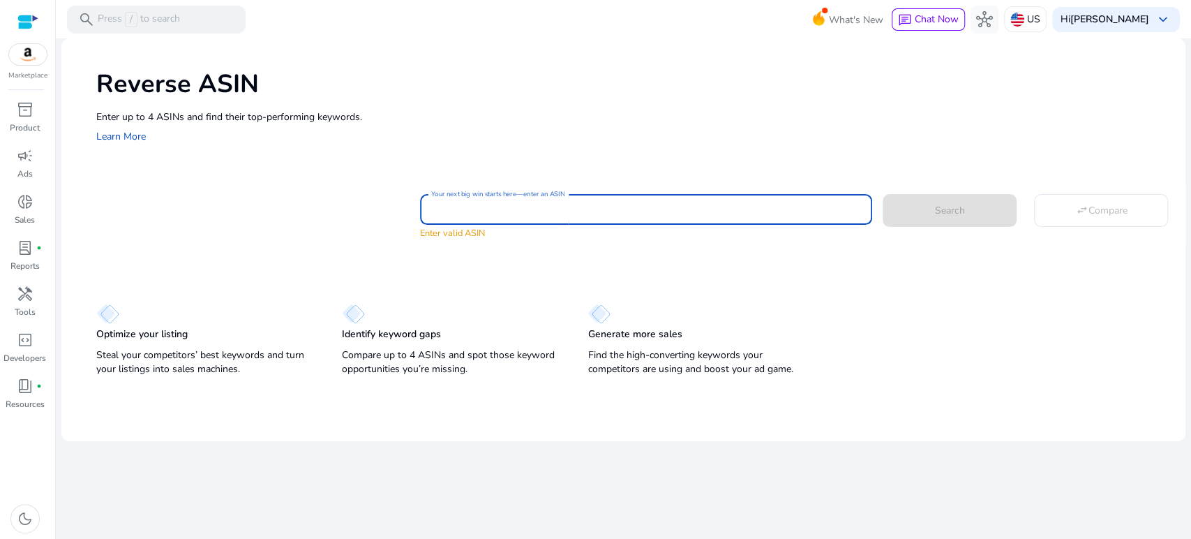
paste input "**********"
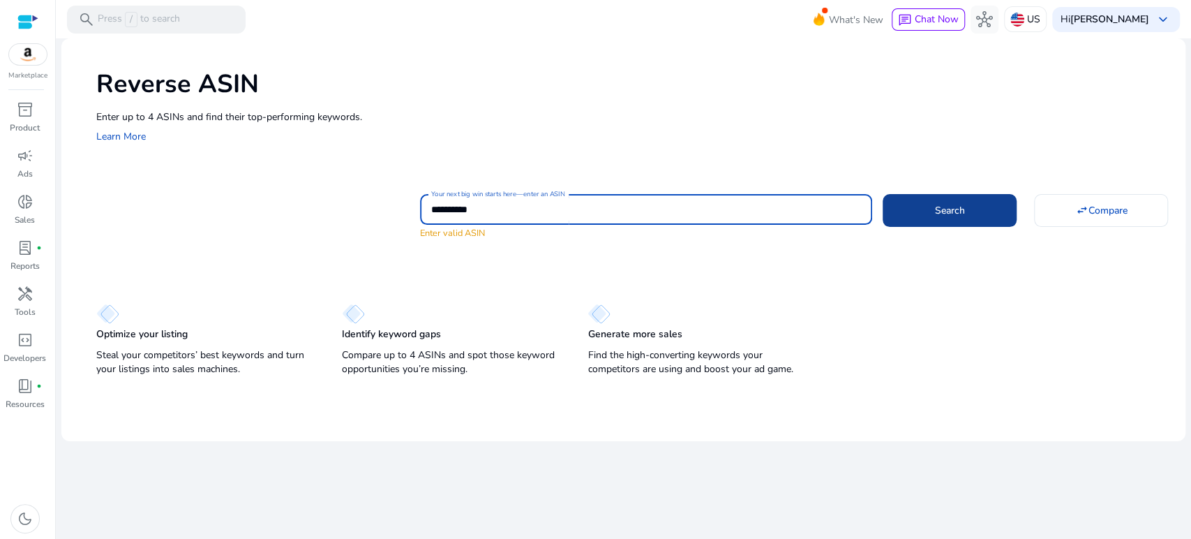
type input "**********"
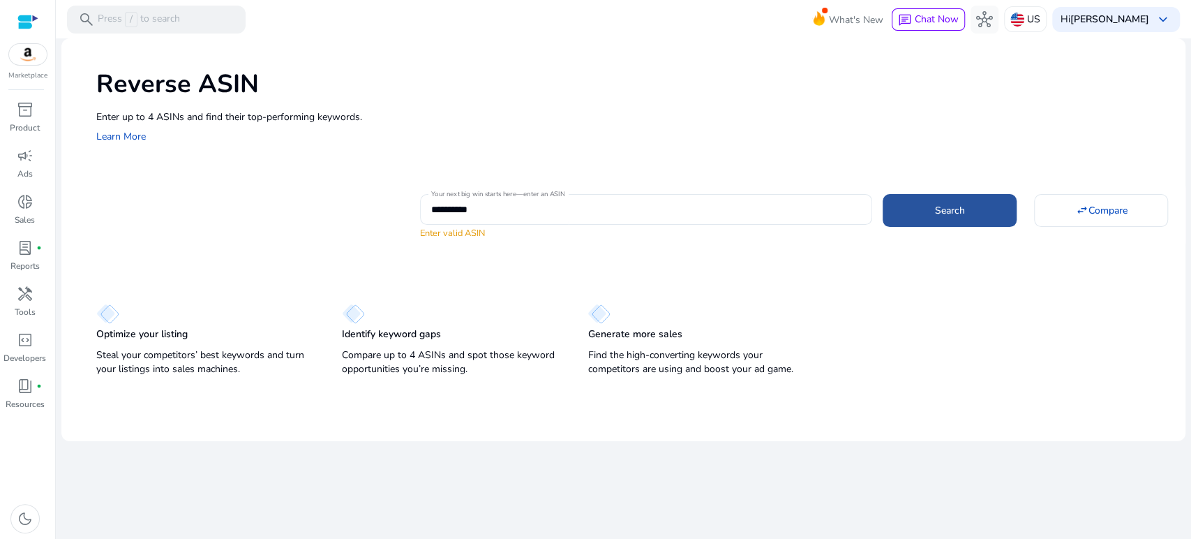
click at [926, 200] on span at bounding box center [950, 209] width 134 height 33
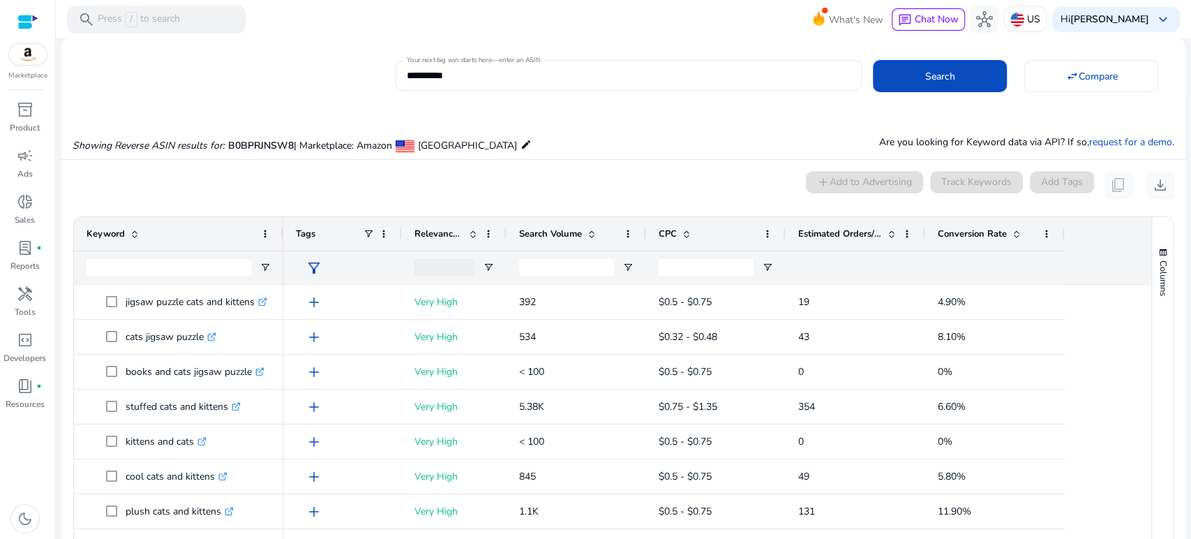
click at [828, 230] on span "Estimated Orders/Month" at bounding box center [840, 233] width 84 height 13
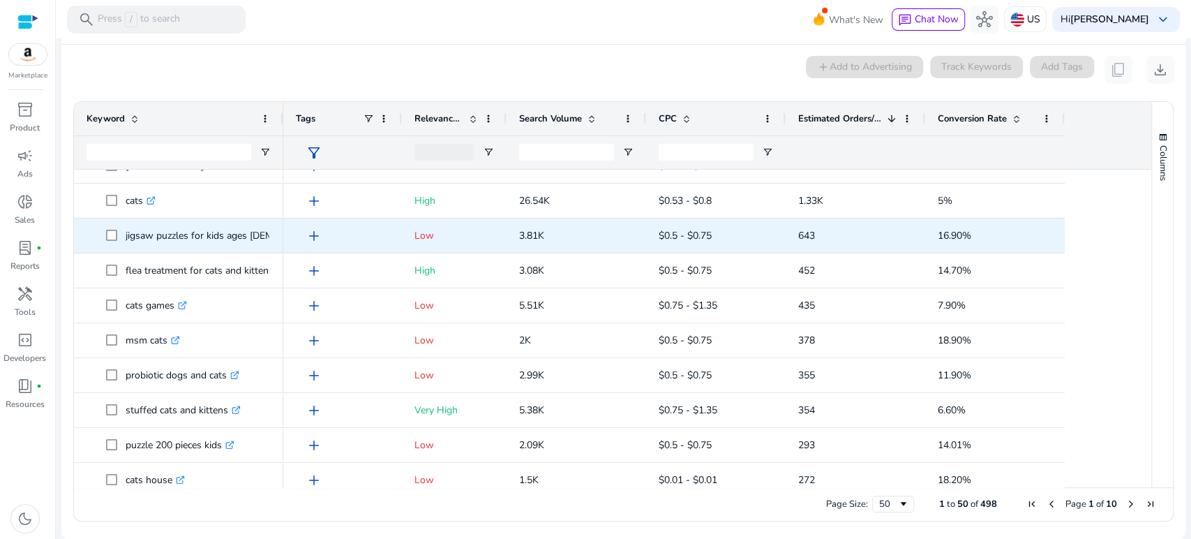
scroll to position [77, 0]
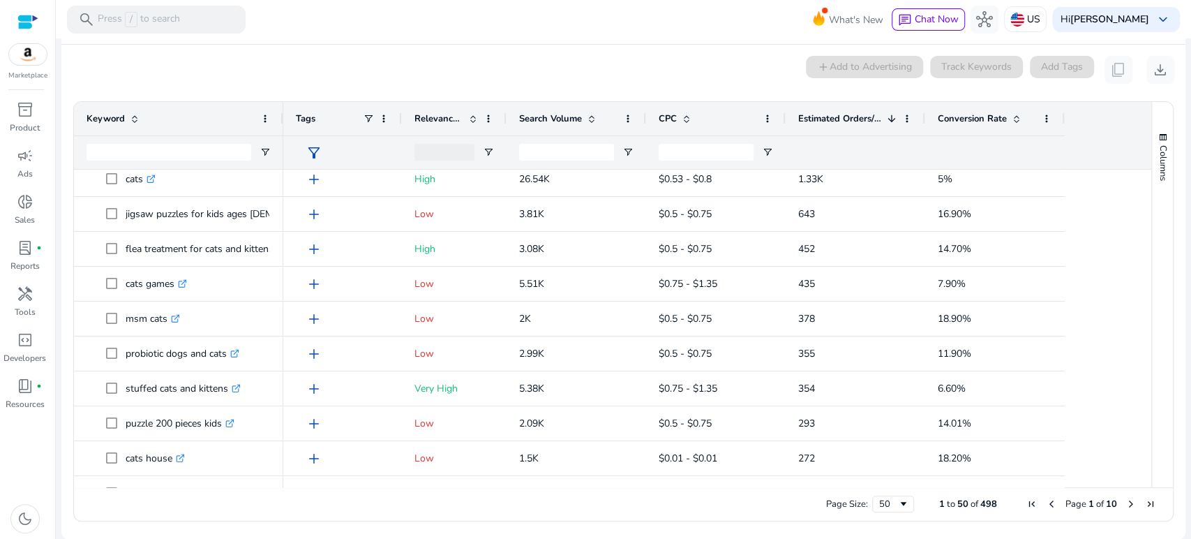
click at [306, 63] on div "0 keyword(s) selected add Add to Advertising Track Keywords Add Tags content_co…" at bounding box center [624, 70] width 1102 height 28
click at [274, 78] on div "0 keyword(s) selected add Add to Advertising Track Keywords Add Tags content_co…" at bounding box center [624, 70] width 1102 height 28
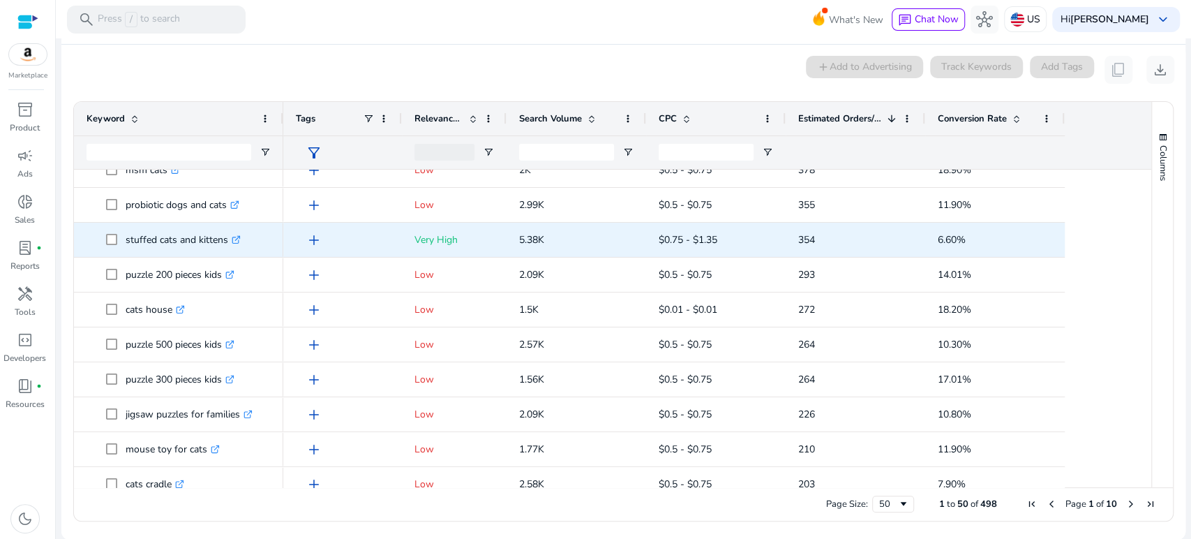
scroll to position [232, 0]
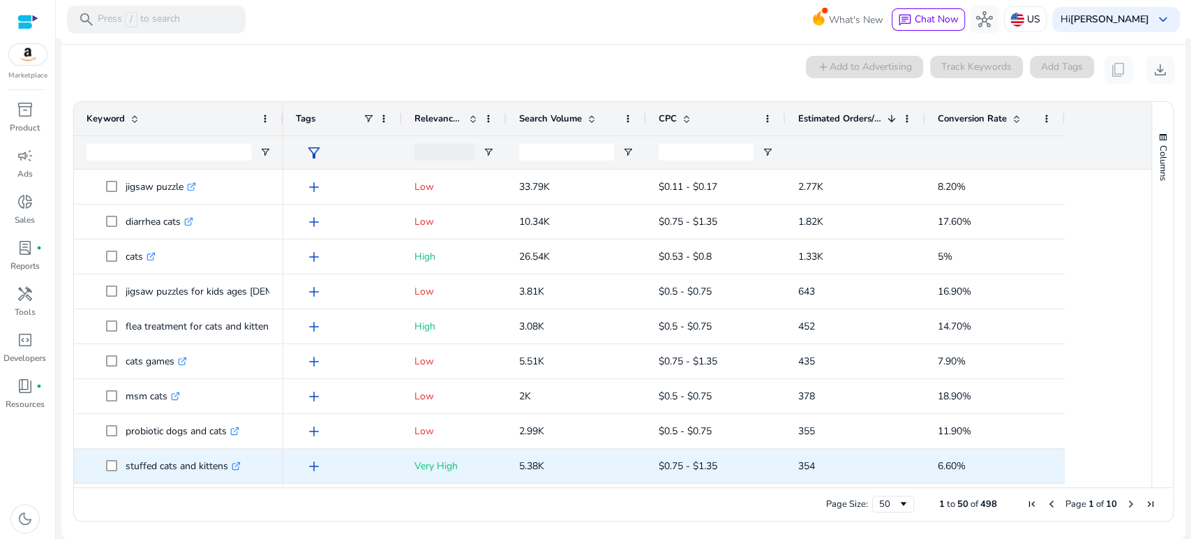
scroll to position [232, 0]
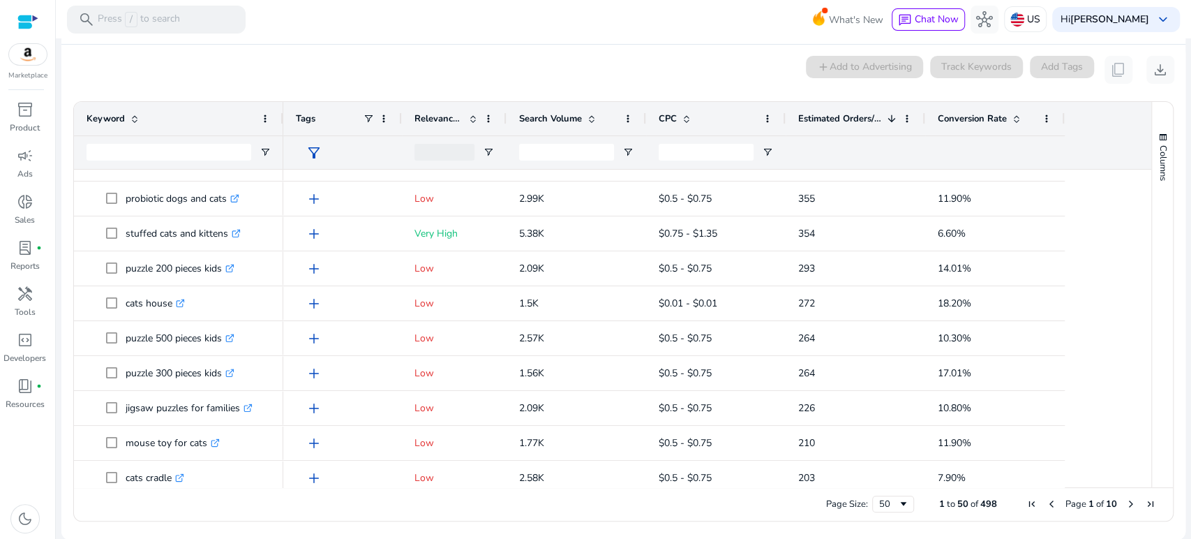
click at [546, 66] on div "0 keyword(s) selected add Add to Advertising Track Keywords Add Tags content_co…" at bounding box center [624, 70] width 1102 height 28
click at [368, 32] on mat-toolbar "search Press / to search What's New chat Chat Now hub US Hi Rachel Ragland keyb…" at bounding box center [623, 19] width 1135 height 38
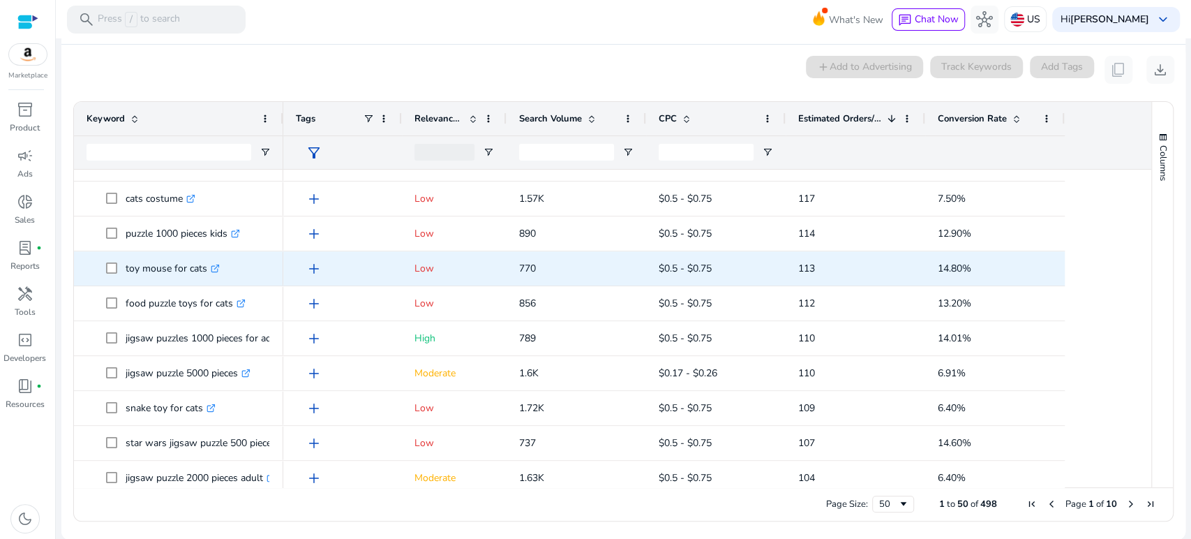
scroll to position [0, 0]
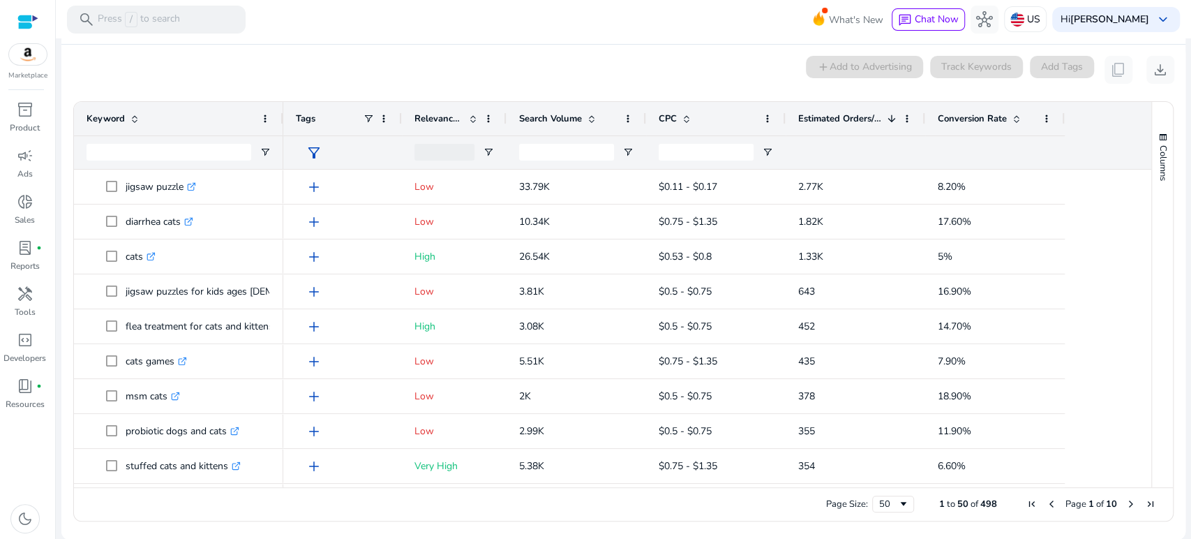
click at [978, 114] on span "Conversion Rate" at bounding box center [972, 118] width 69 height 13
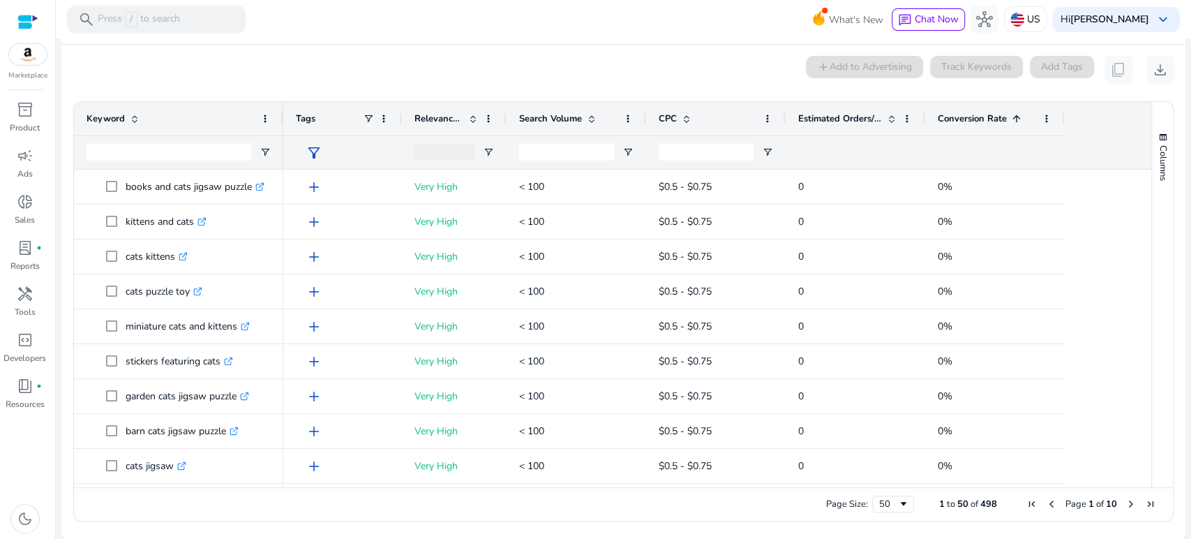
click at [978, 114] on span "Conversion Rate" at bounding box center [972, 118] width 69 height 13
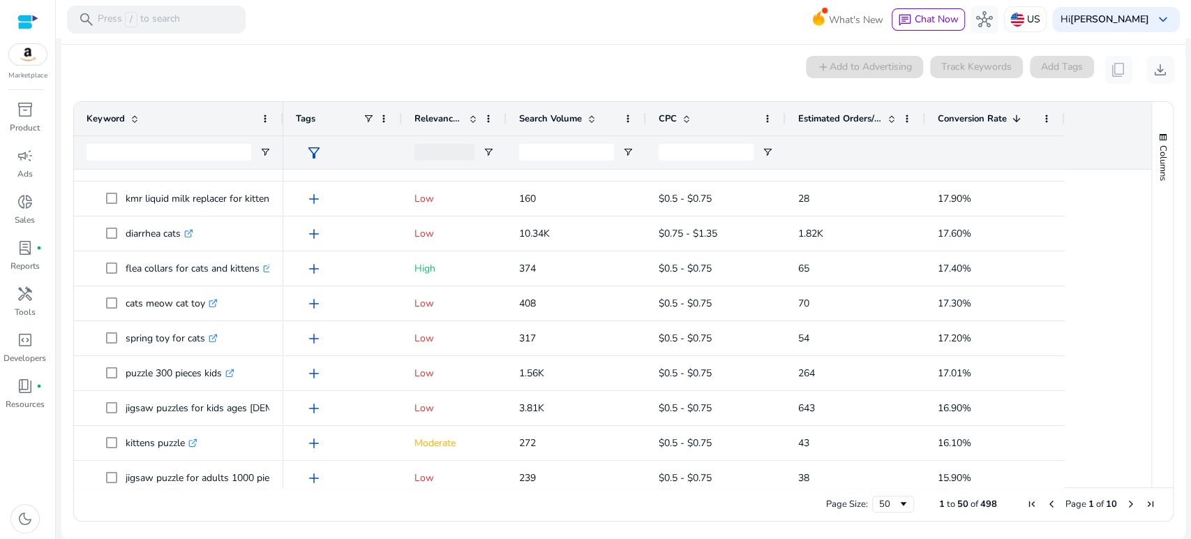
drag, startPoint x: 316, startPoint y: 66, endPoint x: 303, endPoint y: 62, distance: 13.9
click at [304, 63] on div "0 keyword(s) selected add Add to Advertising Track Keywords Add Tags content_co…" at bounding box center [624, 70] width 1102 height 28
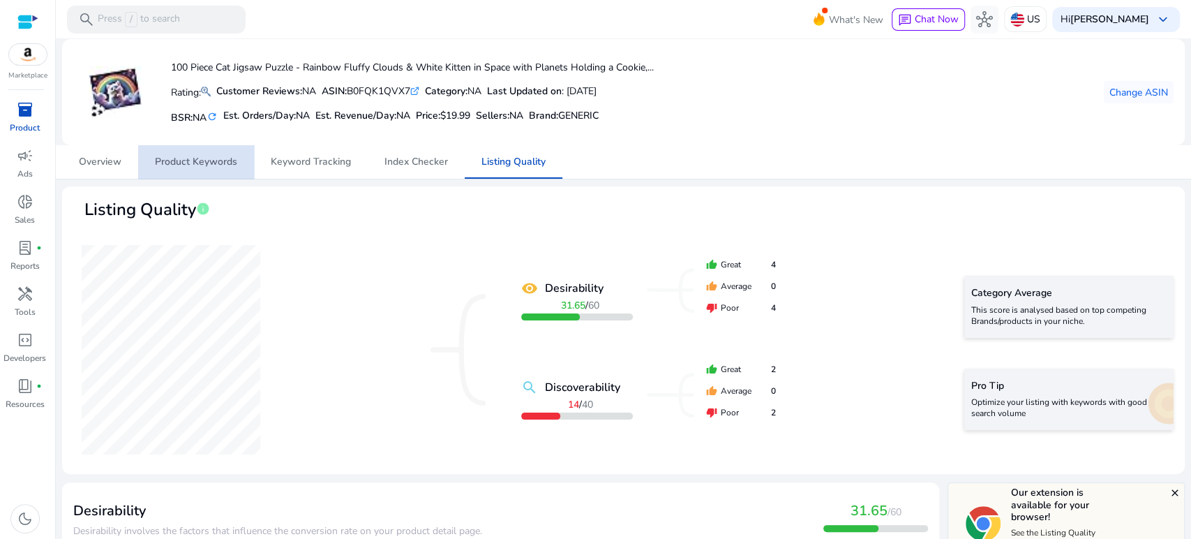
click at [203, 160] on span "Product Keywords" at bounding box center [196, 162] width 82 height 10
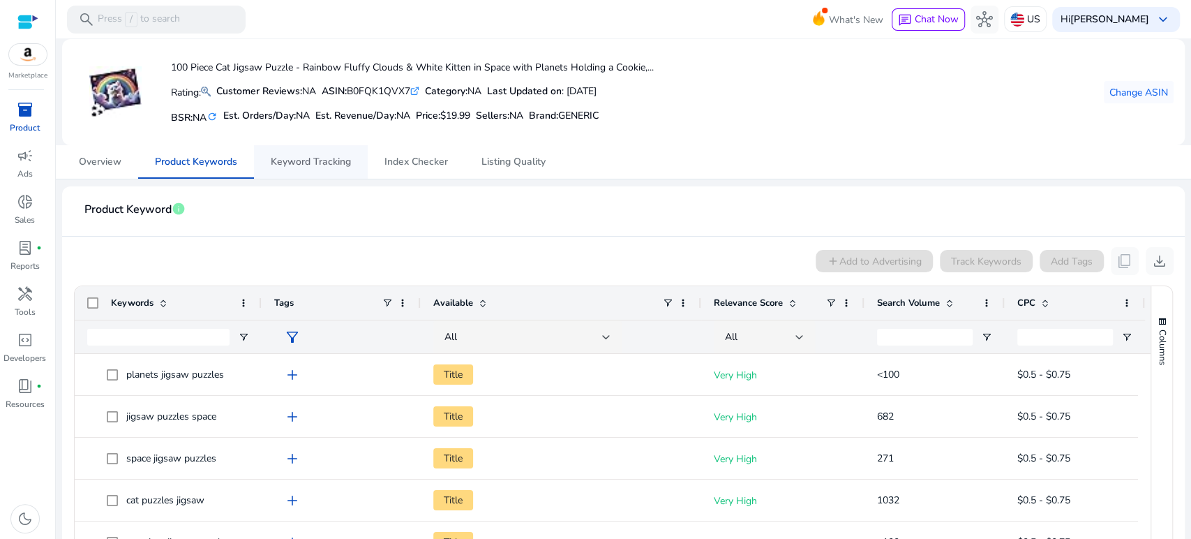
click at [304, 170] on span "Keyword Tracking" at bounding box center [311, 161] width 80 height 33
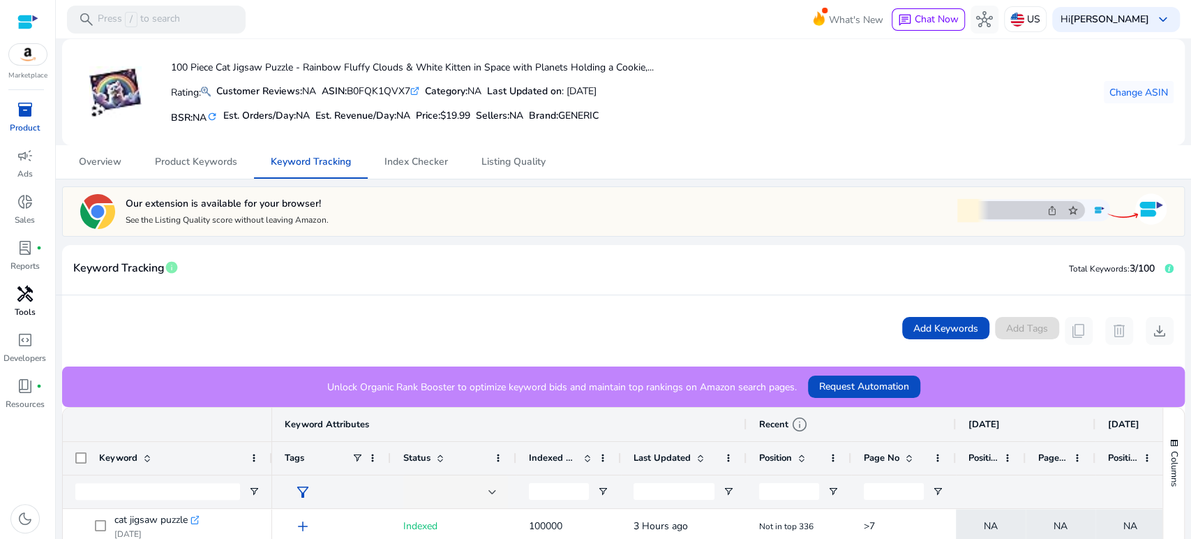
click at [29, 301] on span "handyman" at bounding box center [25, 293] width 17 height 17
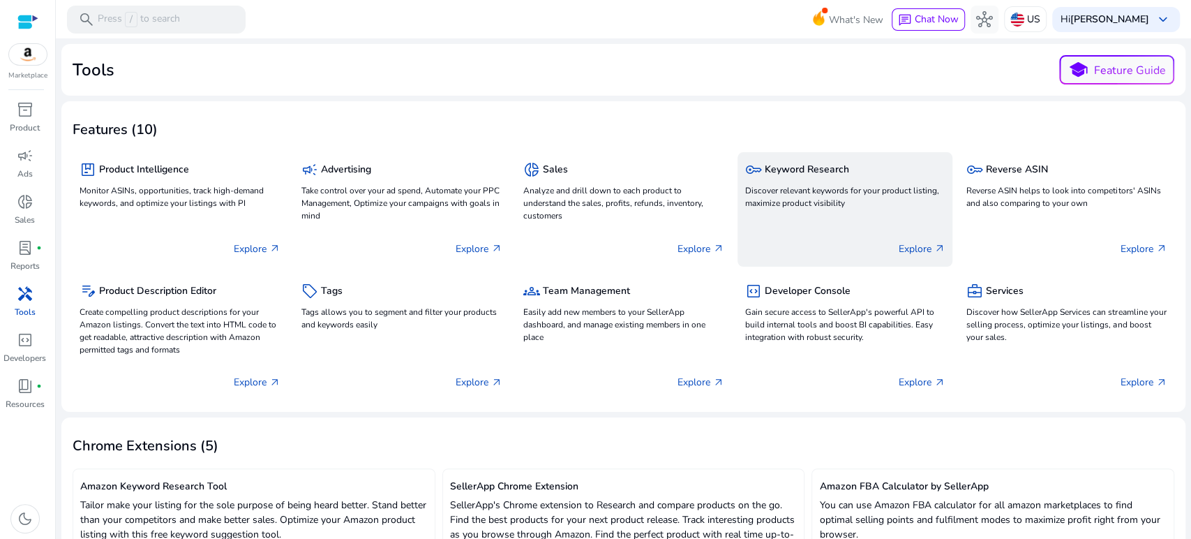
click at [838, 187] on p "Discover relevant keywords for your product listing, maximize product visibility" at bounding box center [844, 196] width 201 height 25
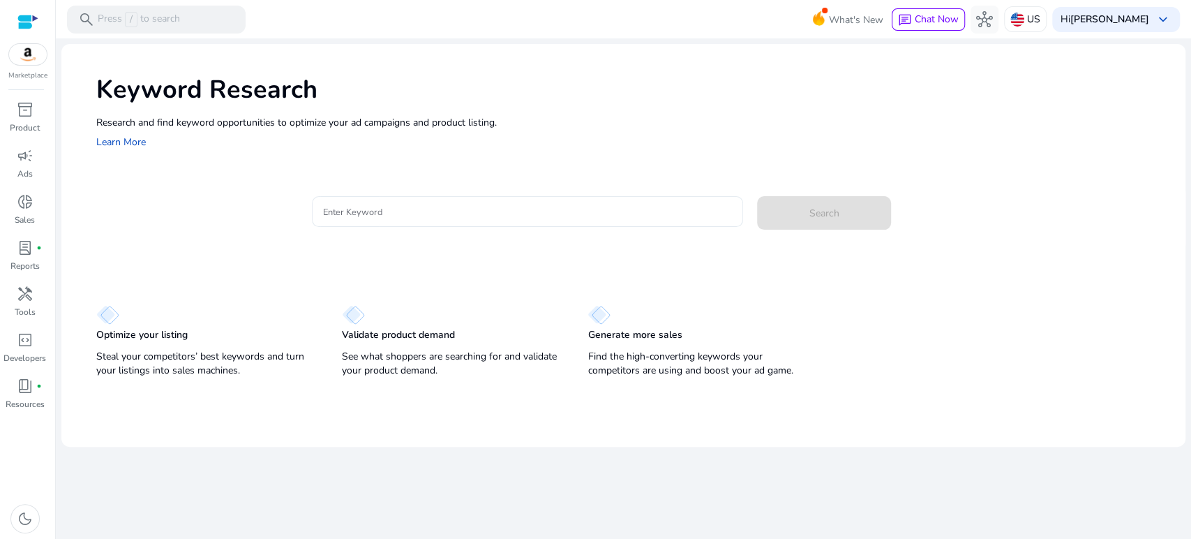
click at [371, 214] on input "Enter Keyword" at bounding box center [527, 211] width 409 height 15
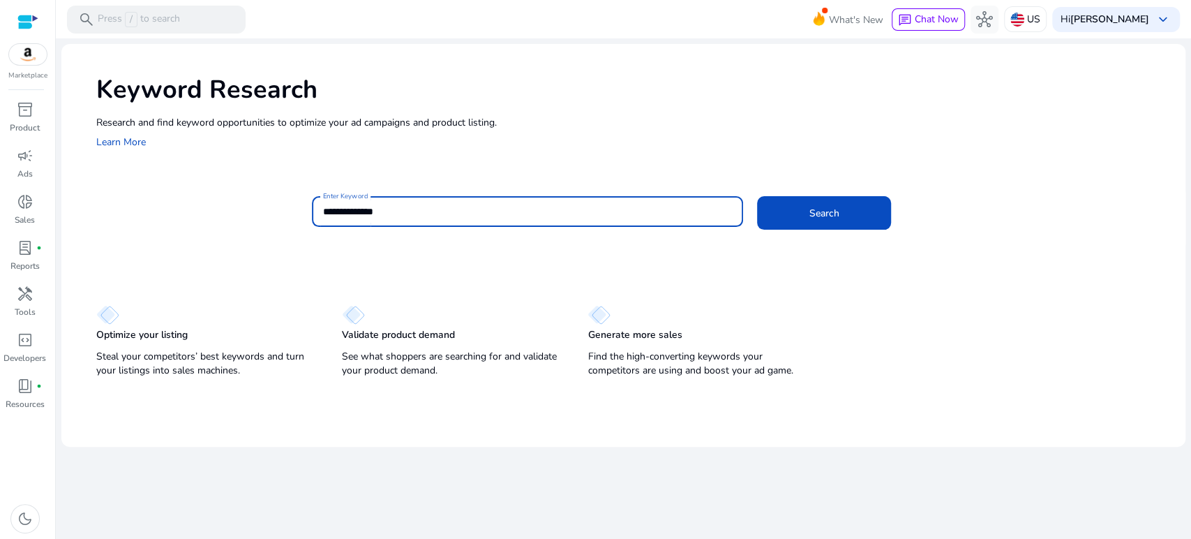
type input "**********"
click at [757, 196] on button "Search" at bounding box center [824, 212] width 134 height 33
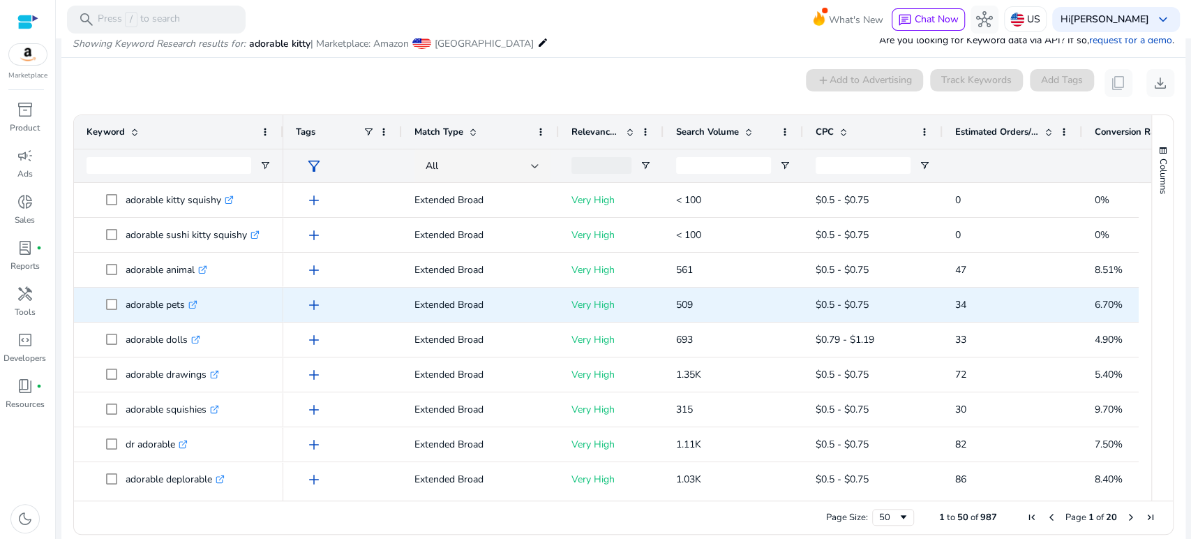
click at [312, 301] on span "add" at bounding box center [314, 305] width 17 height 17
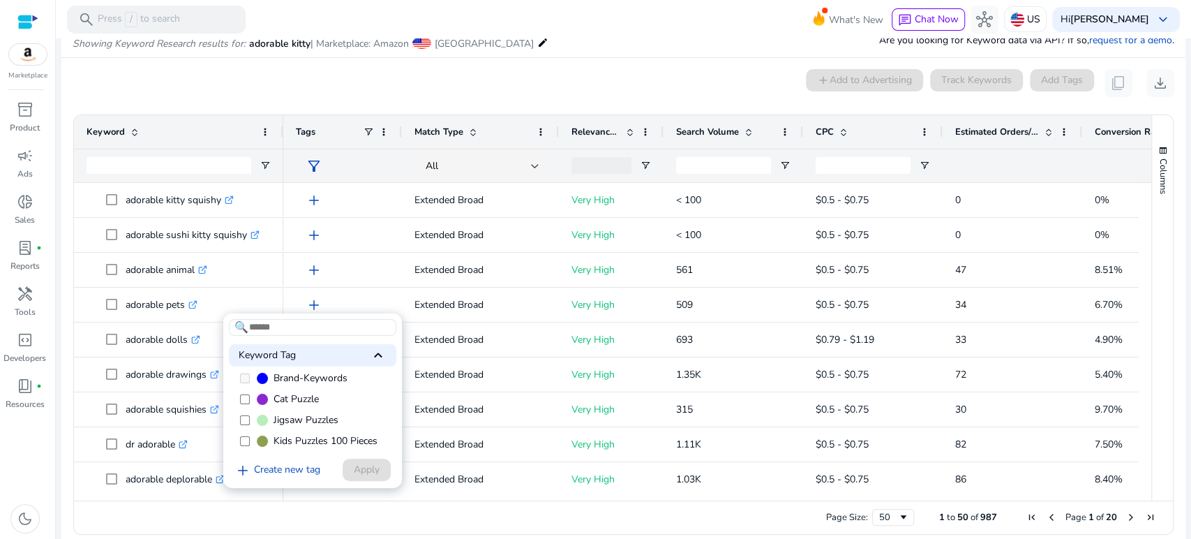
scroll to position [56, 0]
click at [298, 376] on span "Brand-Keywords" at bounding box center [311, 378] width 74 height 14
click at [375, 353] on span "keyboard_arrow_up" at bounding box center [378, 355] width 17 height 17
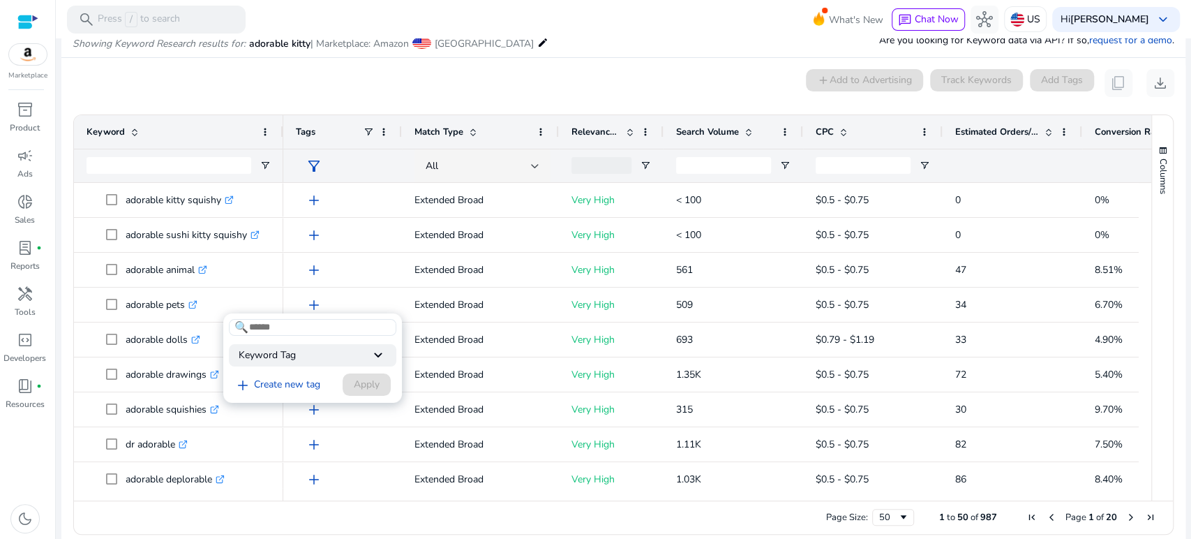
click at [375, 353] on span "keyboard_arrow_down" at bounding box center [378, 355] width 17 height 17
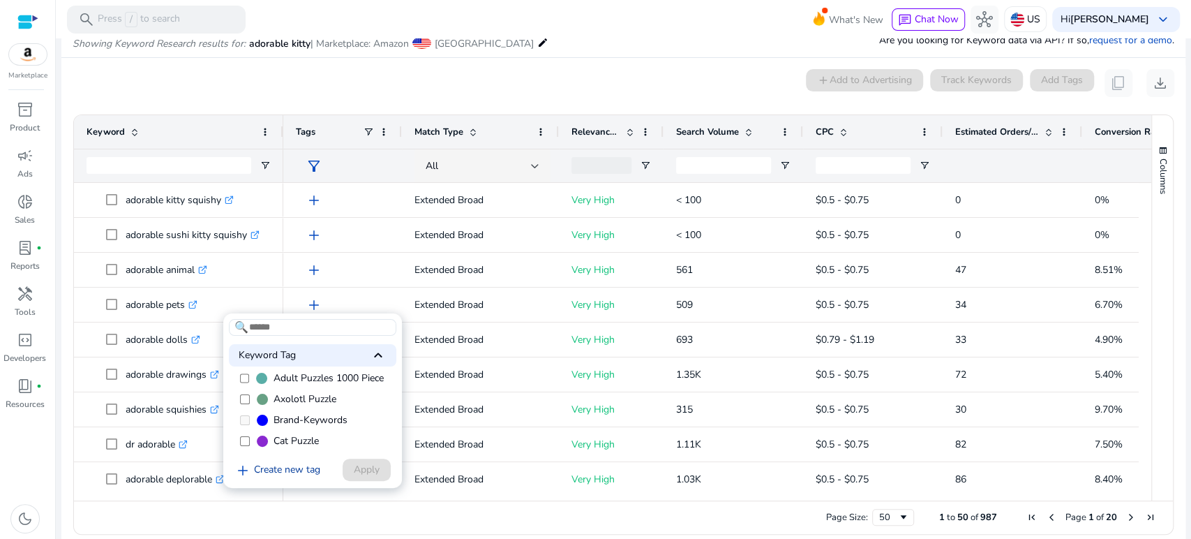
click at [290, 470] on link "add Create new tag" at bounding box center [277, 470] width 97 height 17
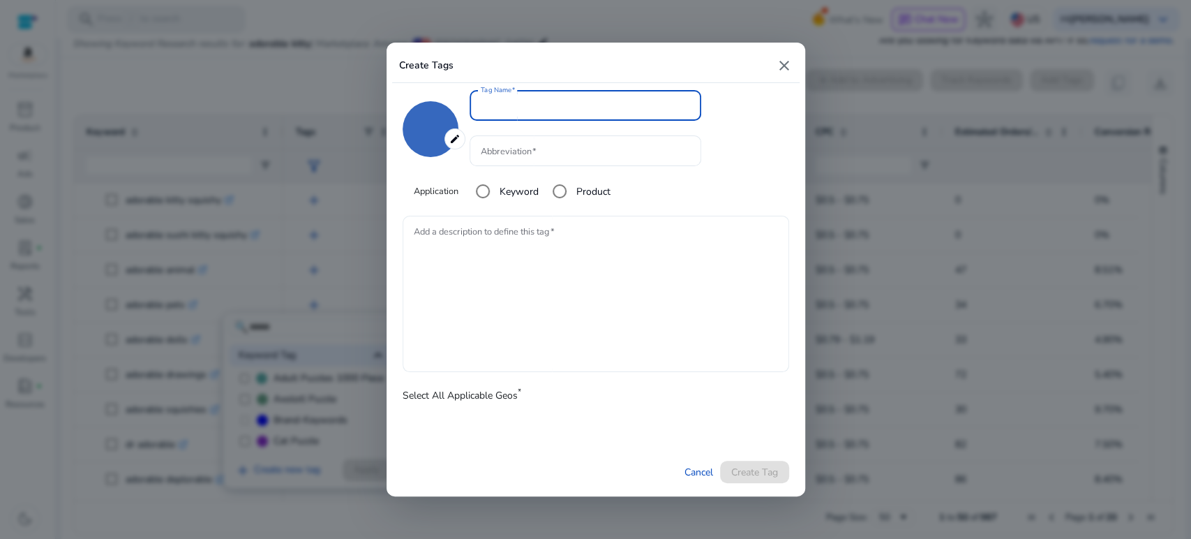
type input "*******"
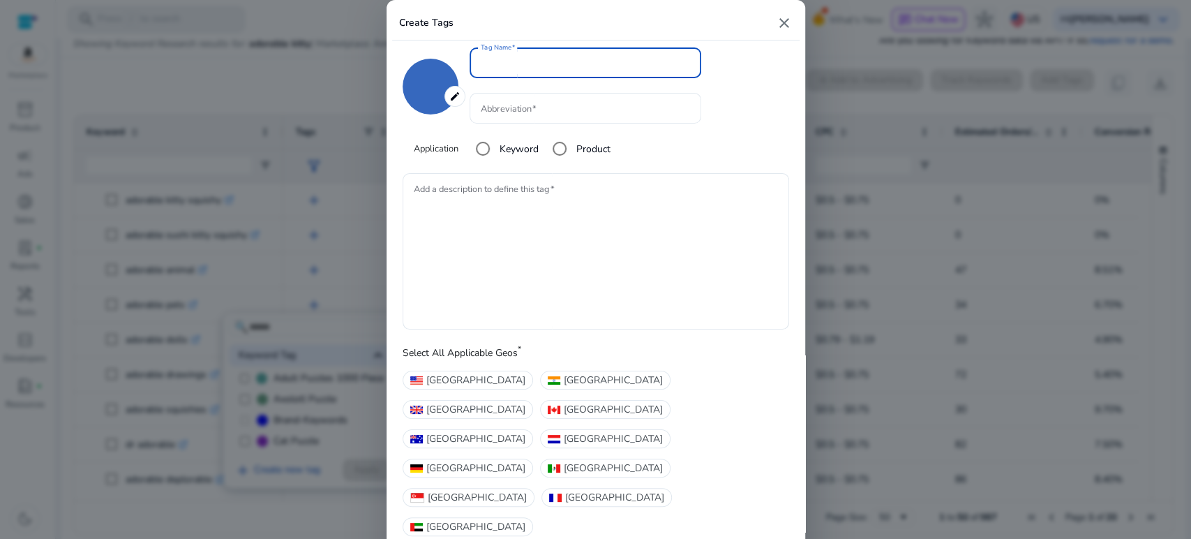
click at [530, 70] on input "Tag Name" at bounding box center [585, 62] width 209 height 15
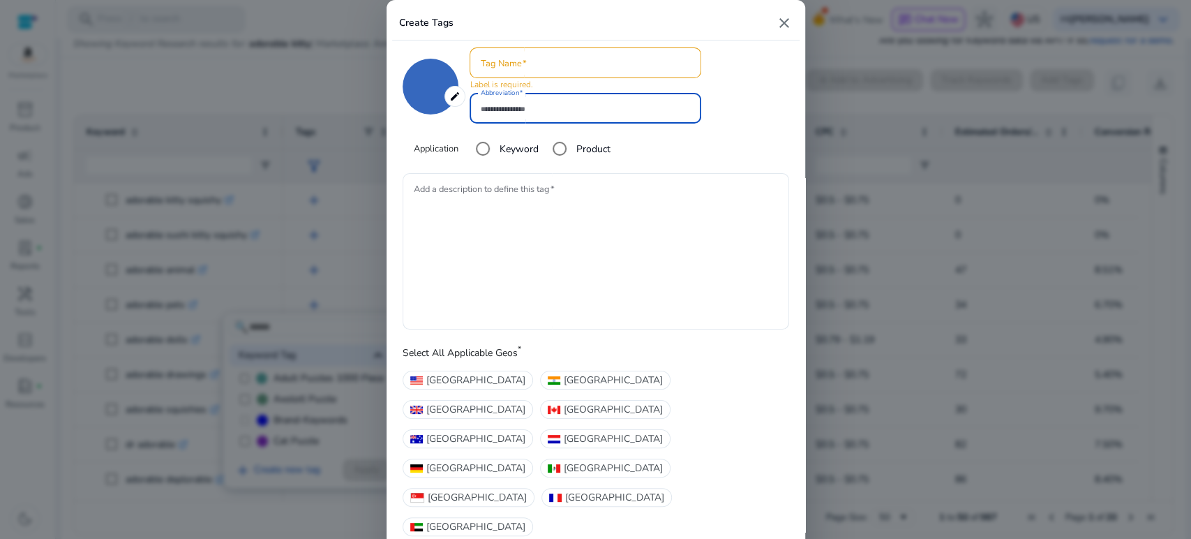
click at [535, 116] on input "Abbreviation" at bounding box center [585, 107] width 209 height 15
type input "**"
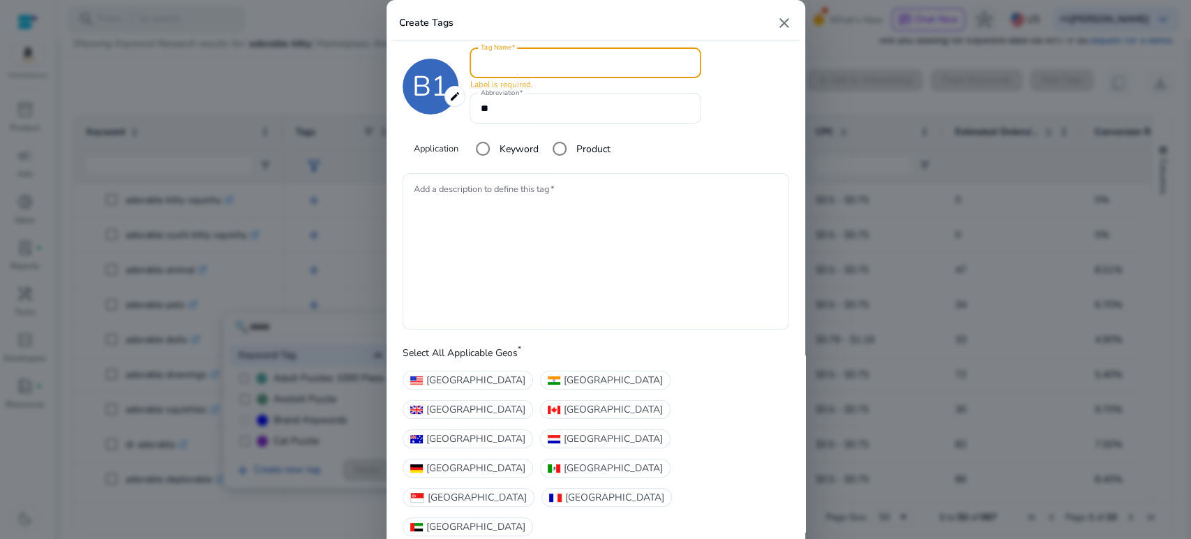
click at [502, 70] on input "Tag Name" at bounding box center [585, 62] width 209 height 15
type input "**"
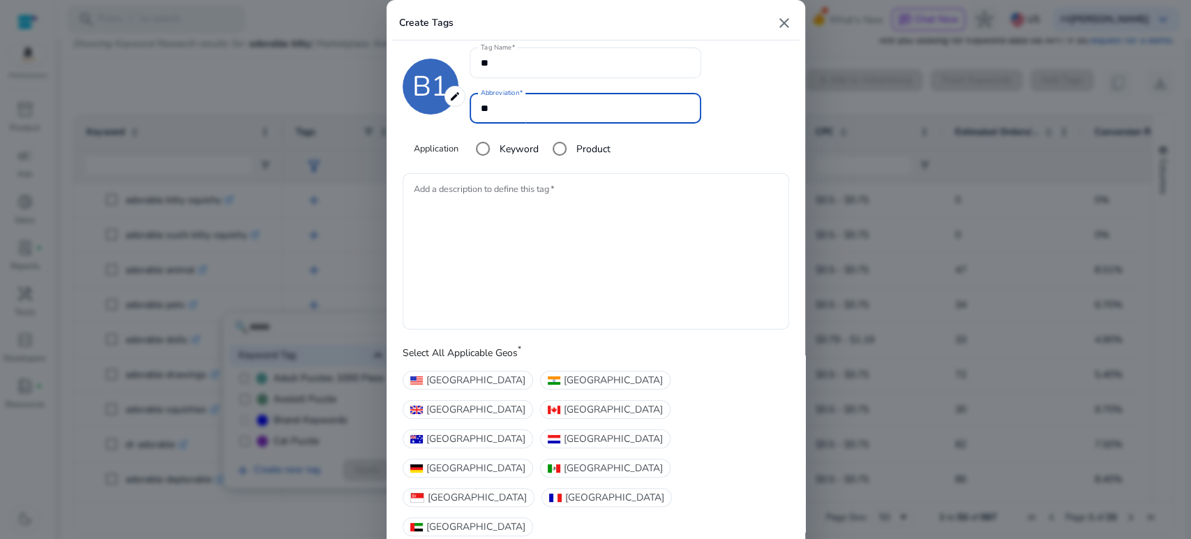
drag, startPoint x: 504, startPoint y: 132, endPoint x: 470, endPoint y: 127, distance: 34.5
click at [470, 124] on div "Abbreviation **" at bounding box center [586, 108] width 232 height 31
type input "**"
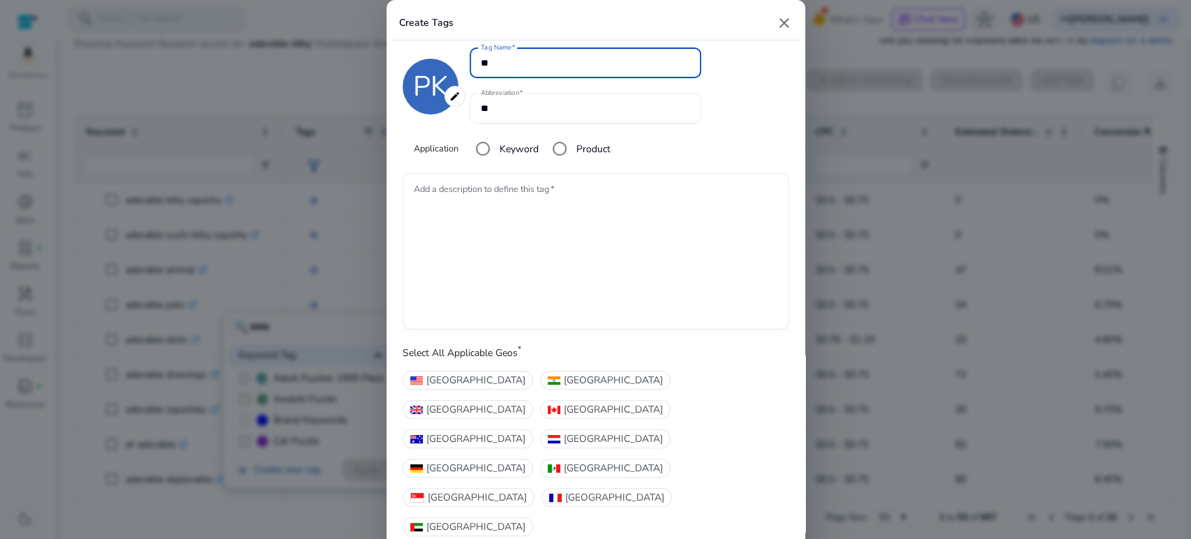
drag, startPoint x: 496, startPoint y: 86, endPoint x: 454, endPoint y: 82, distance: 42.1
click at [454, 82] on div "PK edit ******* Tag Name ** Abbreviation ** Application Keyword Product" at bounding box center [596, 106] width 387 height 119
type input "**********"
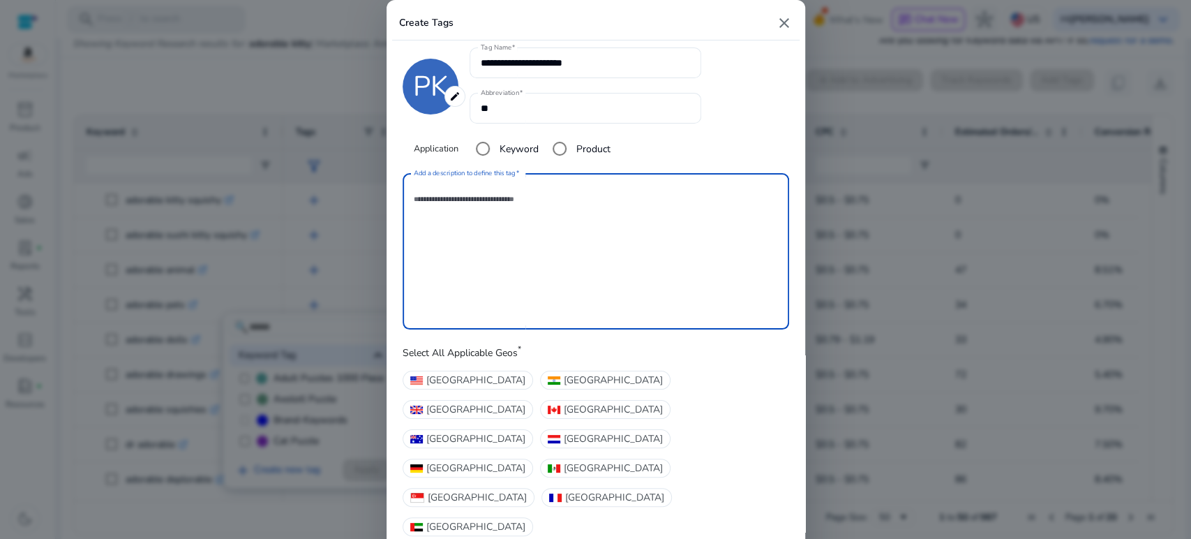
click at [469, 294] on textarea "Add a description to define this tag" at bounding box center [596, 251] width 364 height 142
type textarea "**********"
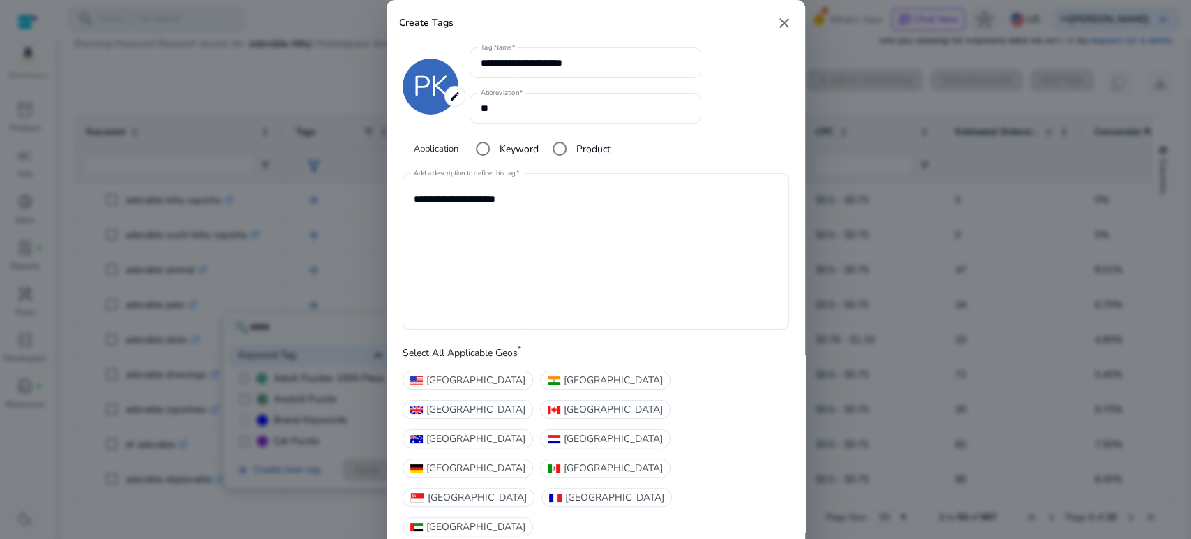
click at [458, 387] on span "[GEOGRAPHIC_DATA]" at bounding box center [475, 380] width 99 height 15
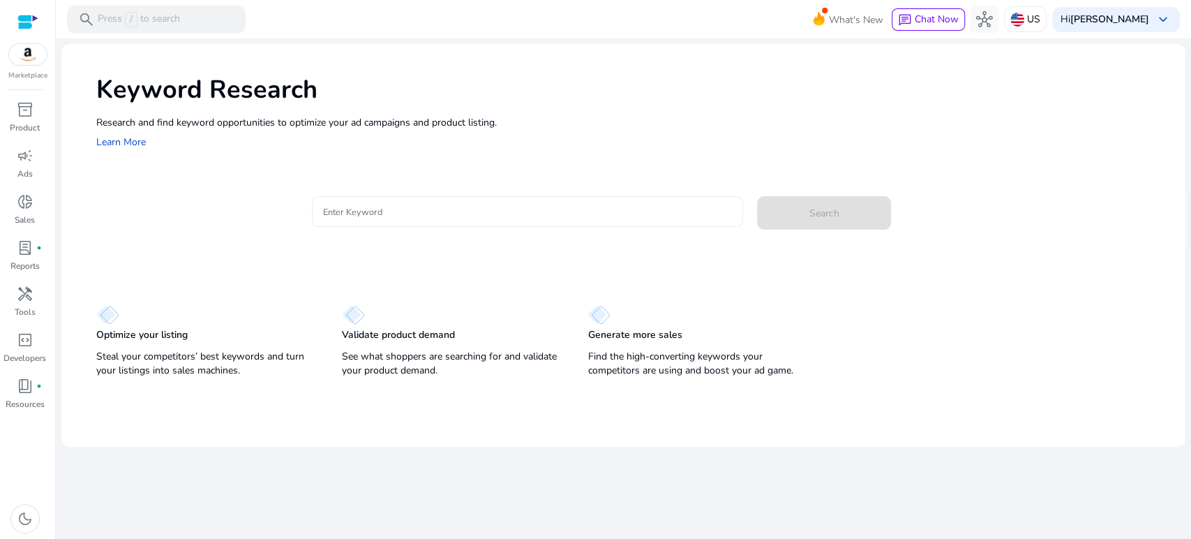
click at [389, 207] on input "Enter Keyword" at bounding box center [527, 211] width 409 height 15
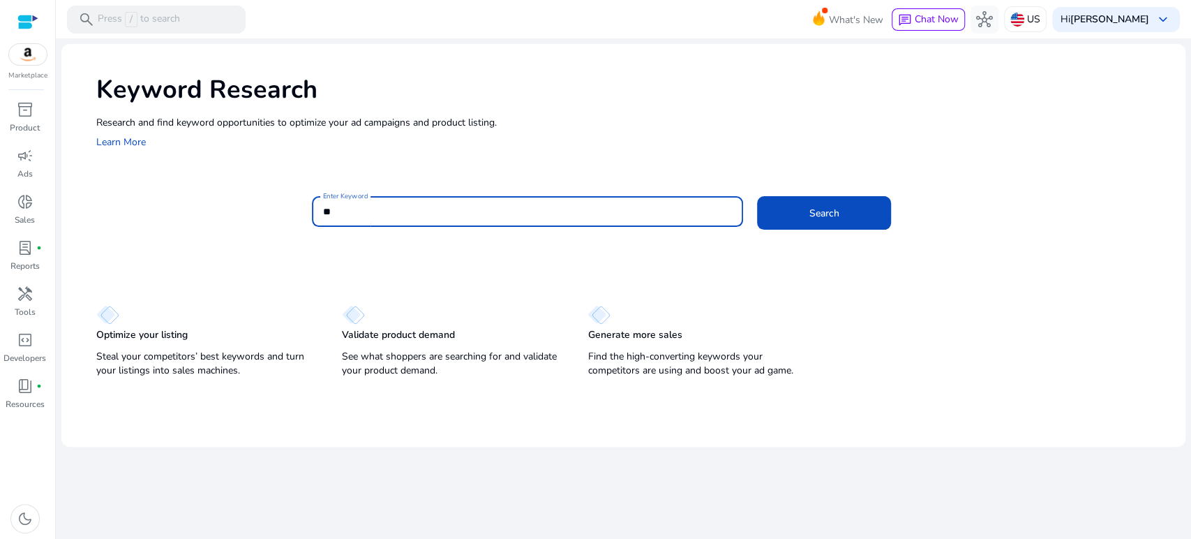
type input "*"
click at [757, 196] on button "Search" at bounding box center [824, 212] width 134 height 33
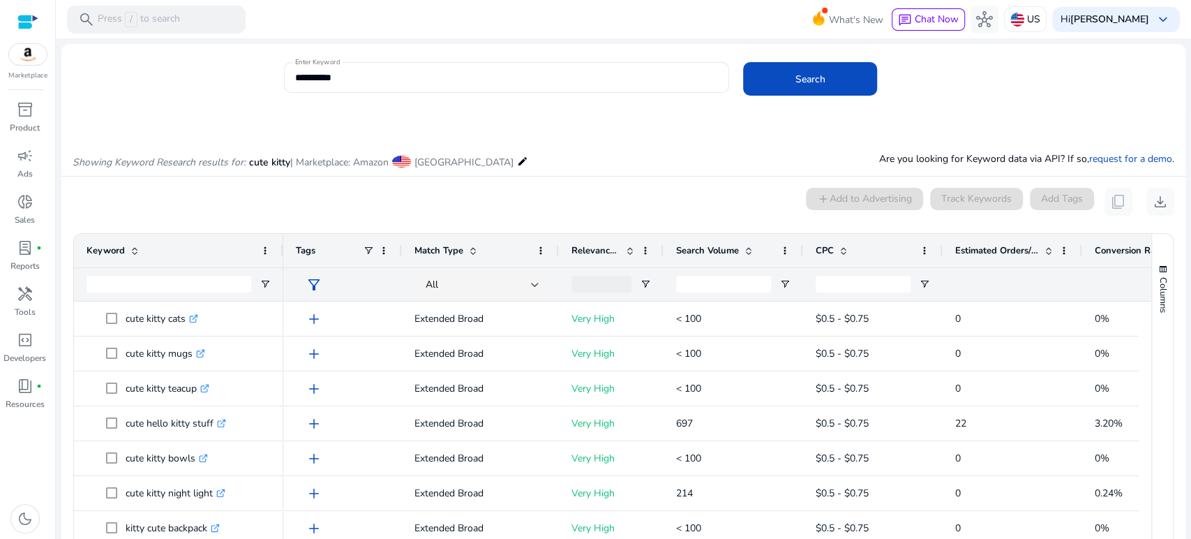
drag, startPoint x: 337, startPoint y: 117, endPoint x: 327, endPoint y: 99, distance: 20.9
click at [337, 117] on mat-card "**********" at bounding box center [623, 85] width 1124 height 68
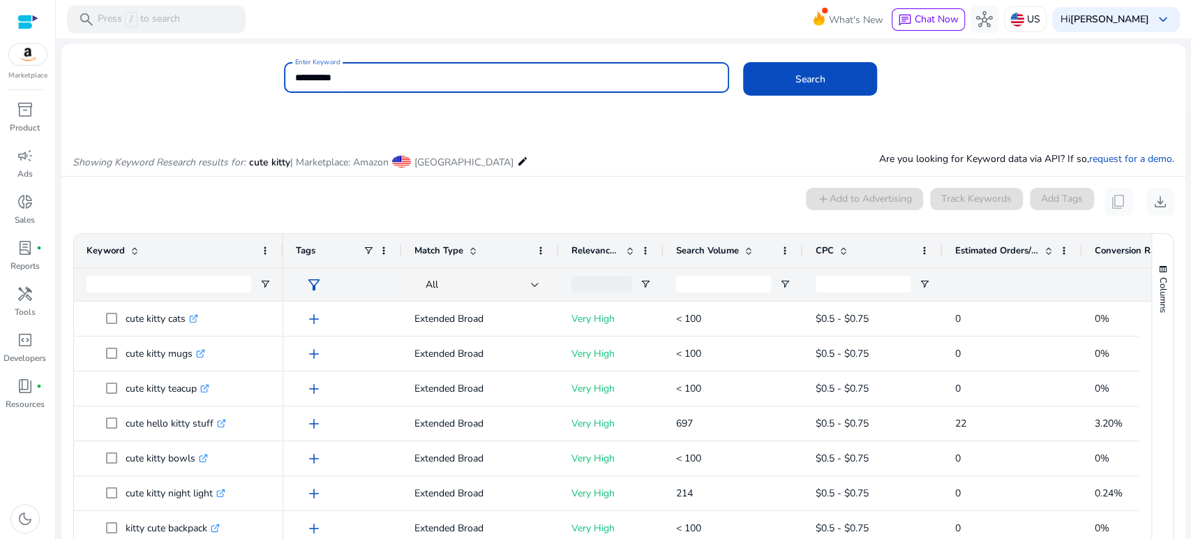
drag, startPoint x: 345, startPoint y: 76, endPoint x: 290, endPoint y: 73, distance: 54.5
click at [290, 73] on div "**********" at bounding box center [506, 77] width 445 height 31
click at [743, 62] on button "Search" at bounding box center [810, 78] width 134 height 33
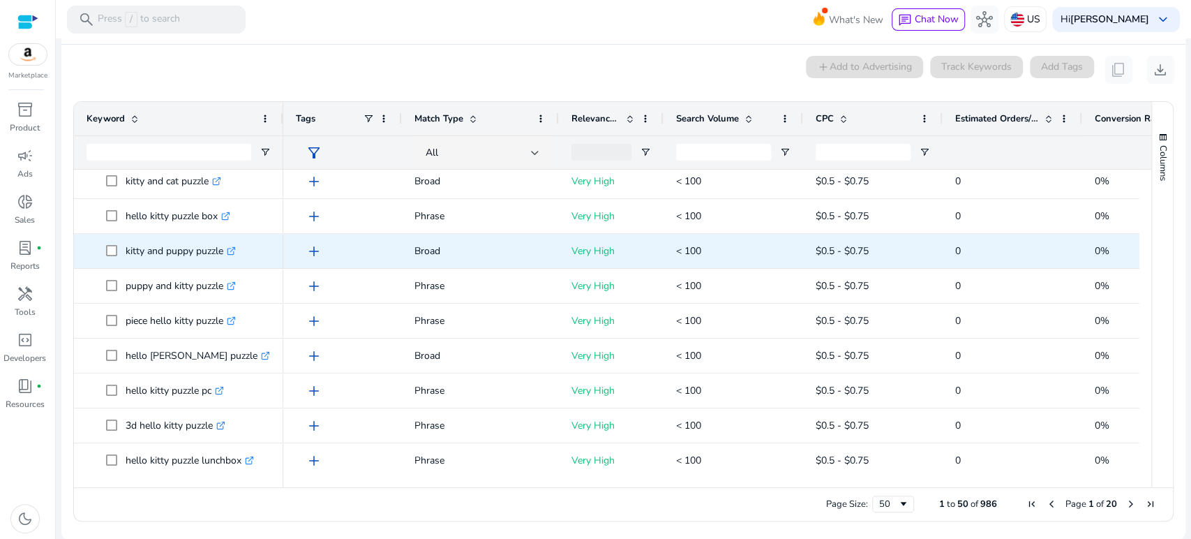
scroll to position [774, 0]
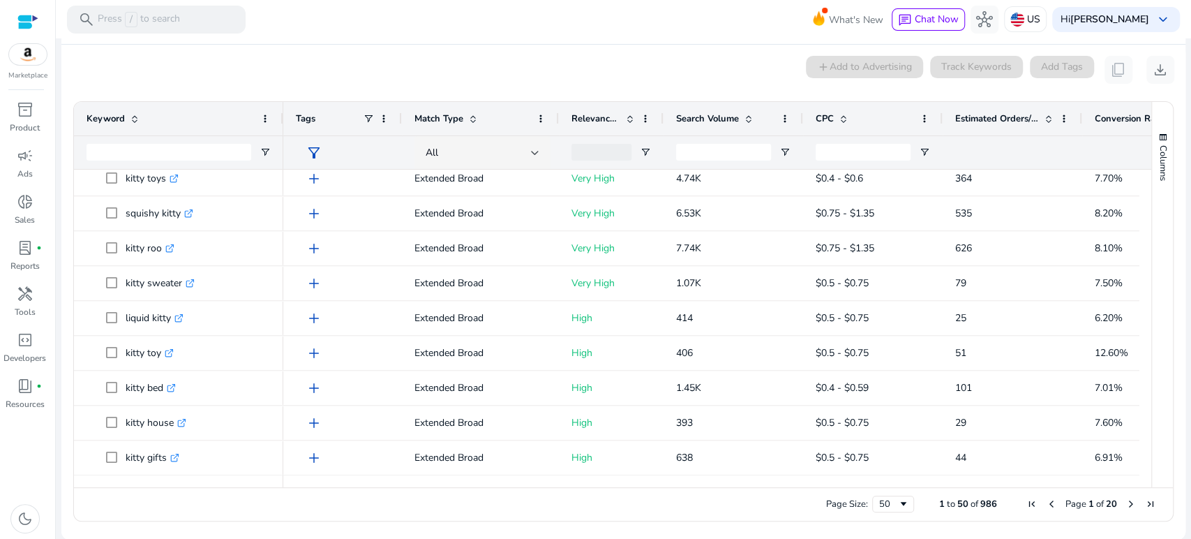
click at [343, 66] on div "0 keyword(s) selected add Add to Advertising Track Keywords Add Tags content_co…" at bounding box center [624, 70] width 1102 height 28
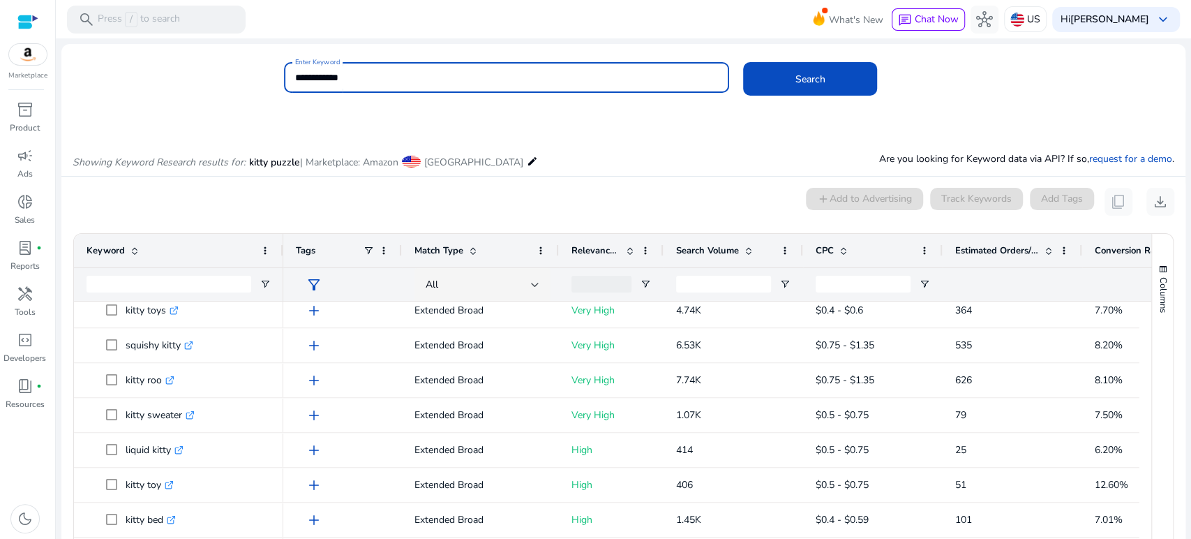
drag, startPoint x: 372, startPoint y: 74, endPoint x: 260, endPoint y: 71, distance: 111.7
click at [262, 72] on div "**********" at bounding box center [617, 84] width 1113 height 45
click at [743, 62] on button "Search" at bounding box center [810, 78] width 134 height 33
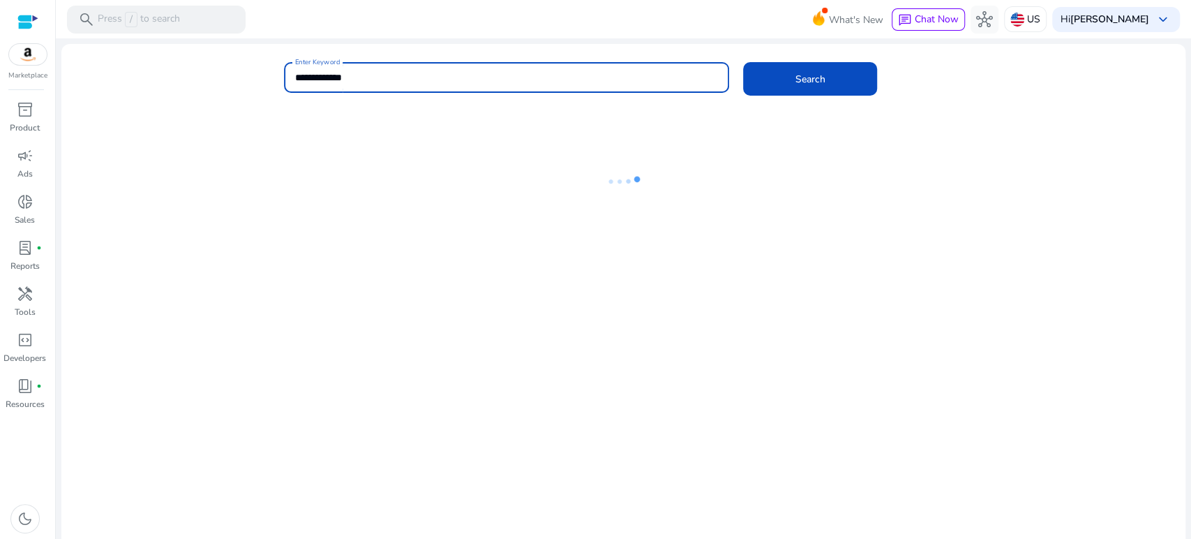
type input "**********"
click at [743, 62] on button "Search" at bounding box center [810, 78] width 134 height 33
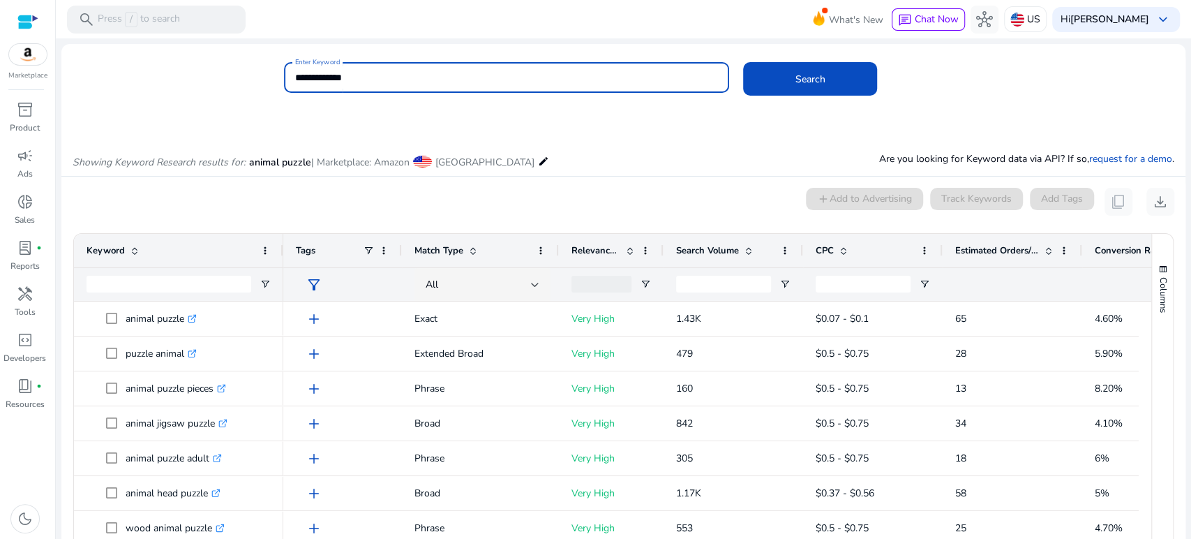
scroll to position [119, 0]
